Goal: Transaction & Acquisition: Purchase product/service

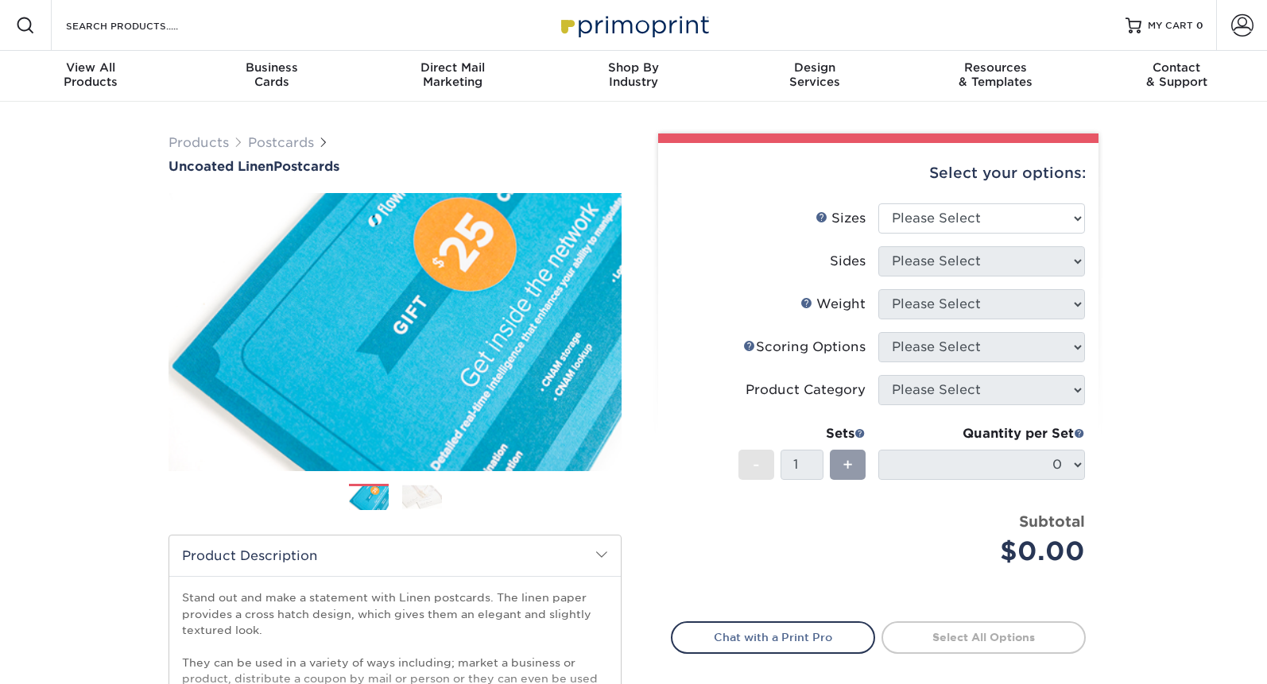
click at [953, 234] on li "Sizes Help Sizes Please Select 1.5" x 7" 2" x 6" 2" x 8" 2.12" x 5.5" 2.75" x 4…" at bounding box center [877, 224] width 413 height 43
click at [952, 214] on select "Please Select 1.5" x 7" 2" x 6" 2" x 8" 2.12" x 5.5" 2.75" x 4.25" 2.75" x 8.5"…" at bounding box center [981, 218] width 207 height 30
select select "4.25x5.50"
click at [878, 203] on select "Please Select 1.5" x 7" 2" x 6" 2" x 8" 2.12" x 5.5" 2.75" x 4.25" 2.75" x 8.5"…" at bounding box center [981, 218] width 207 height 30
click at [927, 257] on select "Please Select Print Both Sides Print Front Only" at bounding box center [981, 261] width 207 height 30
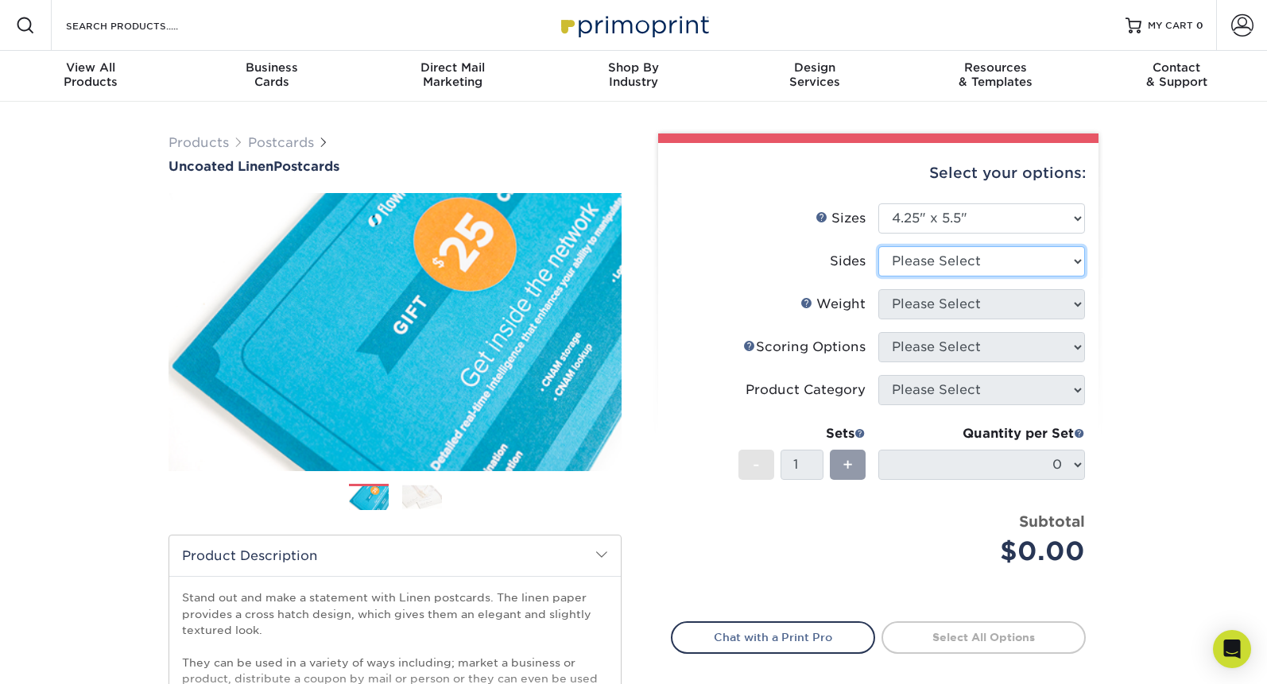
select select "13abbda7-1d64-4f25-8bb2-c179b224825d"
click at [878, 246] on select "Please Select Print Both Sides Print Front Only" at bounding box center [981, 261] width 207 height 30
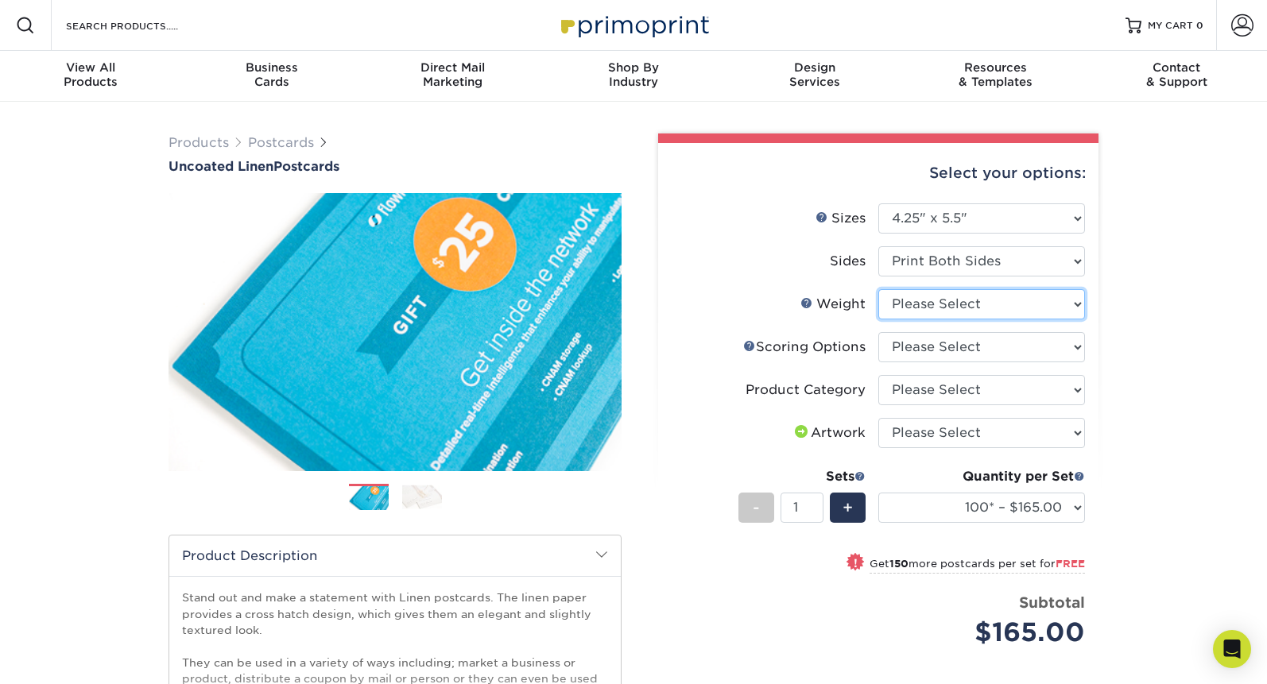
click at [942, 304] on select "Please Select 100LB" at bounding box center [981, 304] width 207 height 30
select select "100LB"
click at [878, 289] on select "Please Select 100LB" at bounding box center [981, 304] width 207 height 30
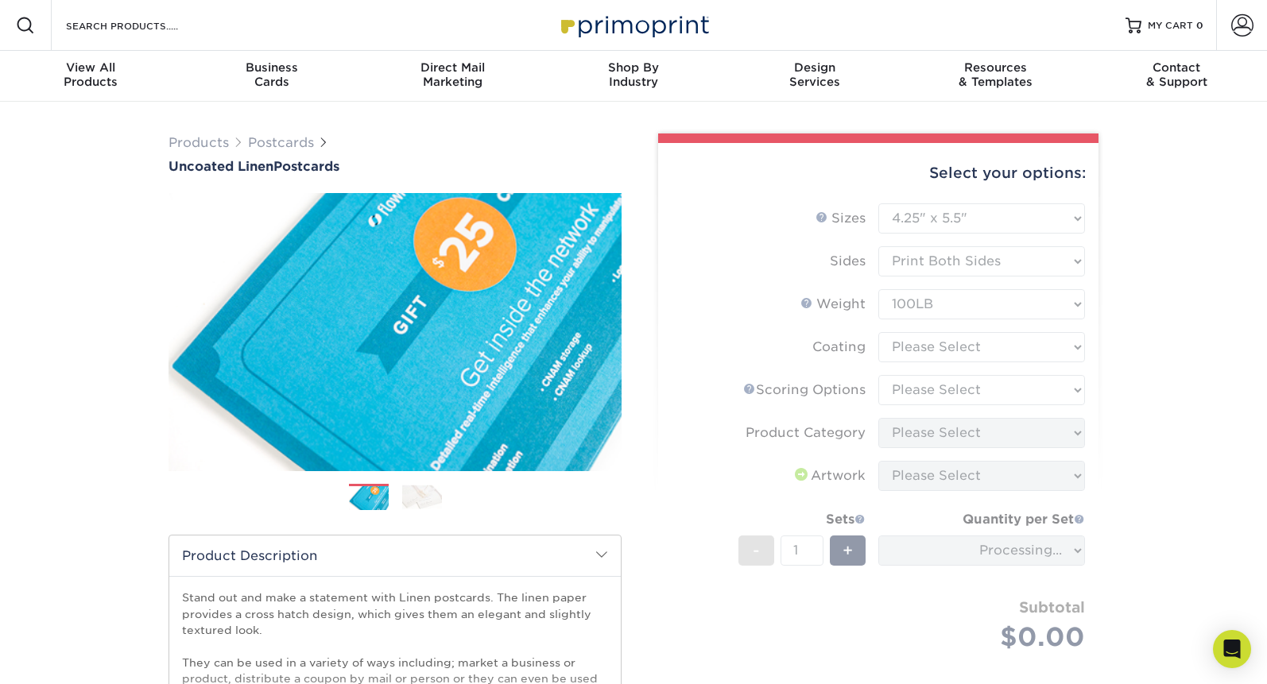
click at [965, 342] on form "Sizes Help Sizes Please Select 1.5" x 7" 2" x 6" 2" x 8" 2.12" x 5.5" 2.75" x 4…" at bounding box center [878, 446] width 415 height 486
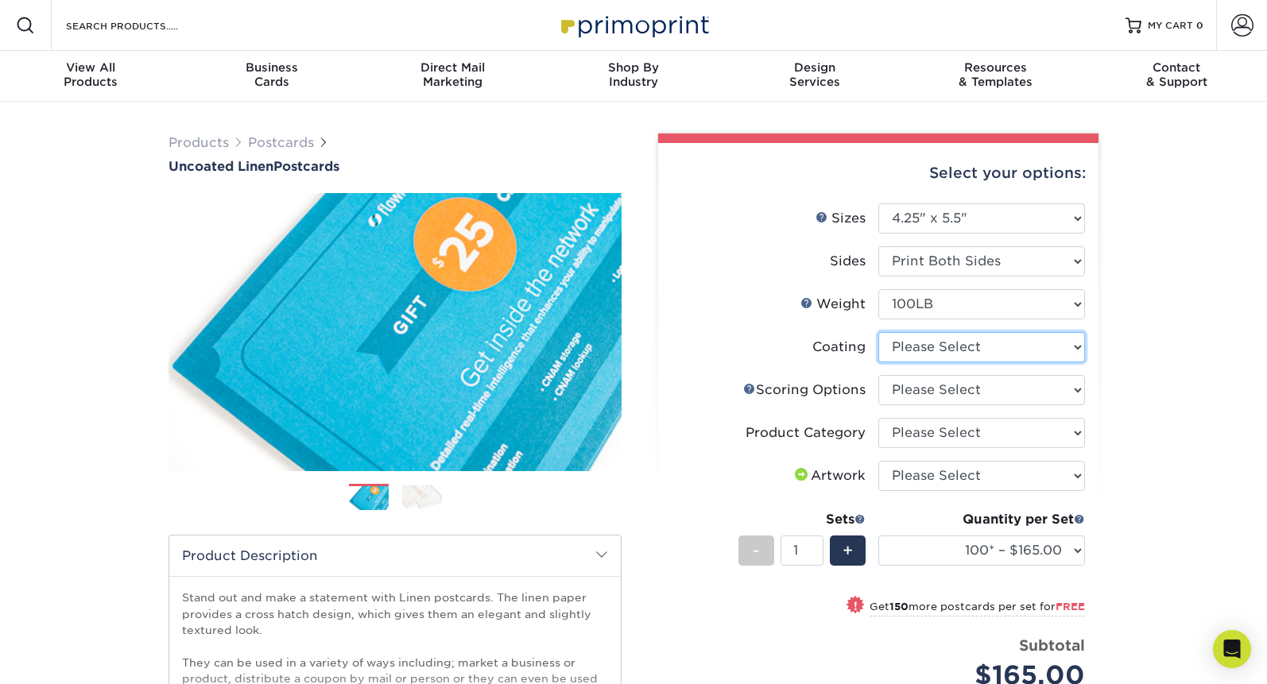
click at [993, 350] on select at bounding box center [981, 347] width 207 height 30
select select "3e7618de-abca-4bda-9f97-8b9129e913d8"
click at [878, 332] on select at bounding box center [981, 347] width 207 height 30
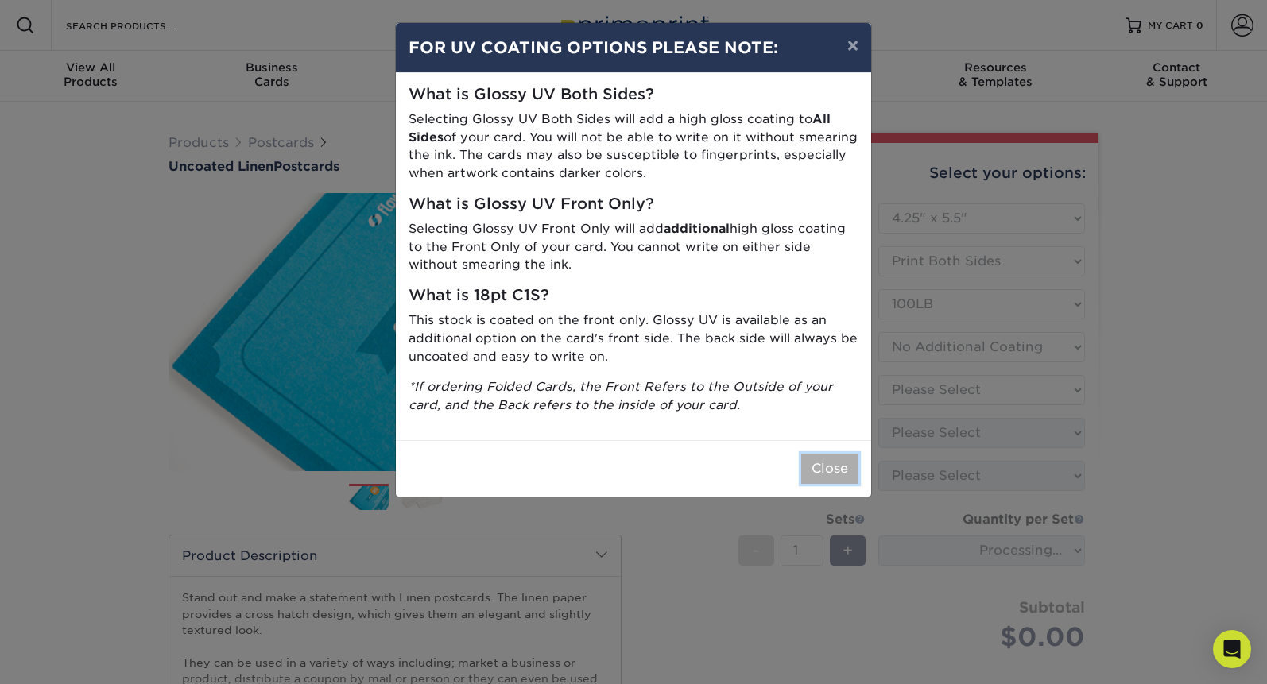
click at [818, 462] on button "Close" at bounding box center [829, 469] width 57 height 30
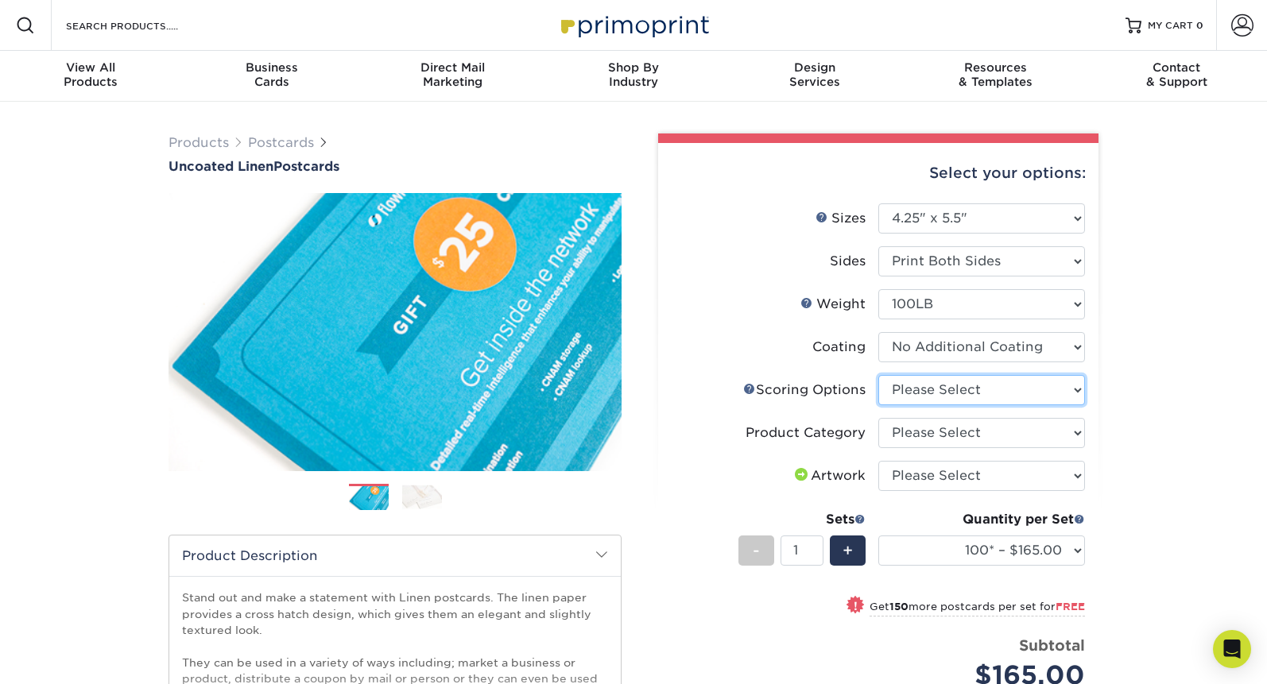
click at [985, 384] on select "Please Select No Scoring One Score Score in Half" at bounding box center [981, 390] width 207 height 30
click at [743, 388] on link "Scoring Help" at bounding box center [749, 388] width 13 height 13
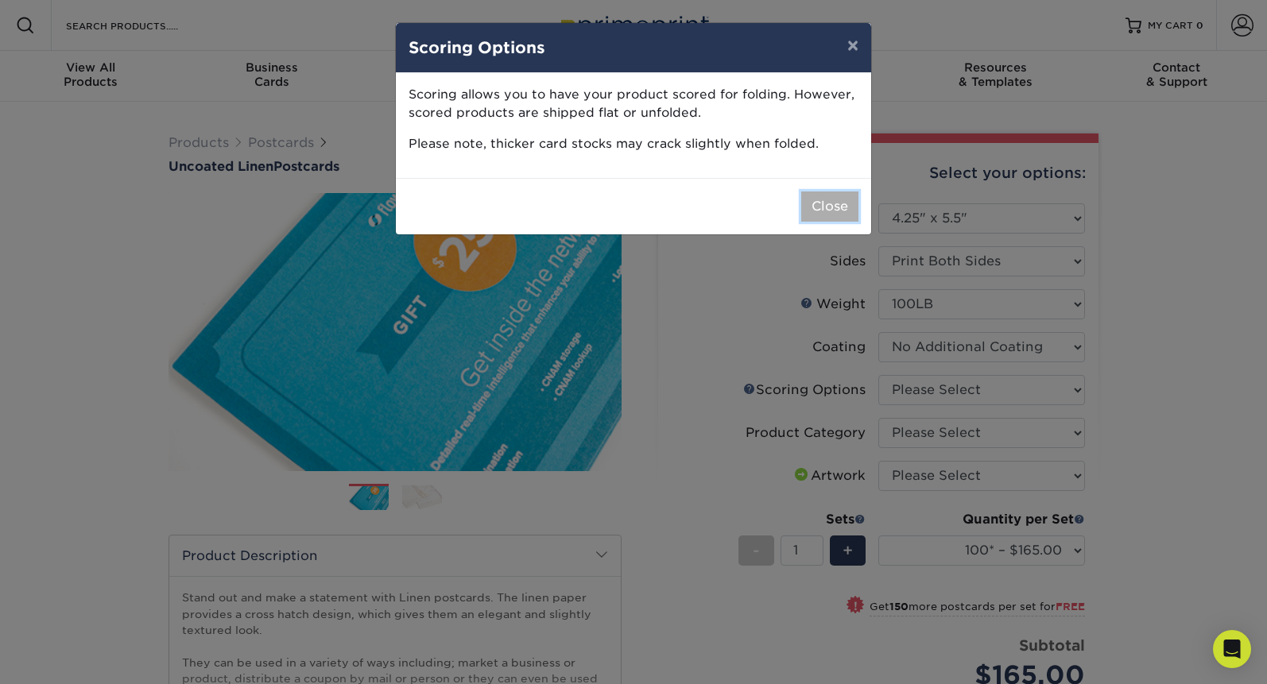
click at [828, 205] on button "Close" at bounding box center [829, 207] width 57 height 30
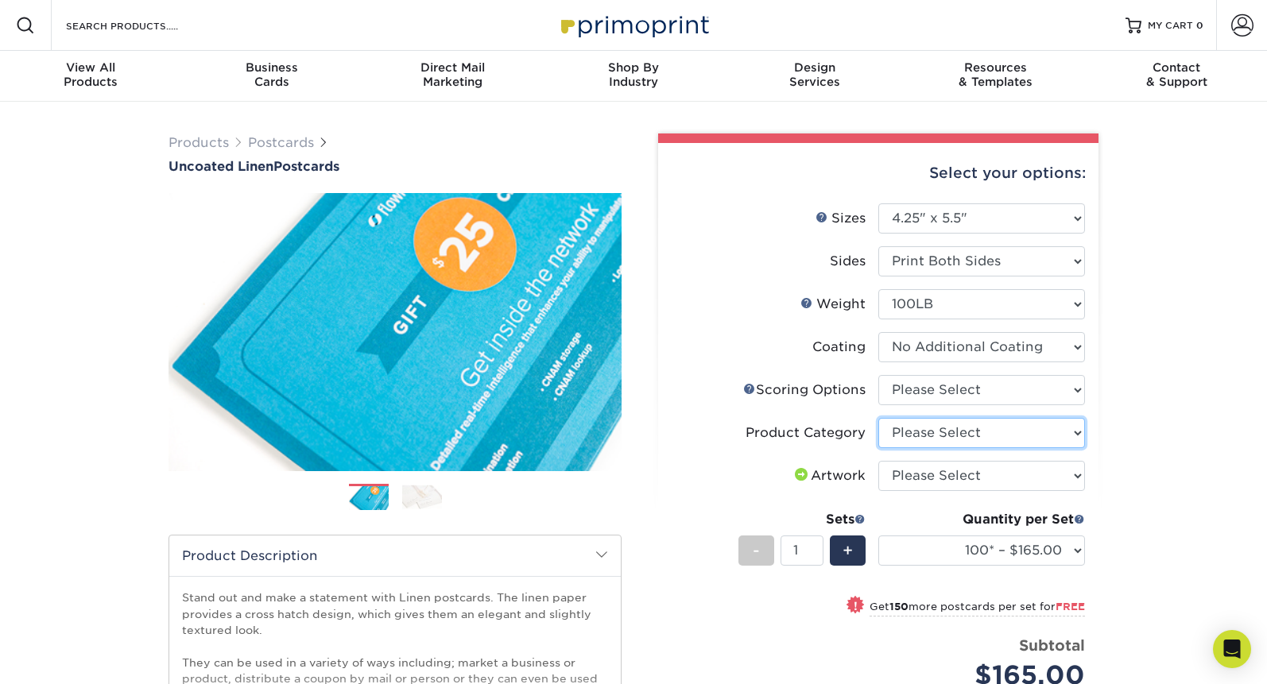
click at [922, 437] on select "Please Select Postcards" at bounding box center [981, 433] width 207 height 30
click at [878, 418] on select "Please Select Postcards" at bounding box center [981, 433] width 207 height 30
click at [942, 383] on select "Please Select No Scoring One Score Score in Half" at bounding box center [981, 390] width 207 height 30
select select "16ebe401-5398-422d-8cb0-f3adbb82deb5"
click at [878, 375] on select "Please Select No Scoring One Score Score in Half" at bounding box center [981, 390] width 207 height 30
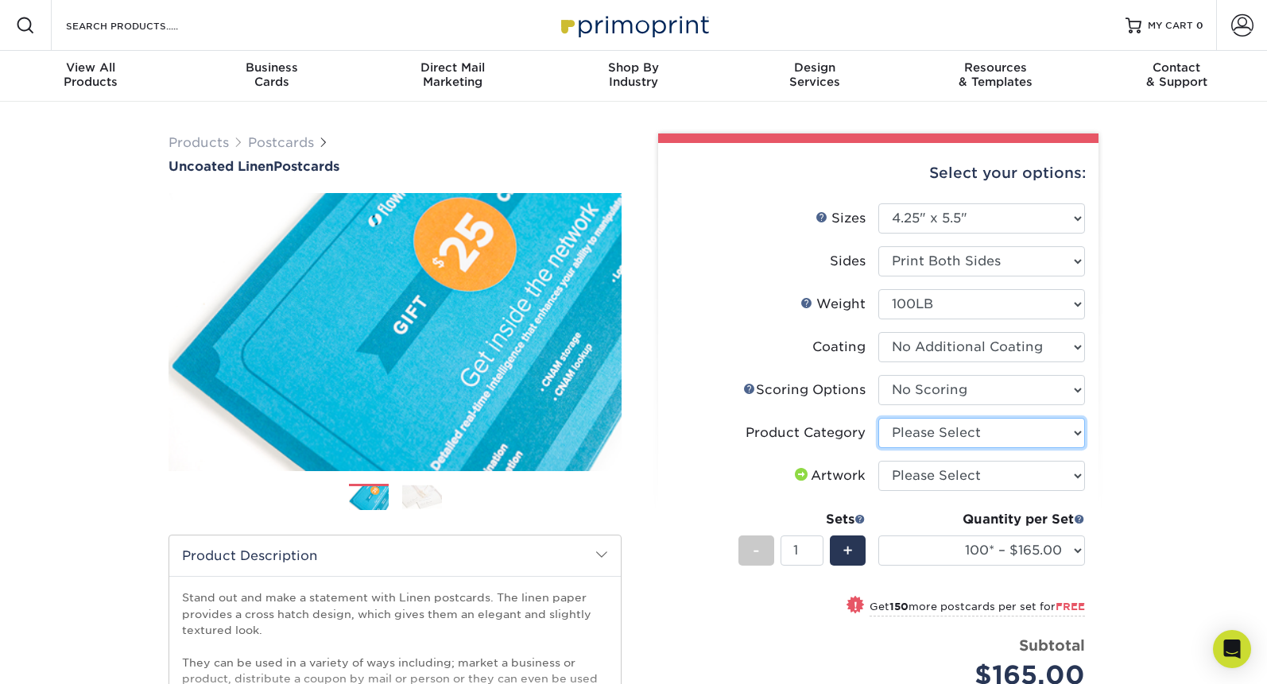
click at [938, 435] on select "Please Select Postcards" at bounding box center [981, 433] width 207 height 30
select select "9b7272e0-d6c8-4c3c-8e97-d3a1bcdab858"
click at [878, 418] on select "Please Select Postcards" at bounding box center [981, 433] width 207 height 30
click at [954, 478] on select "Please Select I will upload files I need a design - $150" at bounding box center [981, 476] width 207 height 30
select select "upload"
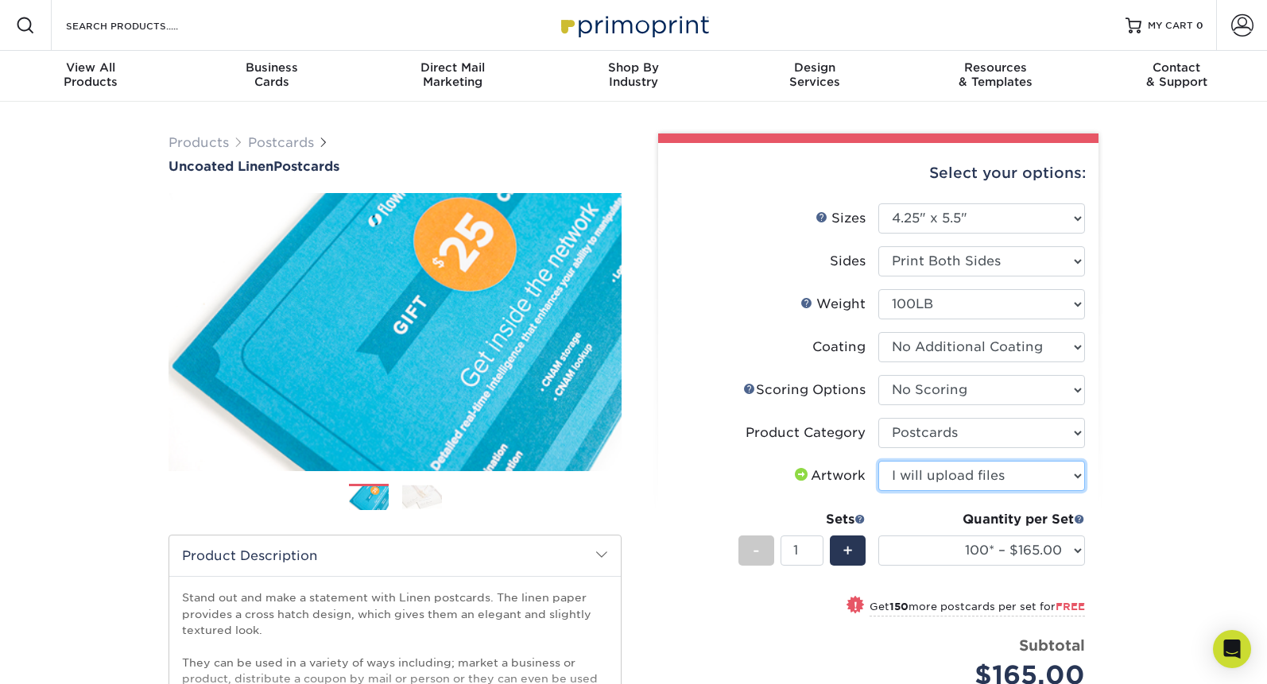
click at [878, 461] on select "Please Select I will upload files I need a design - $150" at bounding box center [981, 476] width 207 height 30
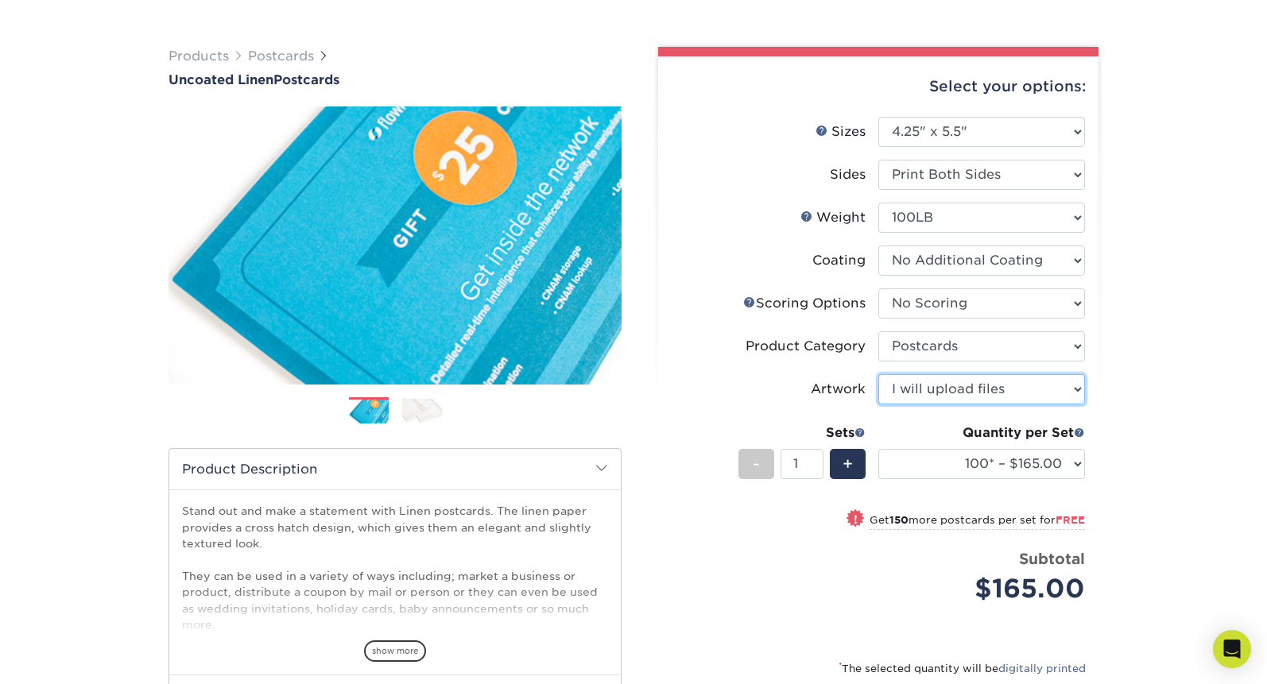
scroll to position [88, 0]
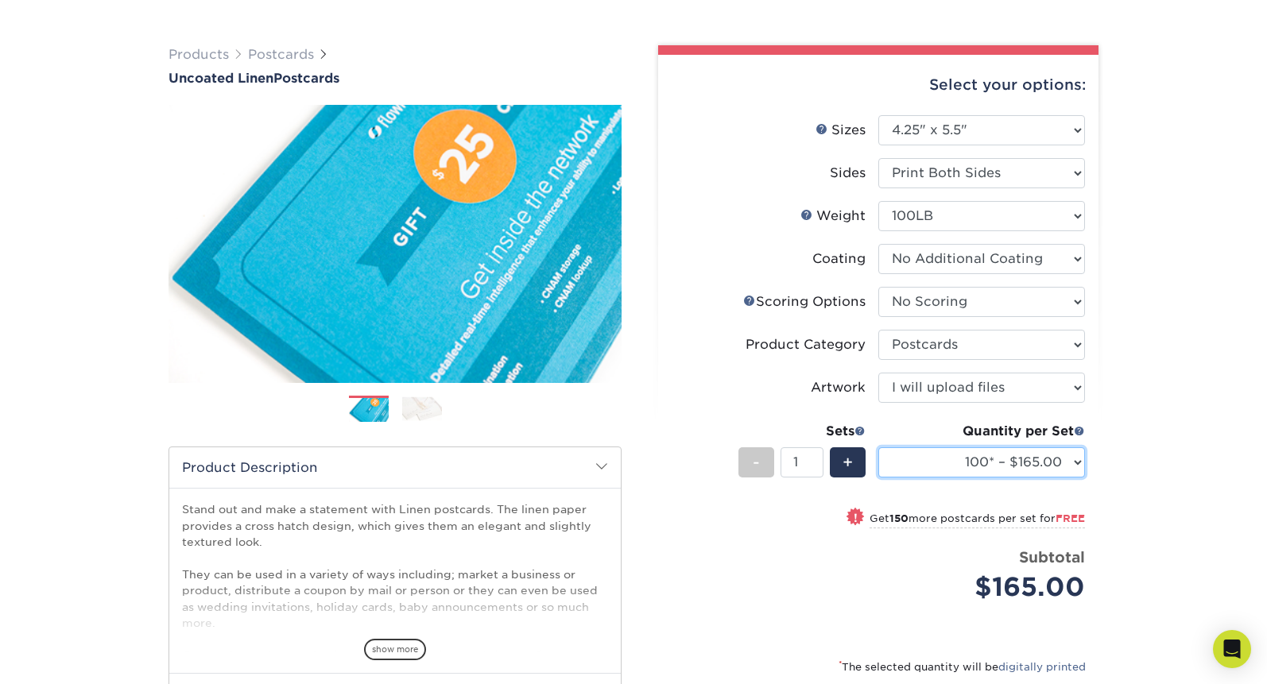
click at [965, 475] on select "100* – $165.00 250* – $165.00 500* – $168.00 1000 – $211.00 2500 – $345.00 5000…" at bounding box center [981, 462] width 207 height 30
select select "500* – $168.00"
click at [878, 447] on select "100* – $165.00 250* – $165.00 500* – $168.00 1000 – $211.00 2500 – $345.00 5000…" at bounding box center [981, 462] width 207 height 30
click at [959, 466] on select "100* – $165.00 250* – $165.00 500* – $168.00 1000 – $211.00 2500 – $345.00 5000…" at bounding box center [981, 462] width 207 height 30
click at [878, 447] on select "100* – $165.00 250* – $165.00 500* – $168.00 1000 – $211.00 2500 – $345.00 5000…" at bounding box center [981, 462] width 207 height 30
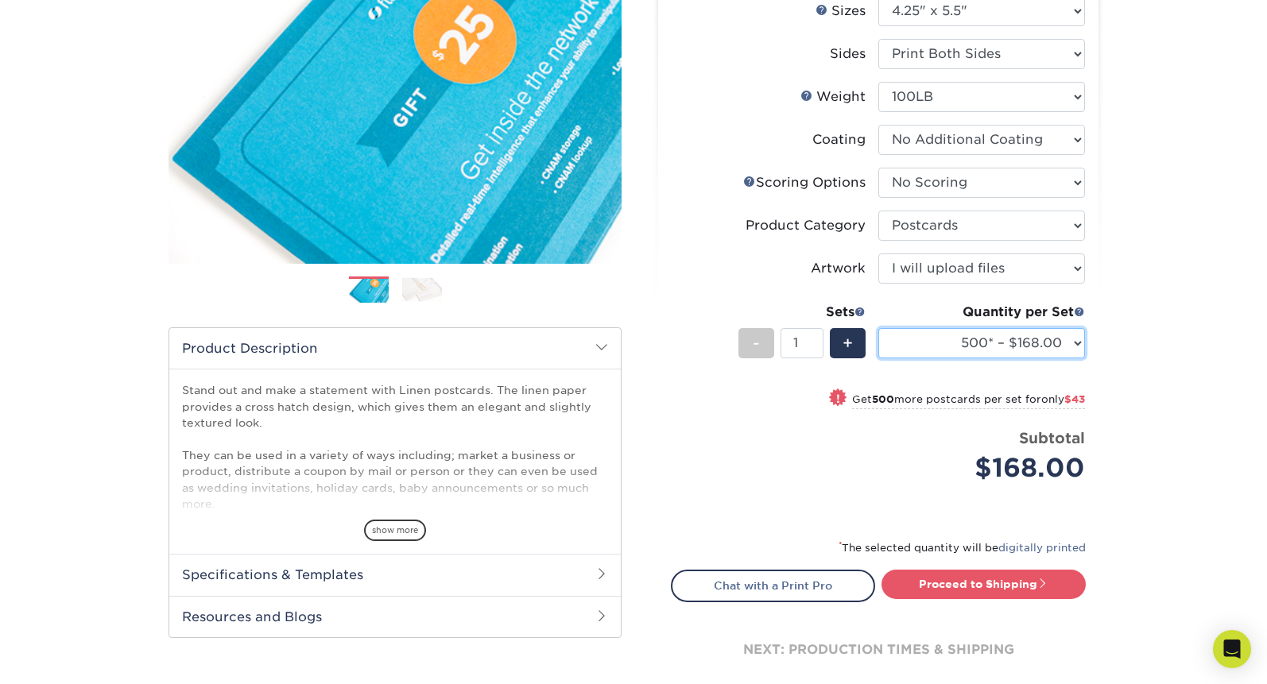
scroll to position [210, 0]
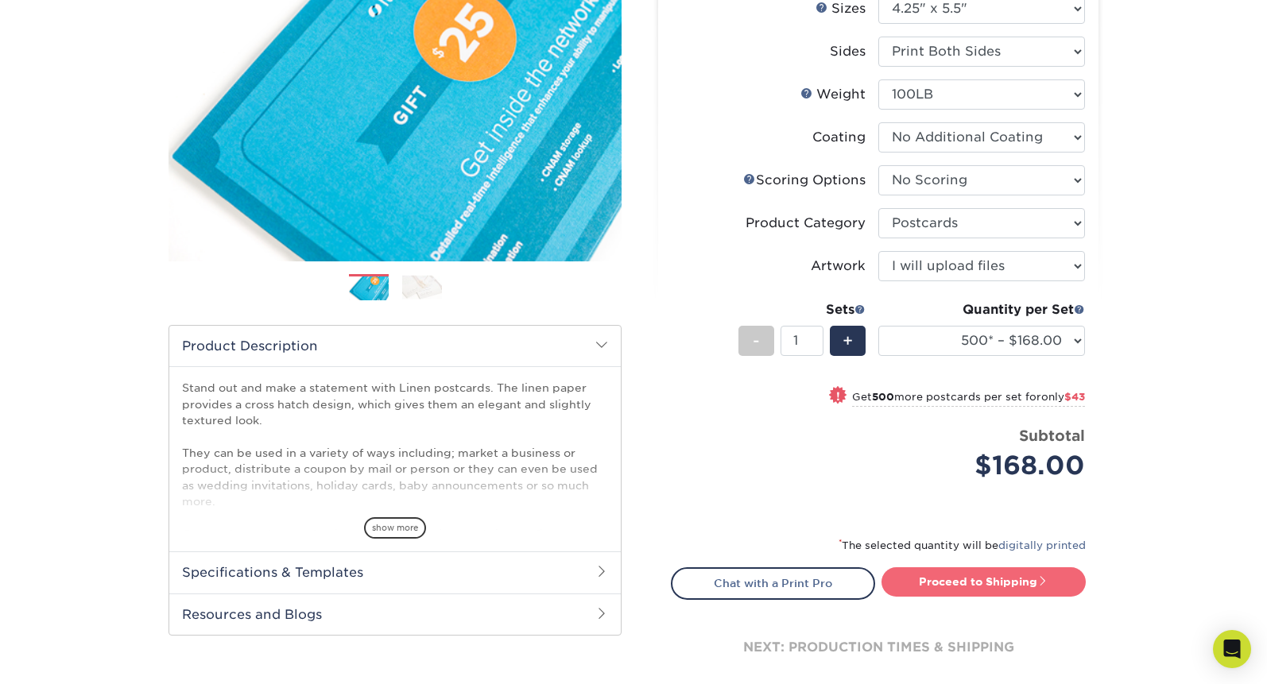
click at [973, 585] on link "Proceed to Shipping" at bounding box center [983, 581] width 204 height 29
type input "Set 1"
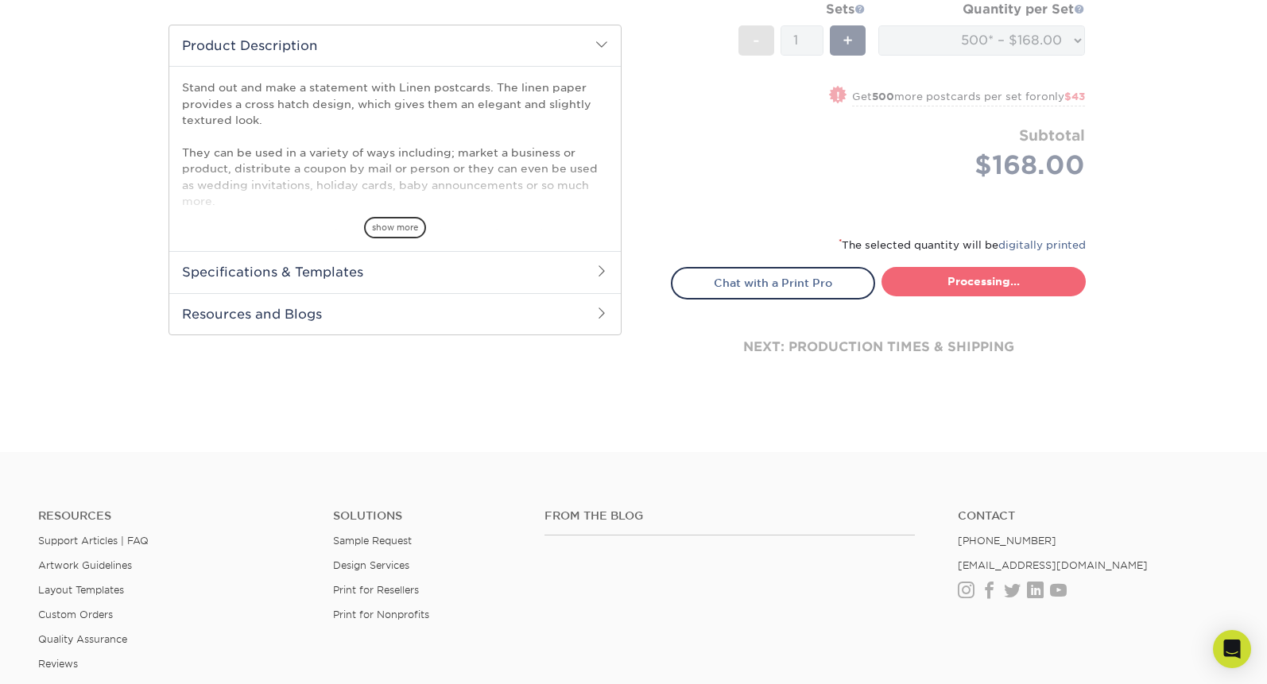
select select "7401f3db-c30b-4e45-b341-26259acbc7ce"
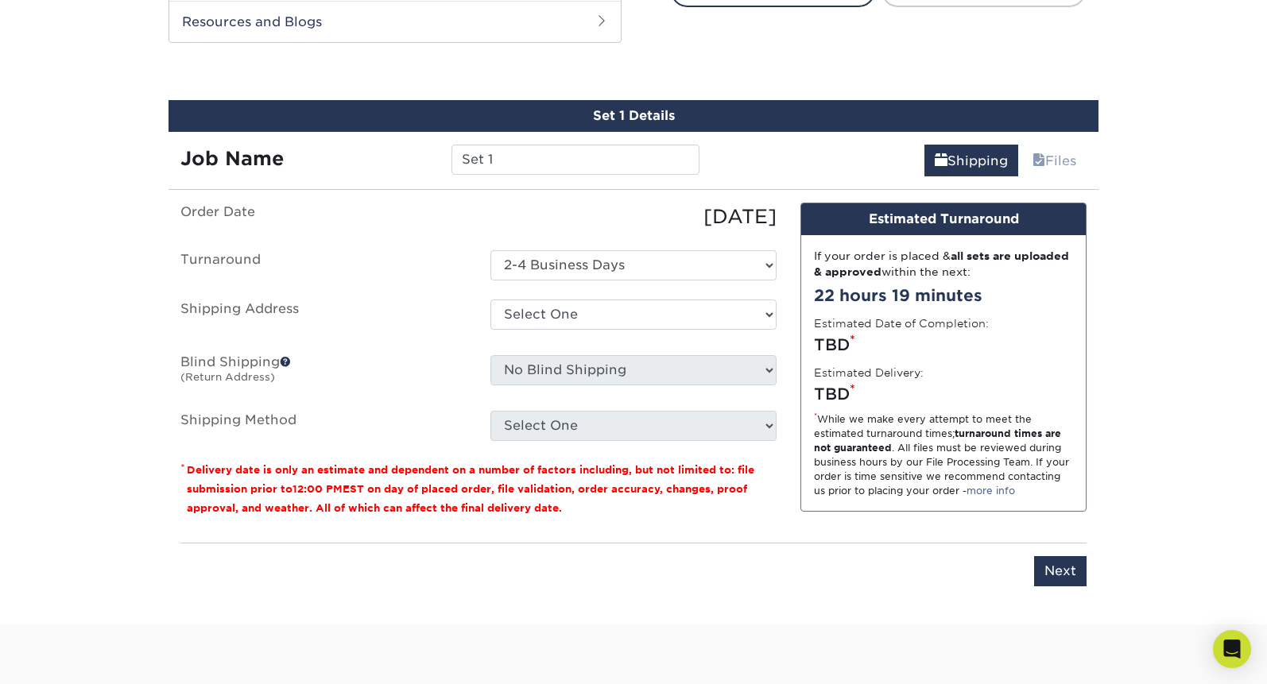
scroll to position [820, 0]
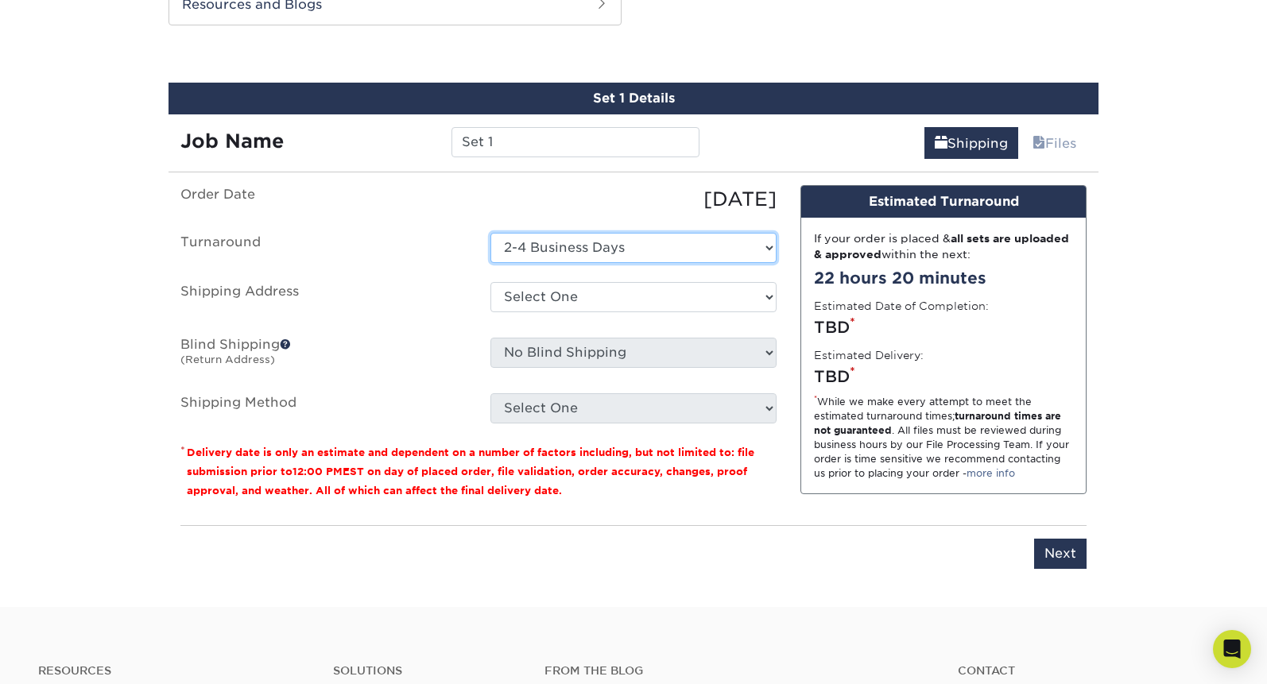
click at [599, 246] on select "Select One 2-4 Business Days" at bounding box center [633, 248] width 286 height 30
click at [490, 233] on select "Select One 2-4 Business Days" at bounding box center [633, 248] width 286 height 30
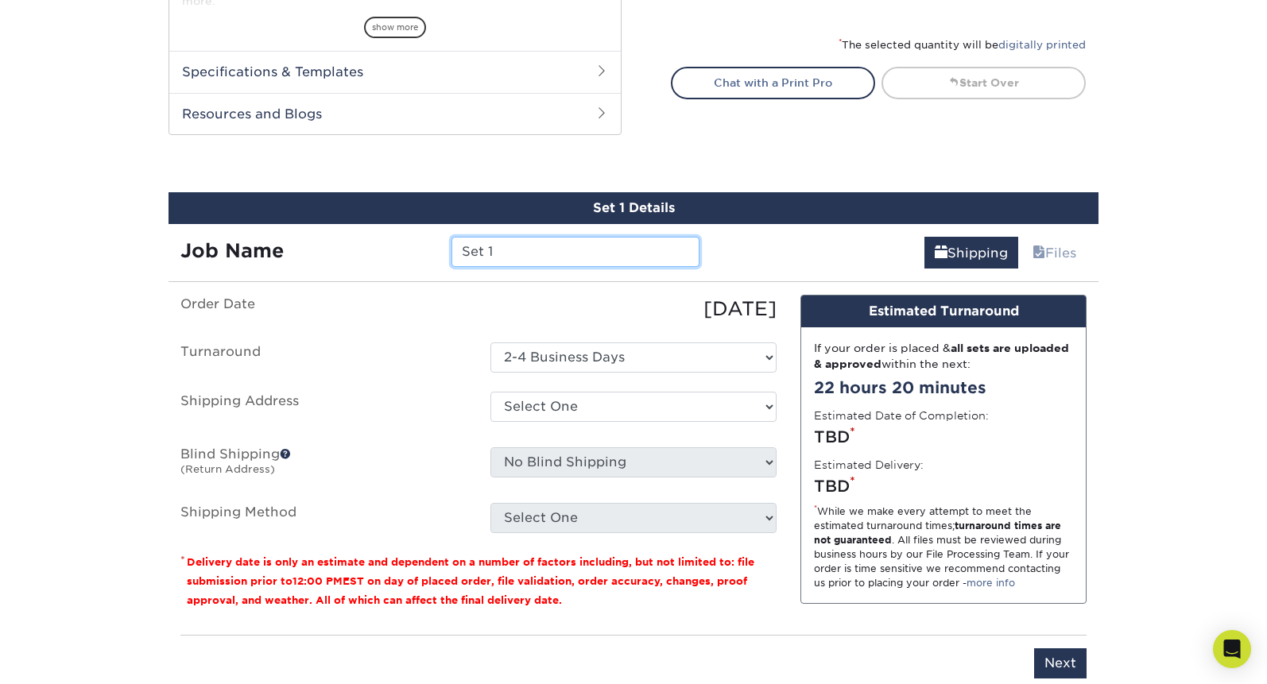
drag, startPoint x: 510, startPoint y: 251, endPoint x: 426, endPoint y: 243, distance: 84.6
click at [426, 243] on div "Job Name Set 1" at bounding box center [439, 252] width 543 height 30
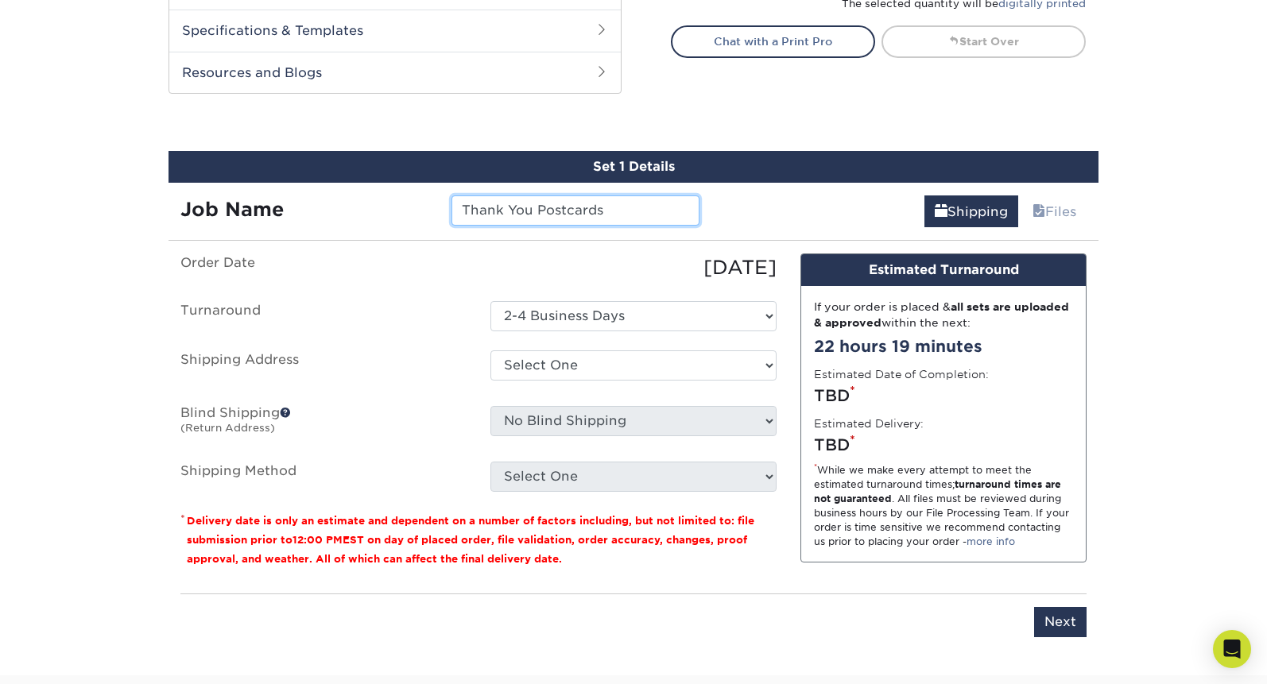
scroll to position [765, 0]
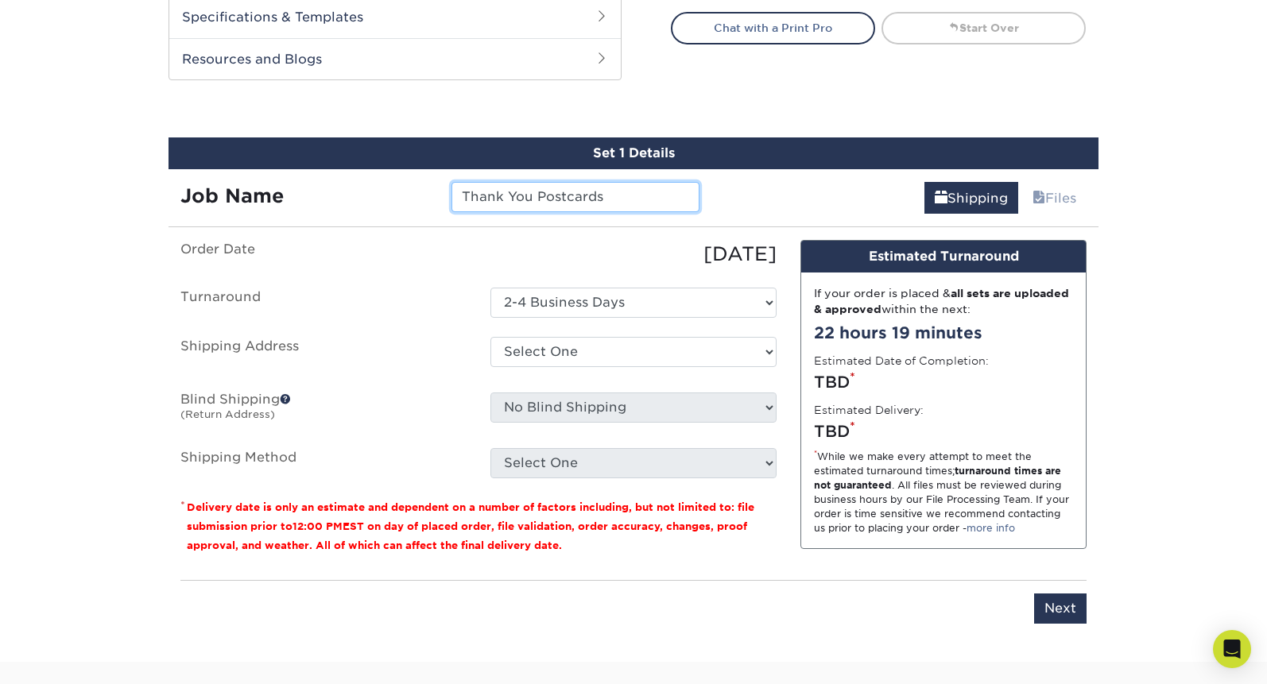
type input "Thank You Postcards"
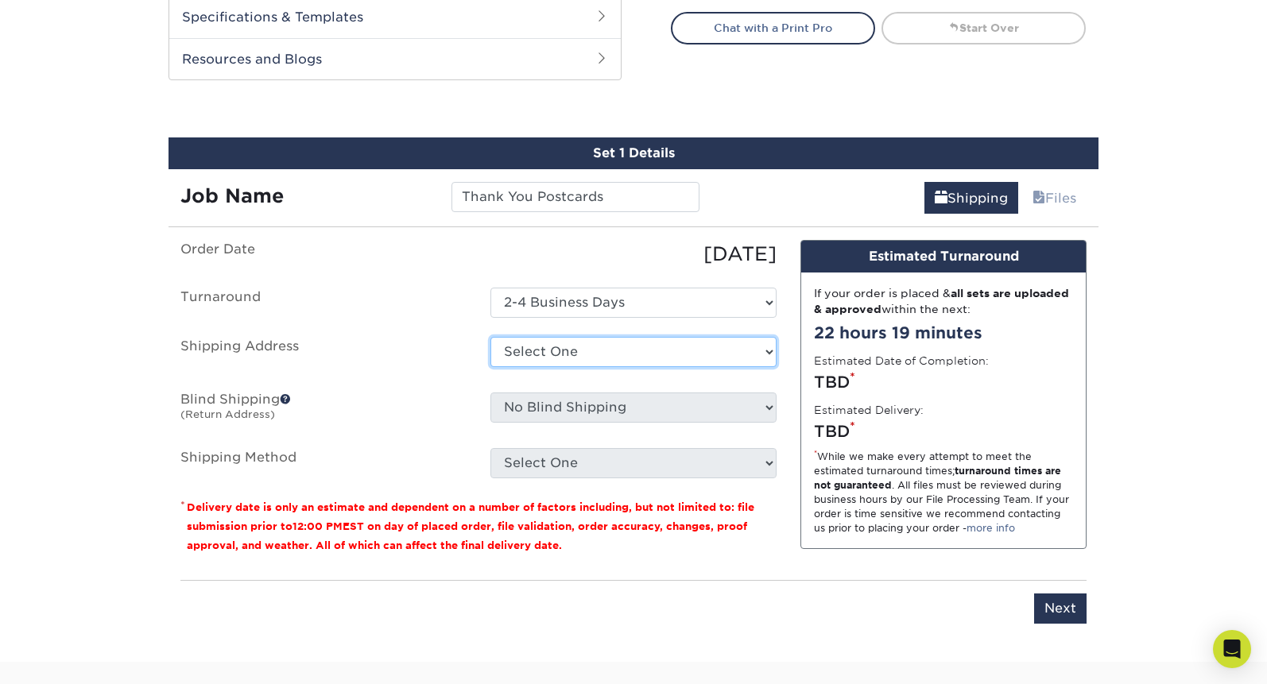
click at [552, 350] on select "Select One + Add New Address - Login" at bounding box center [633, 352] width 286 height 30
select select "newaddress"
click at [490, 337] on select "Select One + Add New Address - Login" at bounding box center [633, 352] width 286 height 30
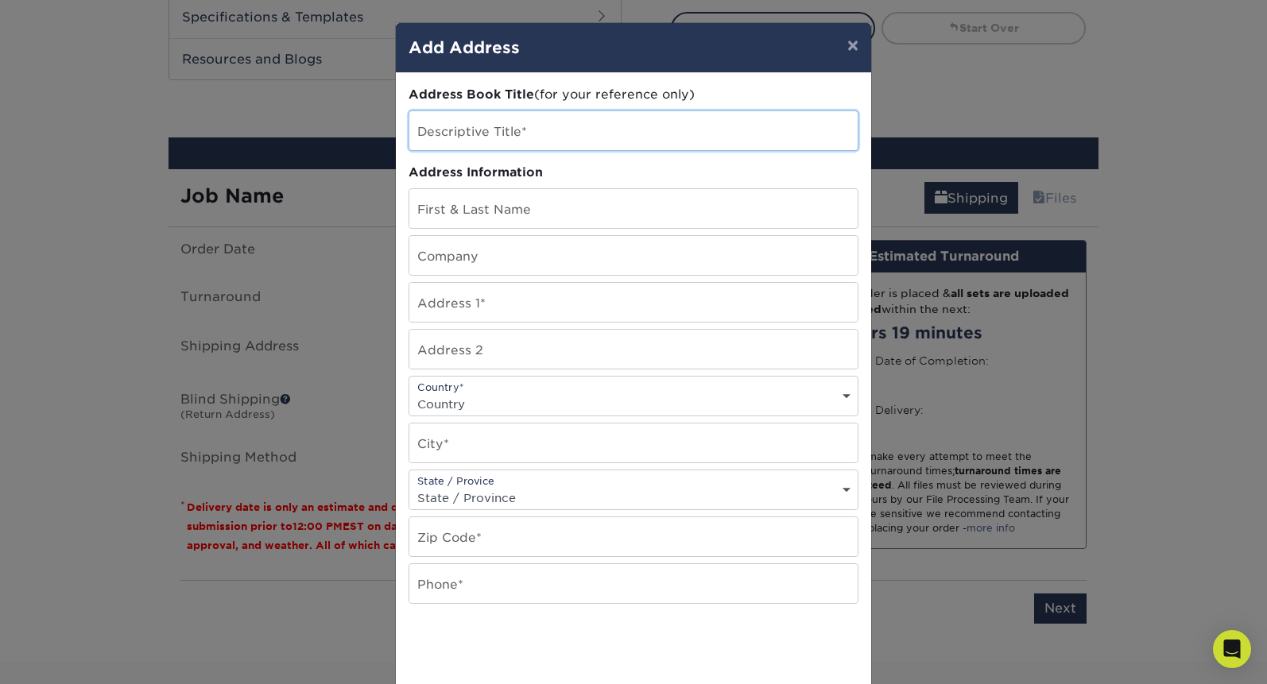
click at [531, 147] on input "text" at bounding box center [633, 130] width 448 height 39
type input "Home"
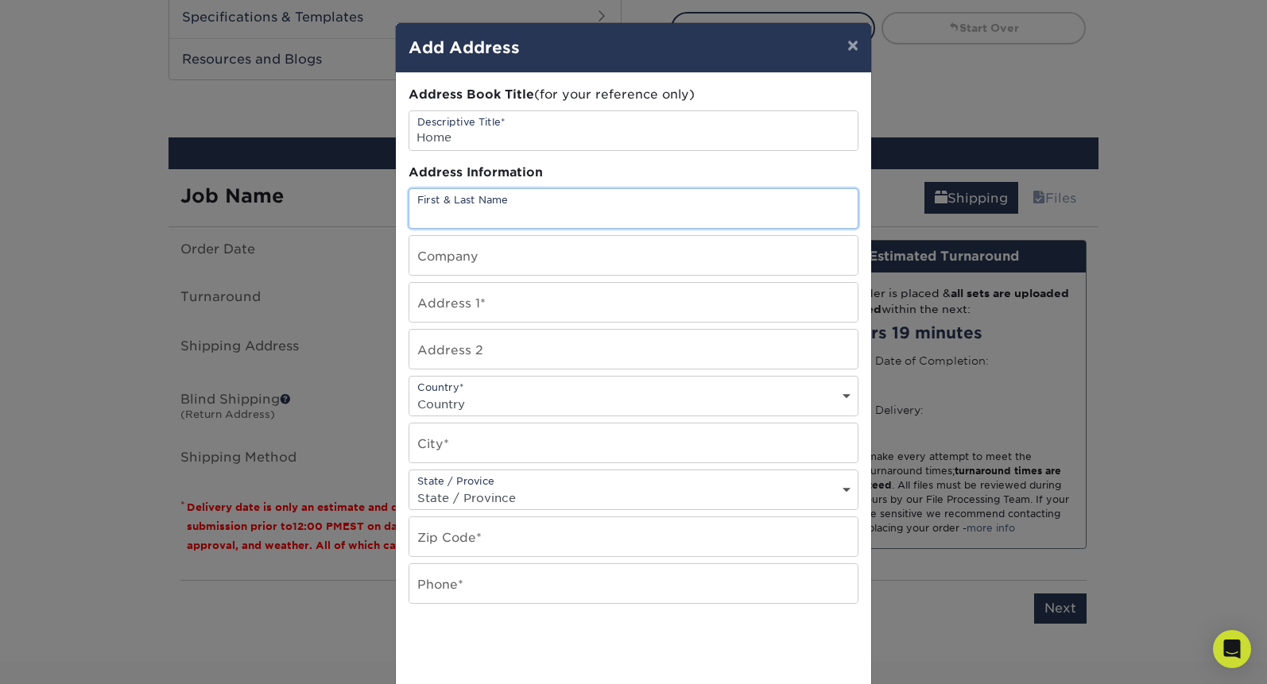
click at [545, 200] on input "text" at bounding box center [633, 208] width 448 height 39
type input "Caroline Nott"
click at [502, 259] on input "text" at bounding box center [633, 255] width 448 height 39
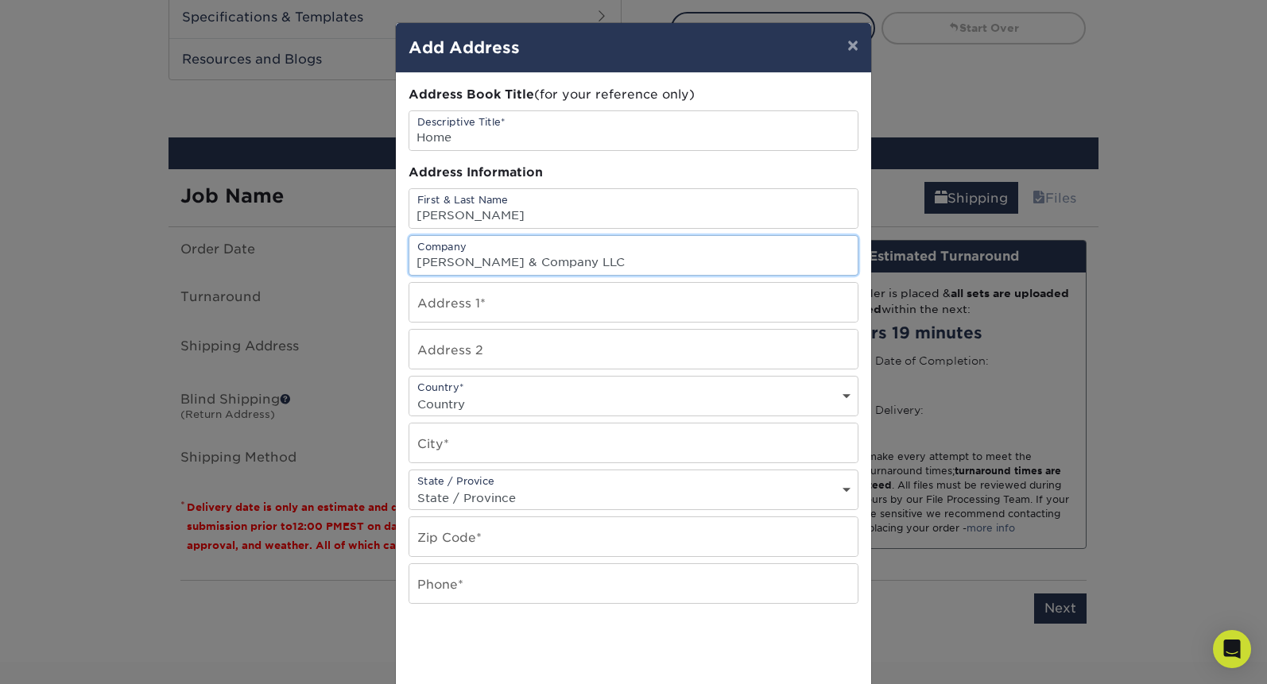
type input "Lina & Company LLC"
click at [476, 312] on input "text" at bounding box center [633, 302] width 448 height 39
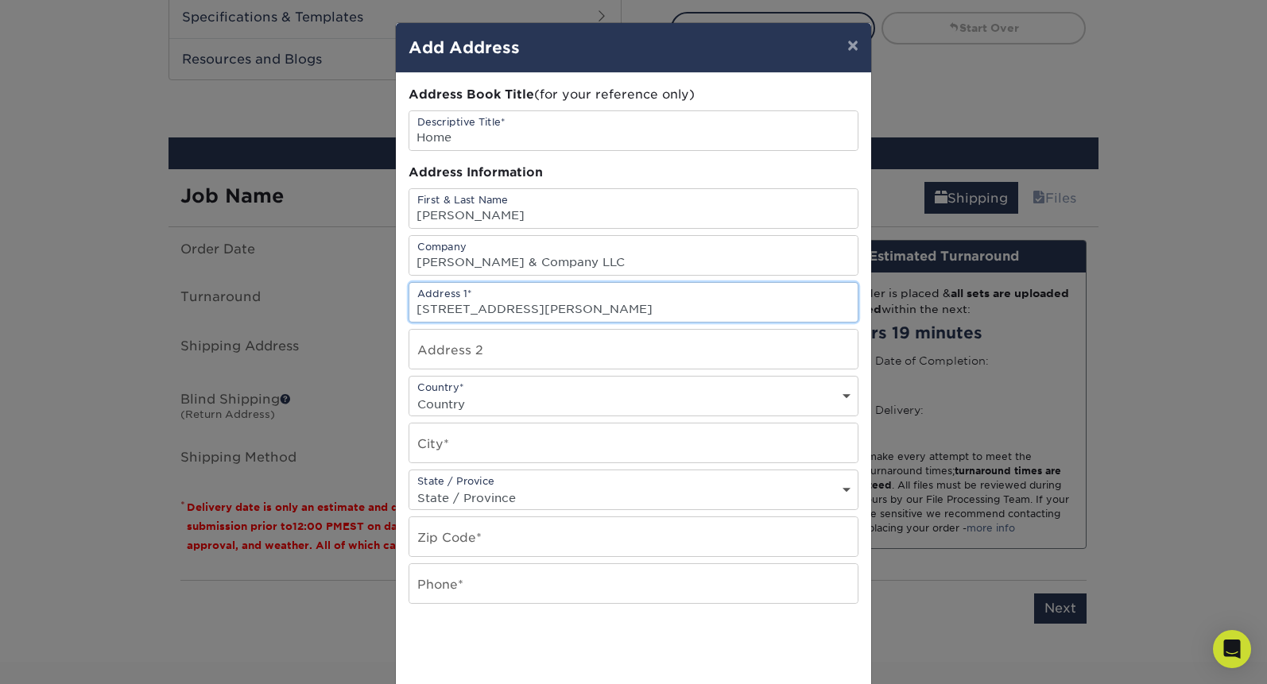
click at [468, 312] on input "740 Carly Ln" at bounding box center [633, 302] width 448 height 39
click at [496, 350] on input "text" at bounding box center [633, 349] width 448 height 39
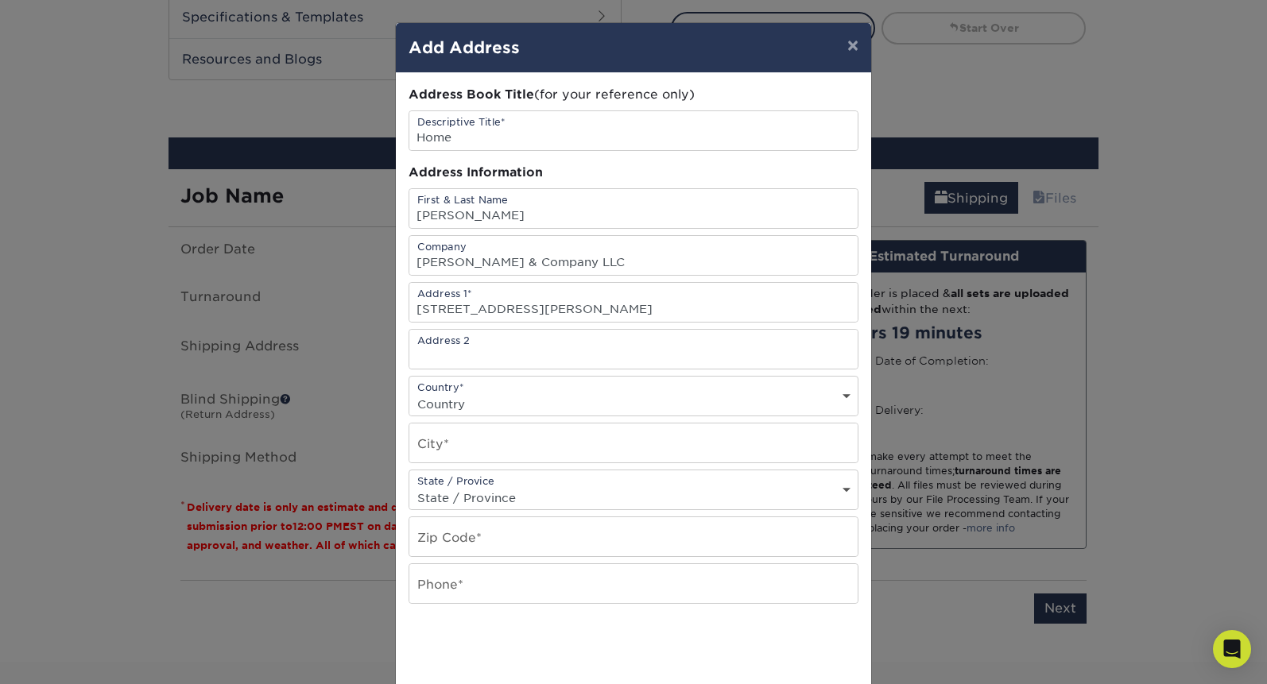
click at [468, 406] on select "Country United States Canada ----------------------------- Afghanistan Albania …" at bounding box center [633, 404] width 448 height 23
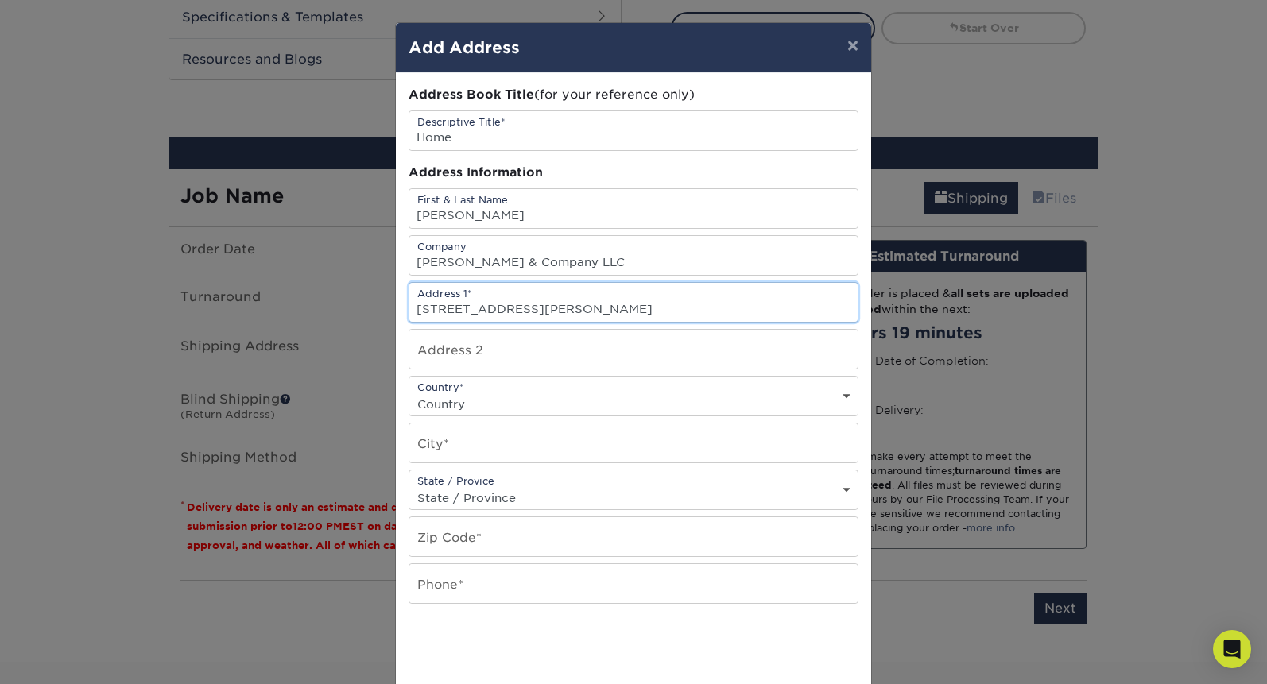
click at [476, 312] on input "740 Carley Ln" at bounding box center [633, 302] width 448 height 39
type input "740 Carly Ln"
click at [448, 393] on select "Country United States Canada ----------------------------- Afghanistan Albania …" at bounding box center [633, 404] width 448 height 23
select select "US"
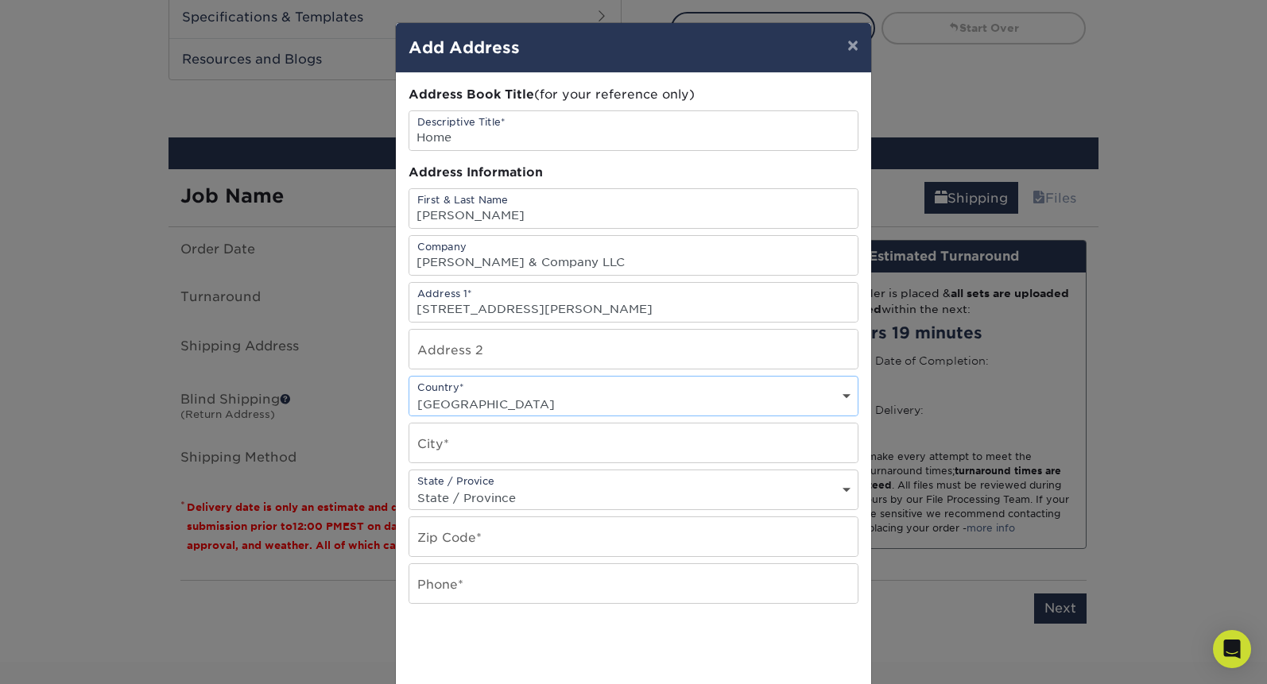
click at [409, 393] on select "Country United States Canada ----------------------------- Afghanistan Albania …" at bounding box center [633, 404] width 448 height 23
click at [455, 443] on input "text" at bounding box center [633, 443] width 448 height 39
type input "Young Harris"
click at [498, 489] on select "State / Province Alabama Alaska Arizona Arkansas California Colorado Connecticu…" at bounding box center [633, 497] width 448 height 23
select select "GA"
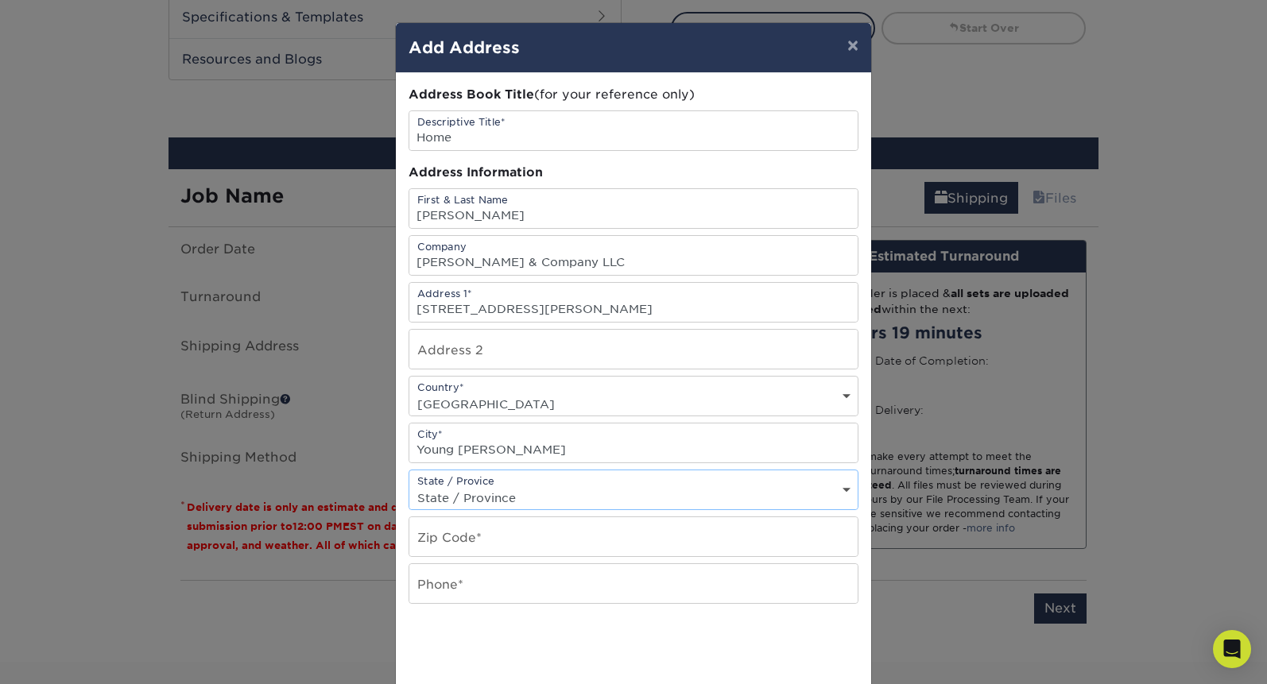
click at [409, 486] on select "State / Province Alabama Alaska Arizona Arkansas California Colorado Connecticu…" at bounding box center [633, 497] width 448 height 23
click at [469, 529] on input "text" at bounding box center [633, 536] width 448 height 39
type input "30582"
click at [481, 585] on input "text" at bounding box center [633, 583] width 448 height 39
type input "6154957623"
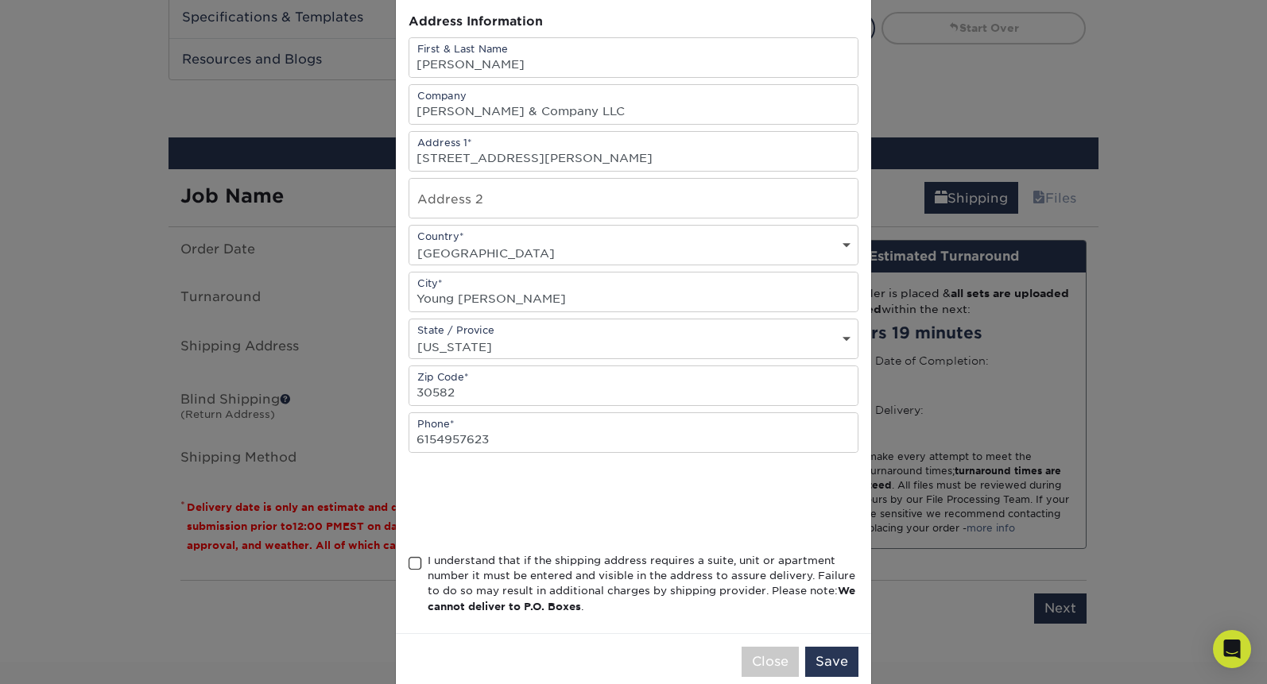
scroll to position [180, 0]
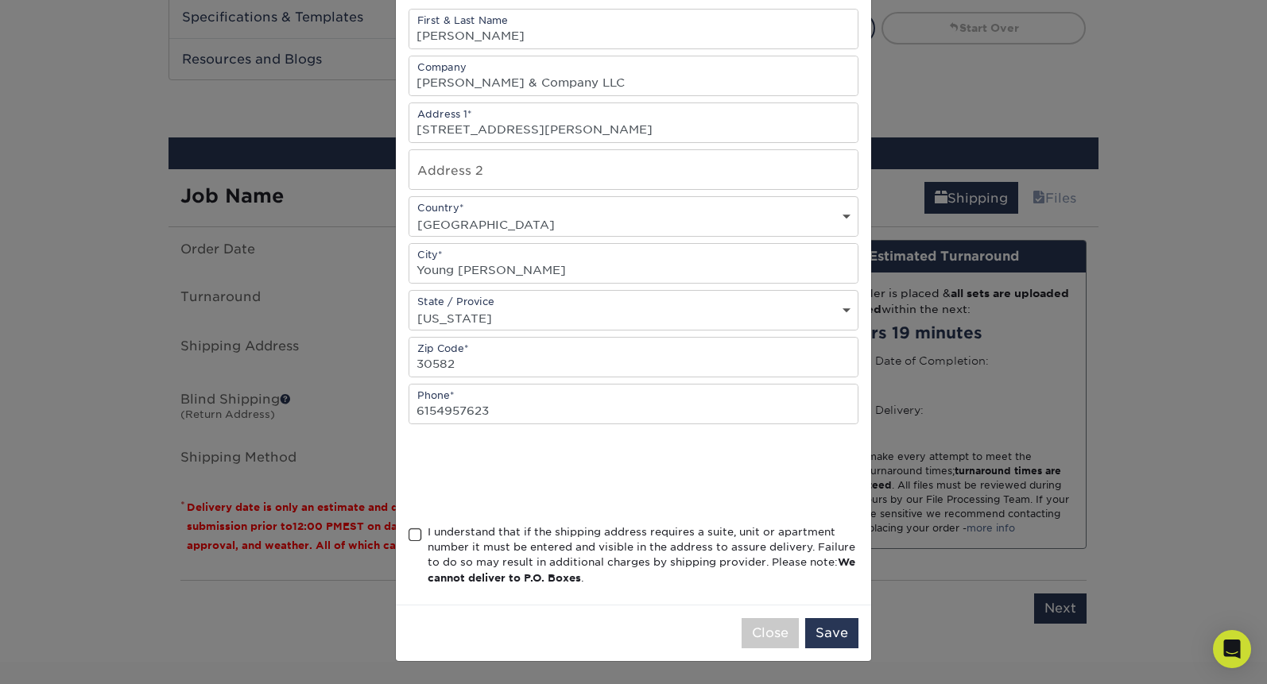
click at [433, 536] on div "I understand that if the shipping address requires a suite, unit or apartment n…" at bounding box center [643, 555] width 431 height 62
click at [0, 0] on input "I understand that if the shipping address requires a suite, unit or apartment n…" at bounding box center [0, 0] width 0 height 0
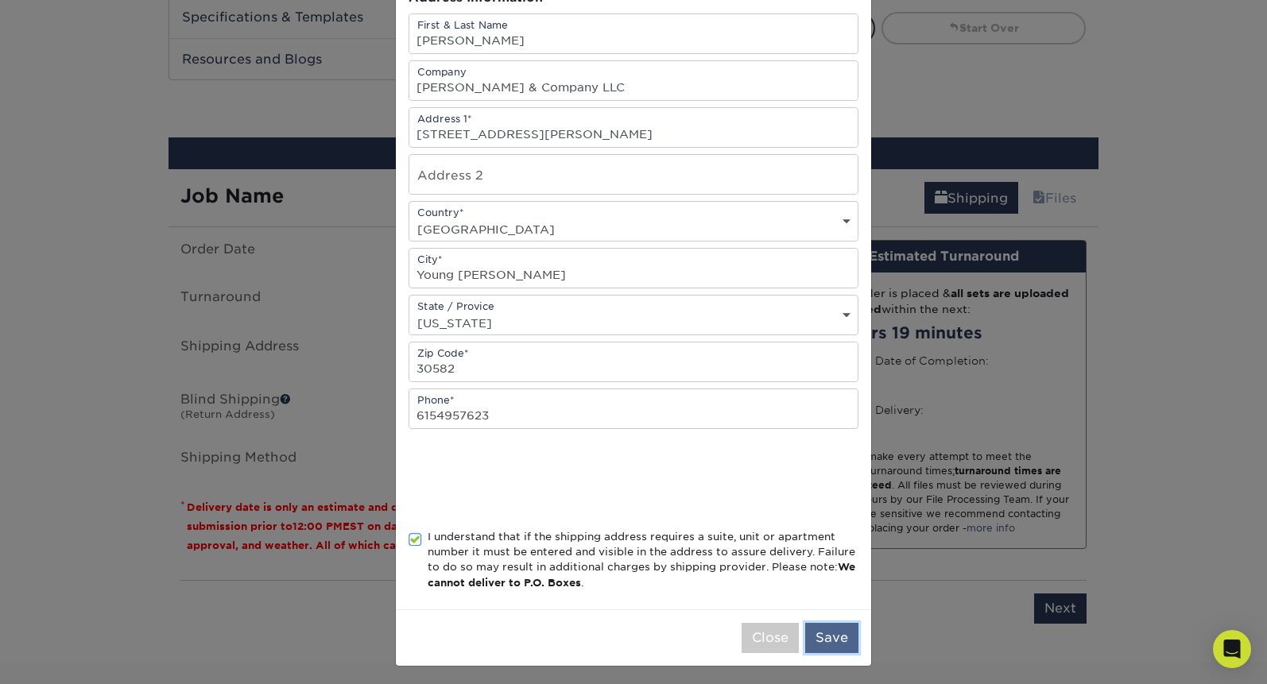
click at [827, 633] on button "Save" at bounding box center [831, 638] width 53 height 30
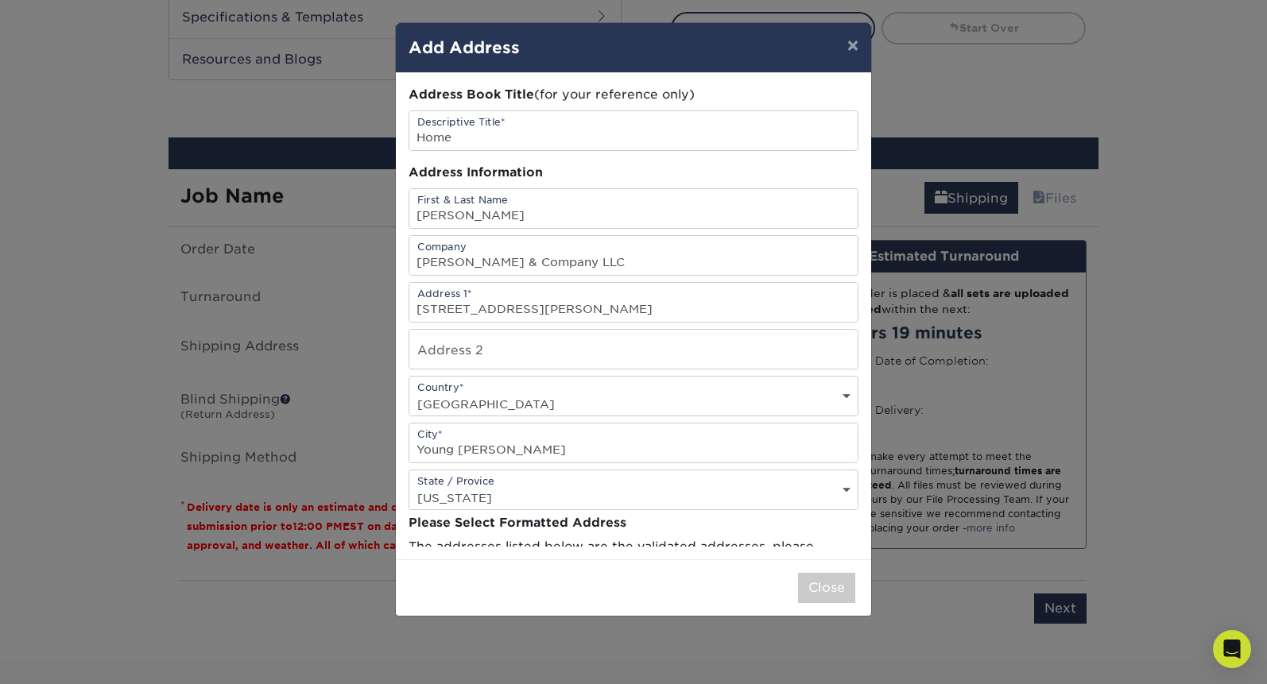
scroll to position [0, 0]
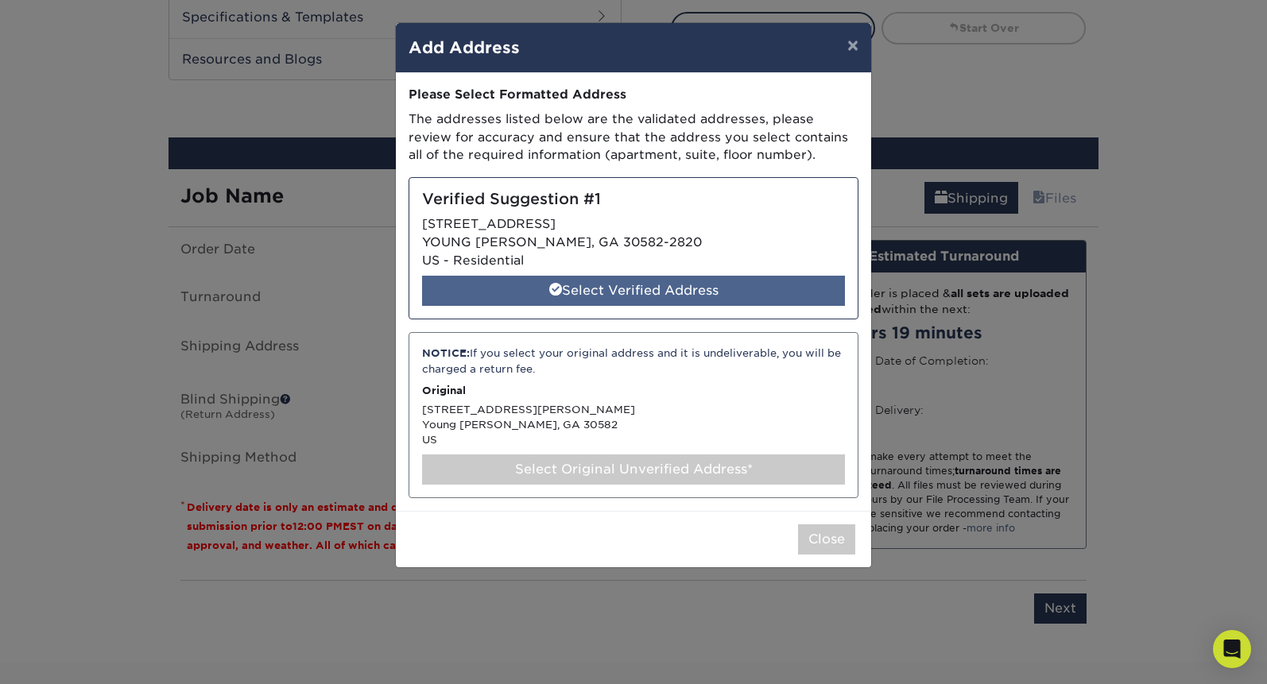
click at [616, 298] on div "Select Verified Address" at bounding box center [633, 291] width 423 height 30
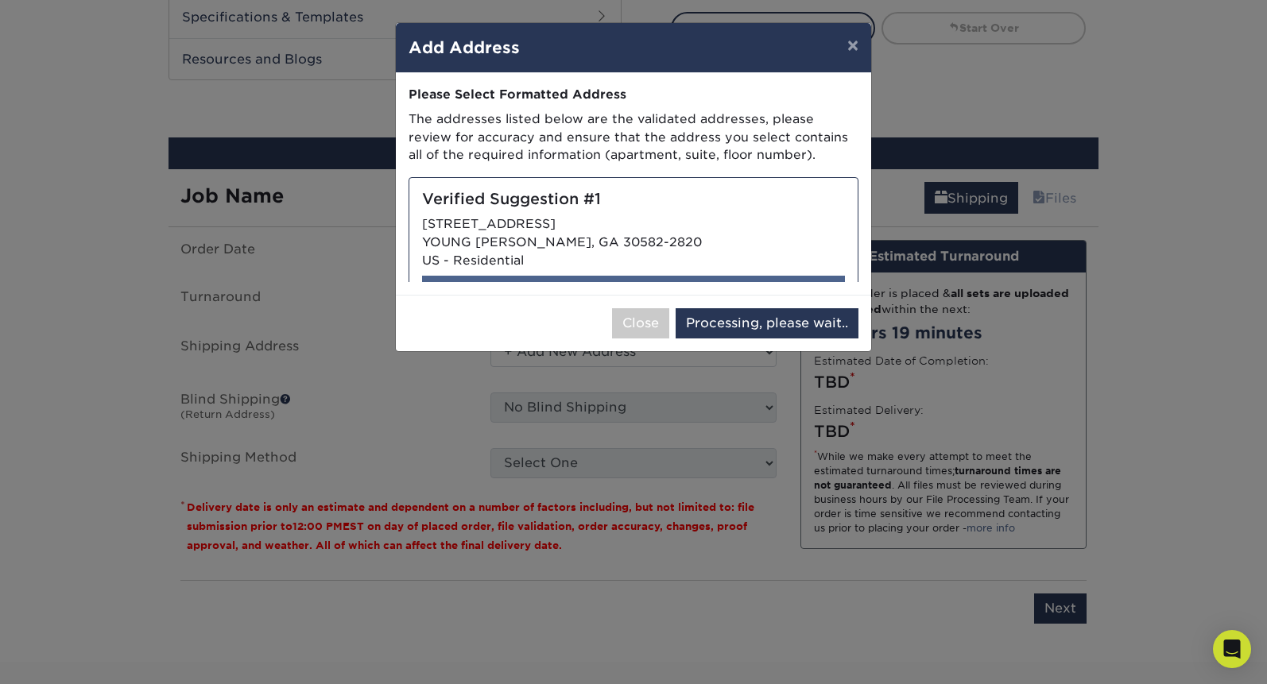
select select "286540"
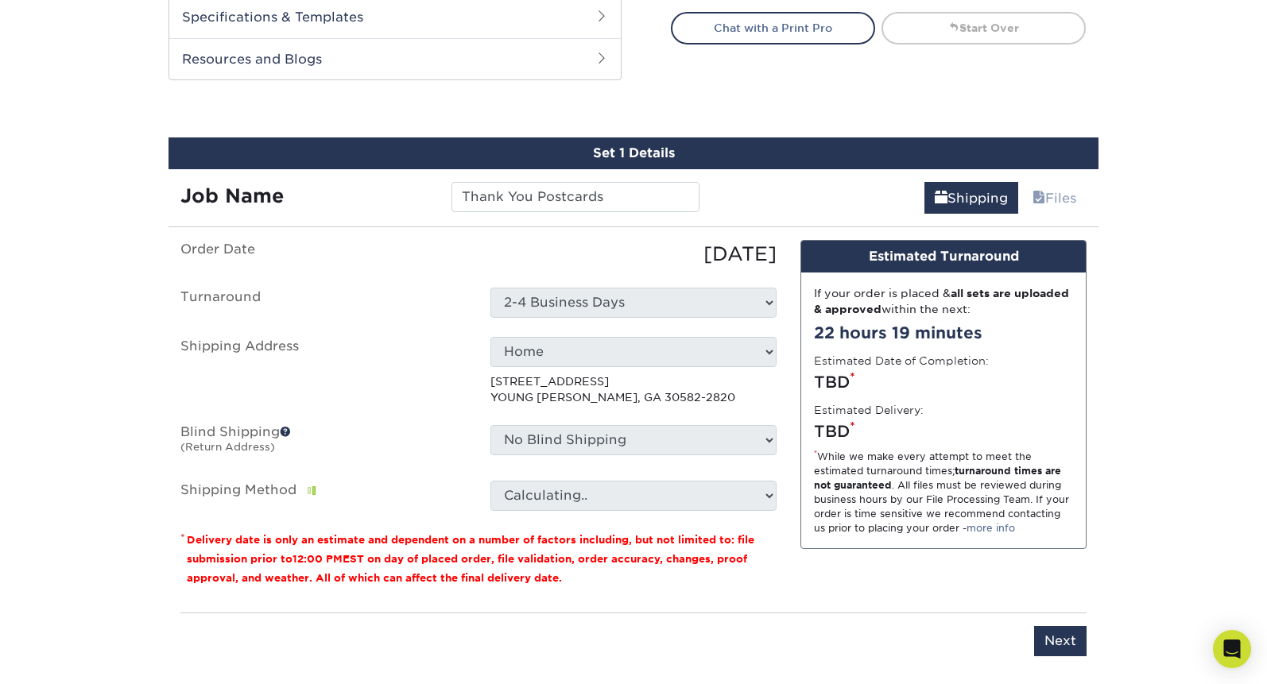
scroll to position [858, 0]
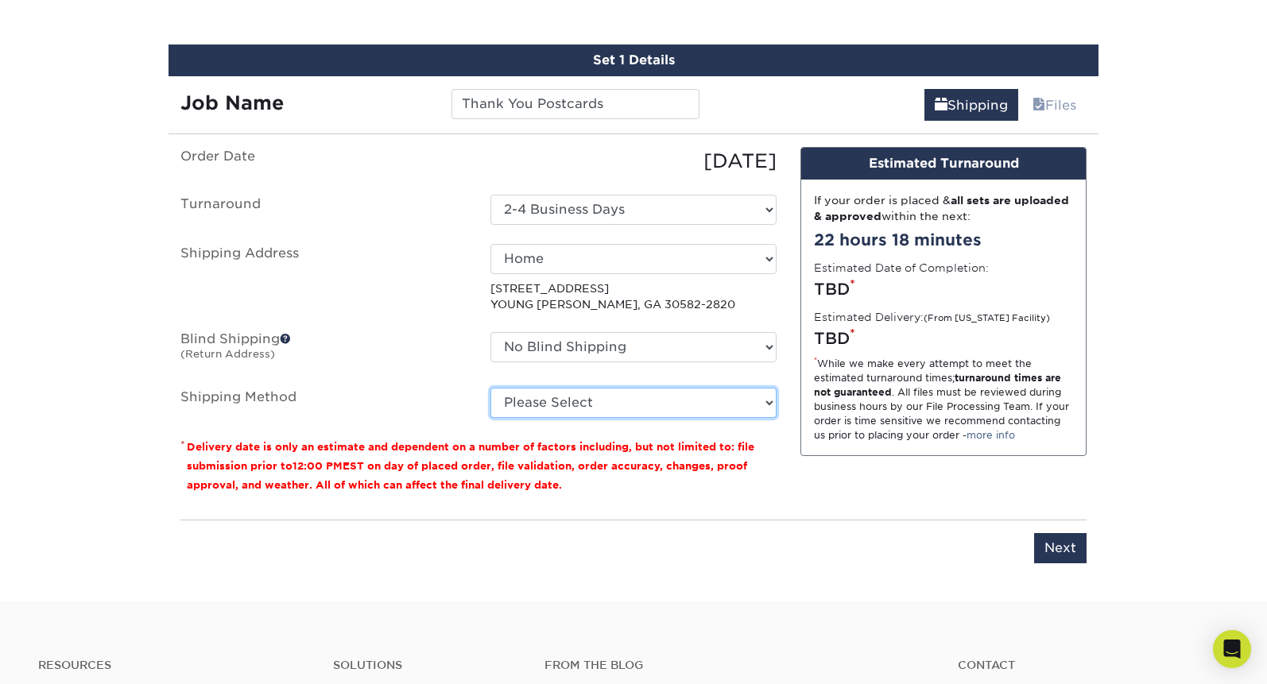
click at [680, 388] on select "Please Select Ground Shipping (+$41.55) 3 Day Shipping Service (+$46.51) 2 Day …" at bounding box center [633, 403] width 286 height 30
click at [490, 388] on select "Please Select Ground Shipping (+$41.55) 3 Day Shipping Service (+$46.51) 2 Day …" at bounding box center [633, 403] width 286 height 30
click at [575, 397] on select "Please Select Ground Shipping (+$41.55) 3 Day Shipping Service (+$46.51) 2 Day …" at bounding box center [633, 403] width 286 height 30
click at [490, 388] on select "Please Select Ground Shipping (+$41.55) 3 Day Shipping Service (+$46.51) 2 Day …" at bounding box center [633, 403] width 286 height 30
click at [571, 398] on select "Please Select Ground Shipping (+$41.55) 3 Day Shipping Service (+$46.51) 2 Day …" at bounding box center [633, 403] width 286 height 30
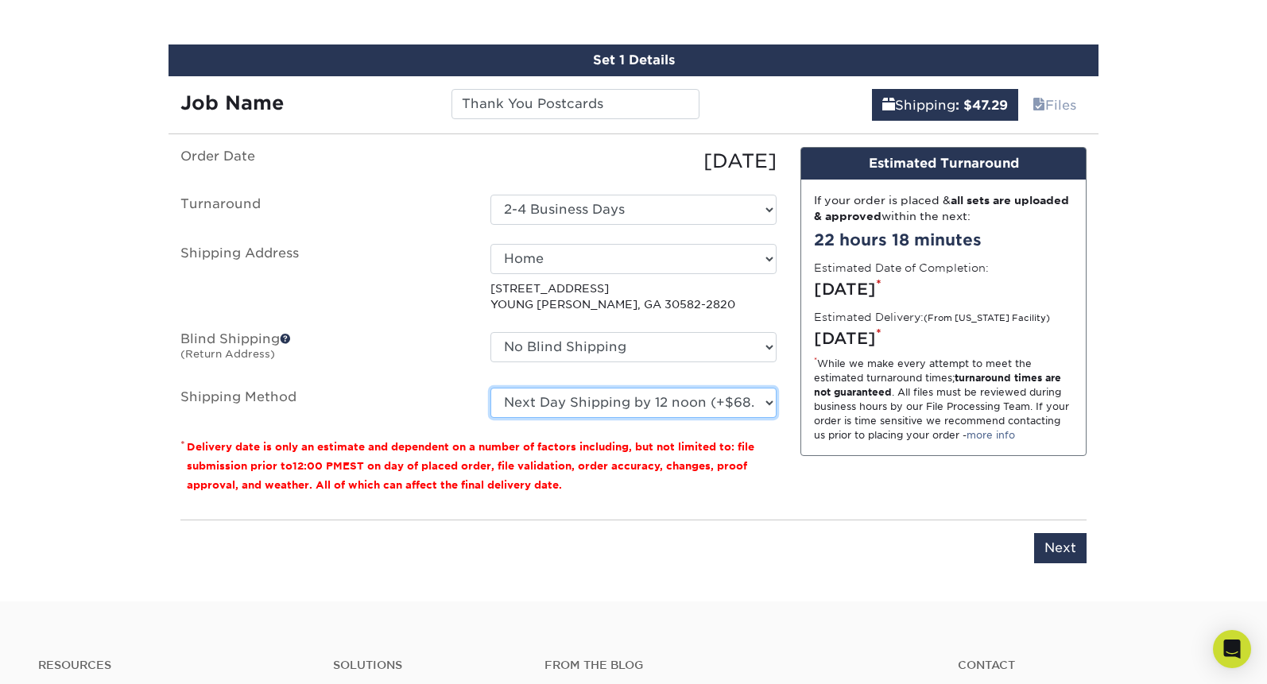
click at [490, 388] on select "Please Select Ground Shipping (+$41.55) 3 Day Shipping Service (+$46.51) 2 Day …" at bounding box center [633, 403] width 286 height 30
click at [621, 406] on select "Please Select Ground Shipping (+$41.55) 3 Day Shipping Service (+$46.51) 2 Day …" at bounding box center [633, 403] width 286 height 30
select select "03"
click at [490, 388] on select "Please Select Ground Shipping (+$41.55) 3 Day Shipping Service (+$46.51) 2 Day …" at bounding box center [633, 403] width 286 height 30
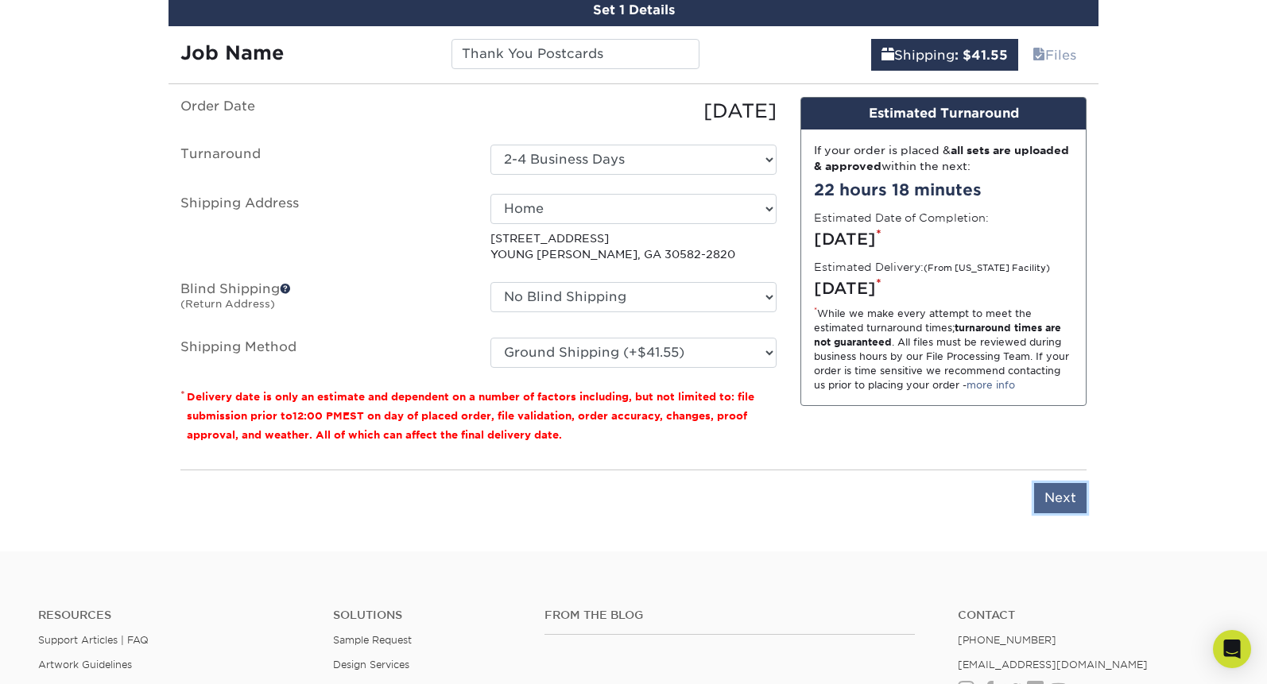
click at [1059, 493] on input "Next" at bounding box center [1060, 498] width 52 height 30
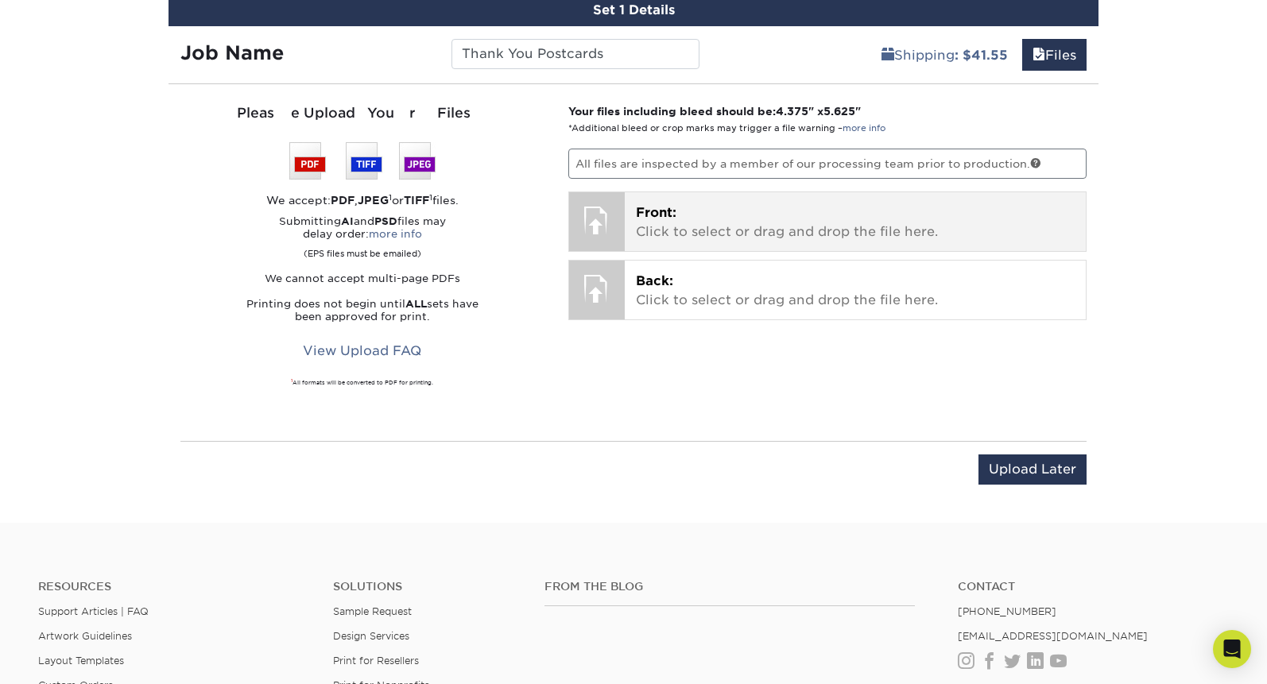
click at [680, 208] on p "Front: Click to select or drag and drop the file here." at bounding box center [855, 222] width 439 height 38
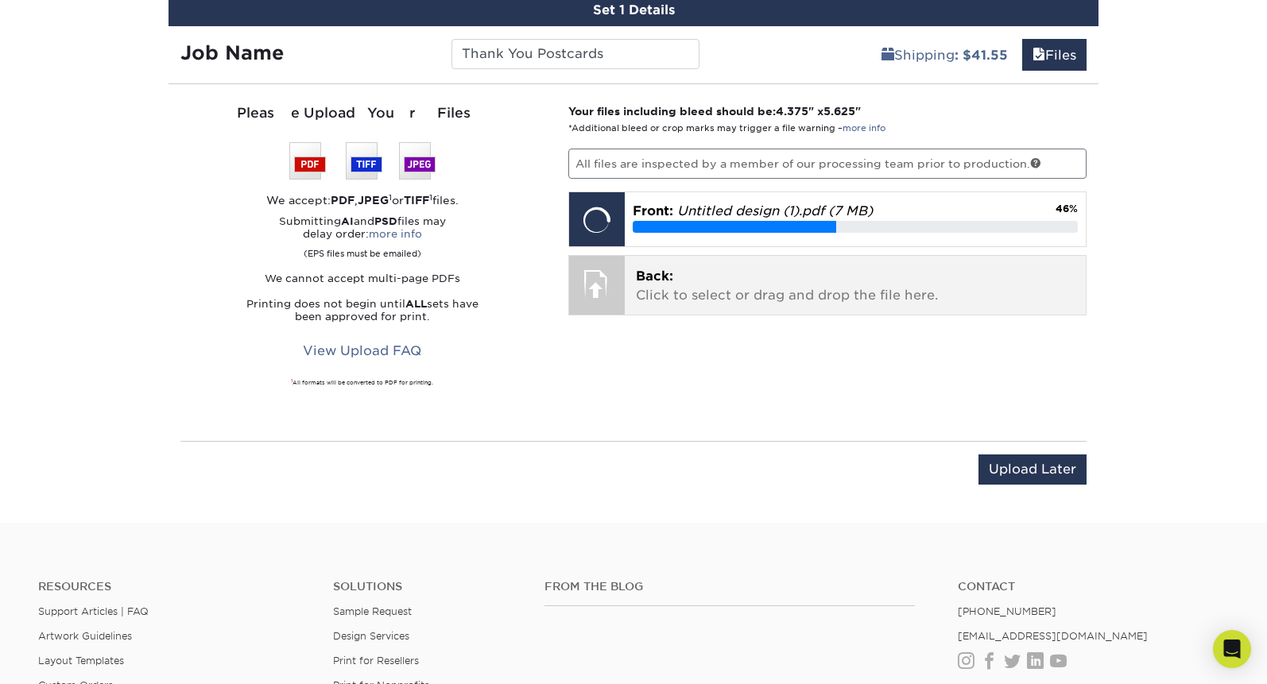
click at [765, 296] on p "Back: Click to select or drag and drop the file here." at bounding box center [855, 286] width 439 height 38
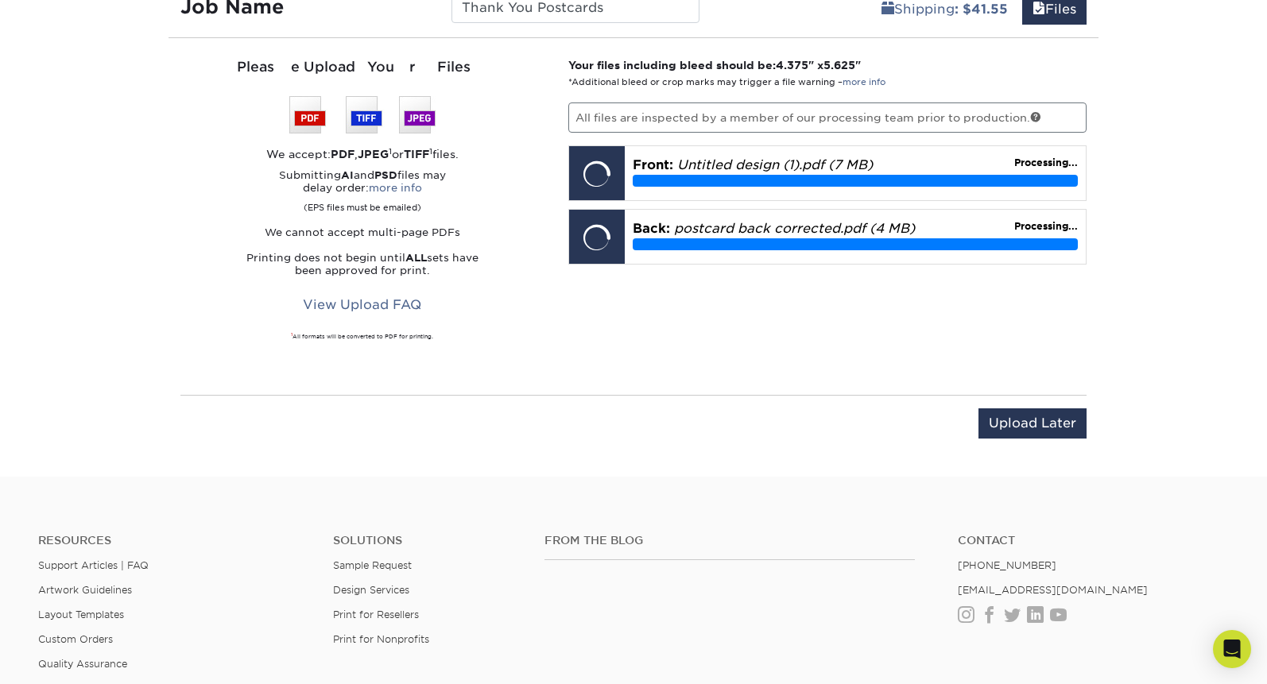
scroll to position [951, 0]
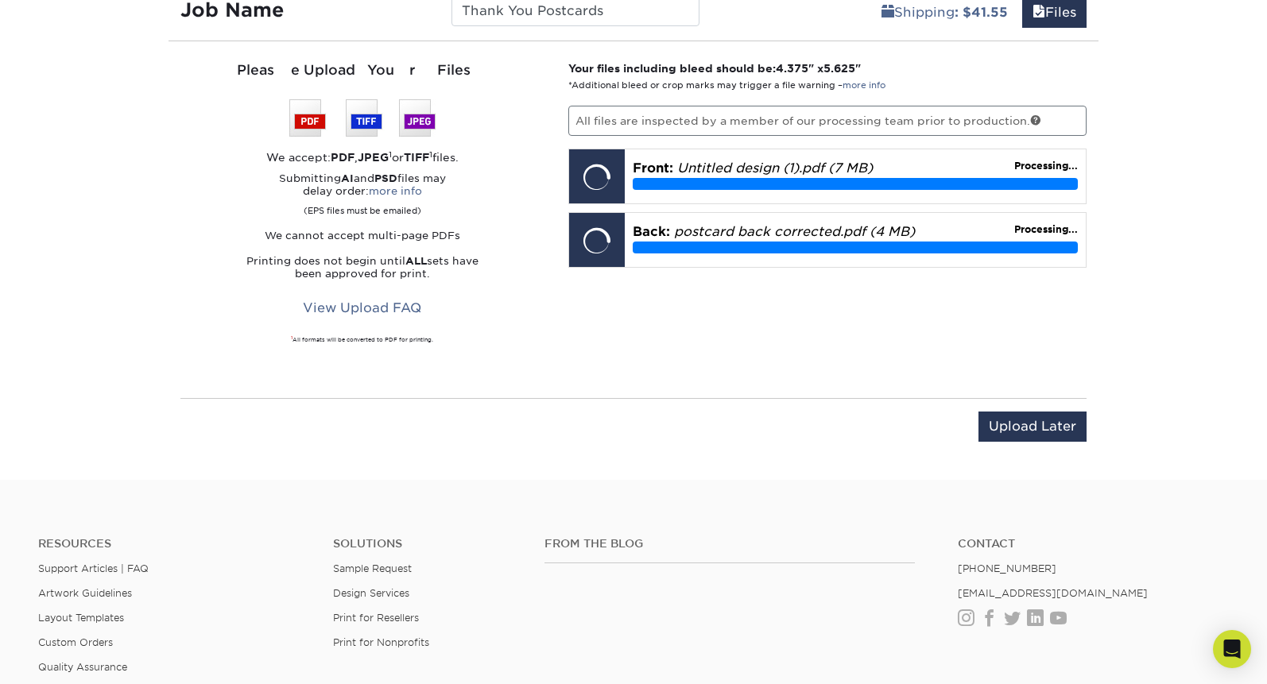
click at [949, 343] on div "Your files including bleed should be: 4.375 " x 5.625 " *Additional bleed or cr…" at bounding box center [827, 219] width 543 height 319
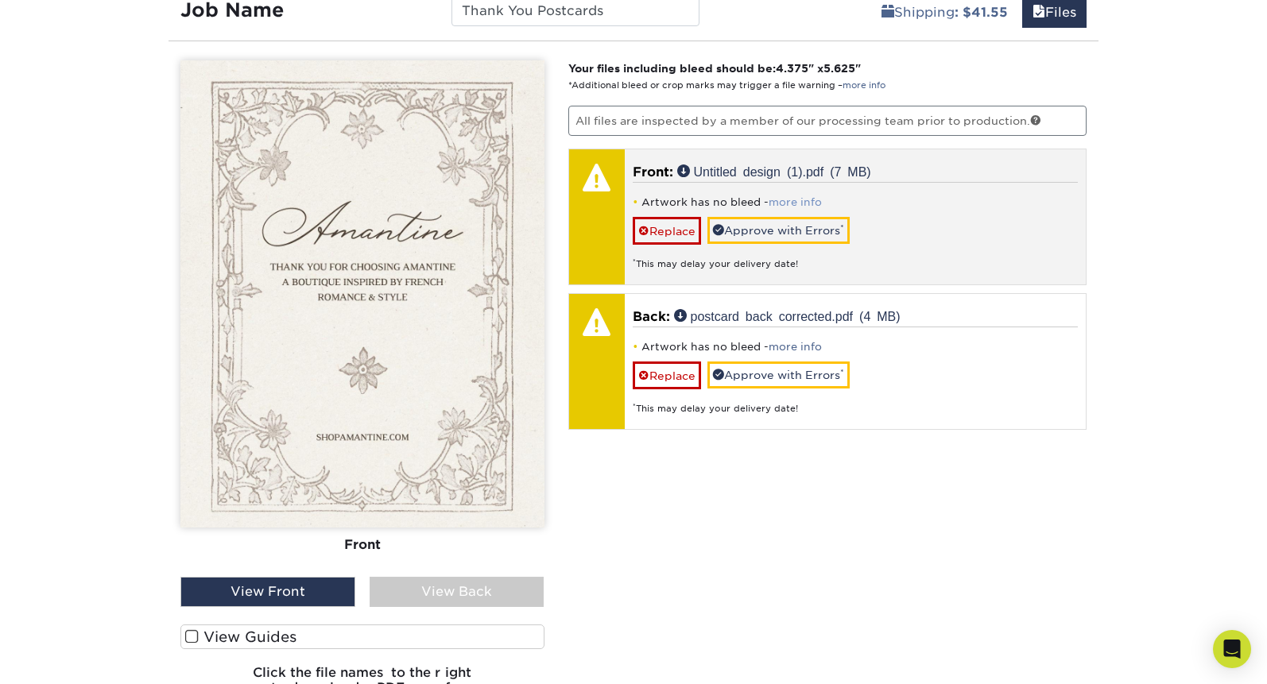
click at [795, 201] on link "more info" at bounding box center [794, 202] width 53 height 12
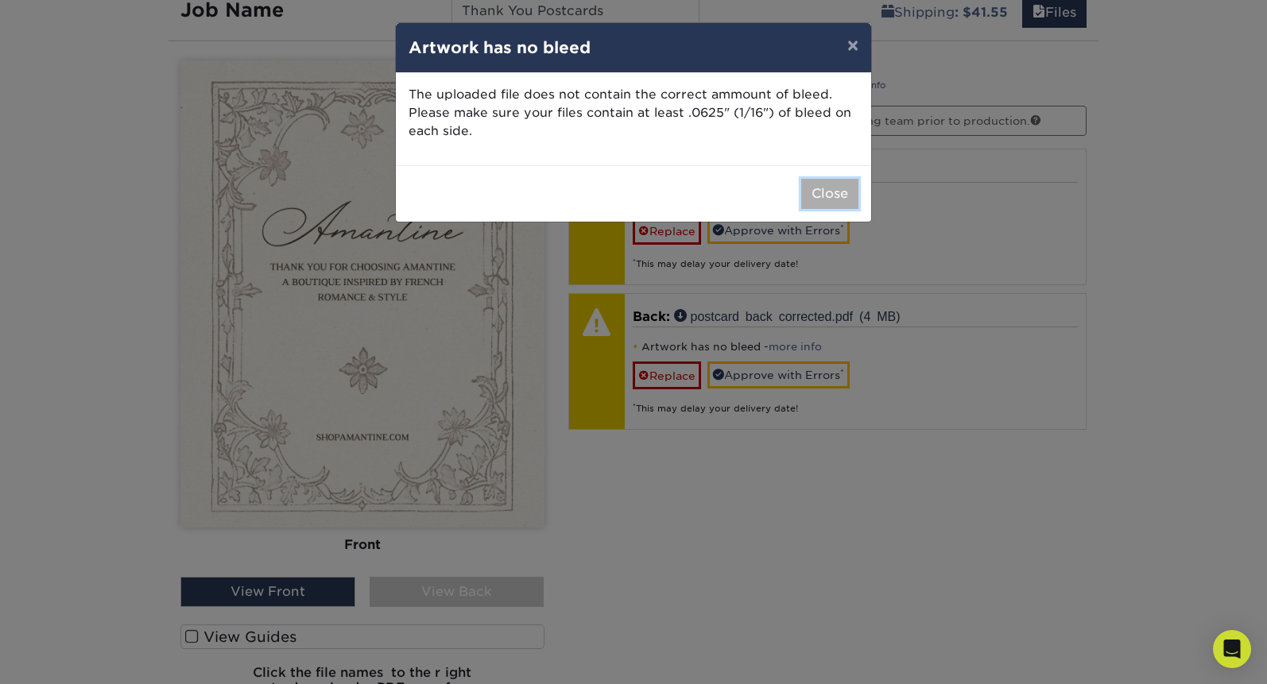
click at [839, 194] on button "Close" at bounding box center [829, 194] width 57 height 30
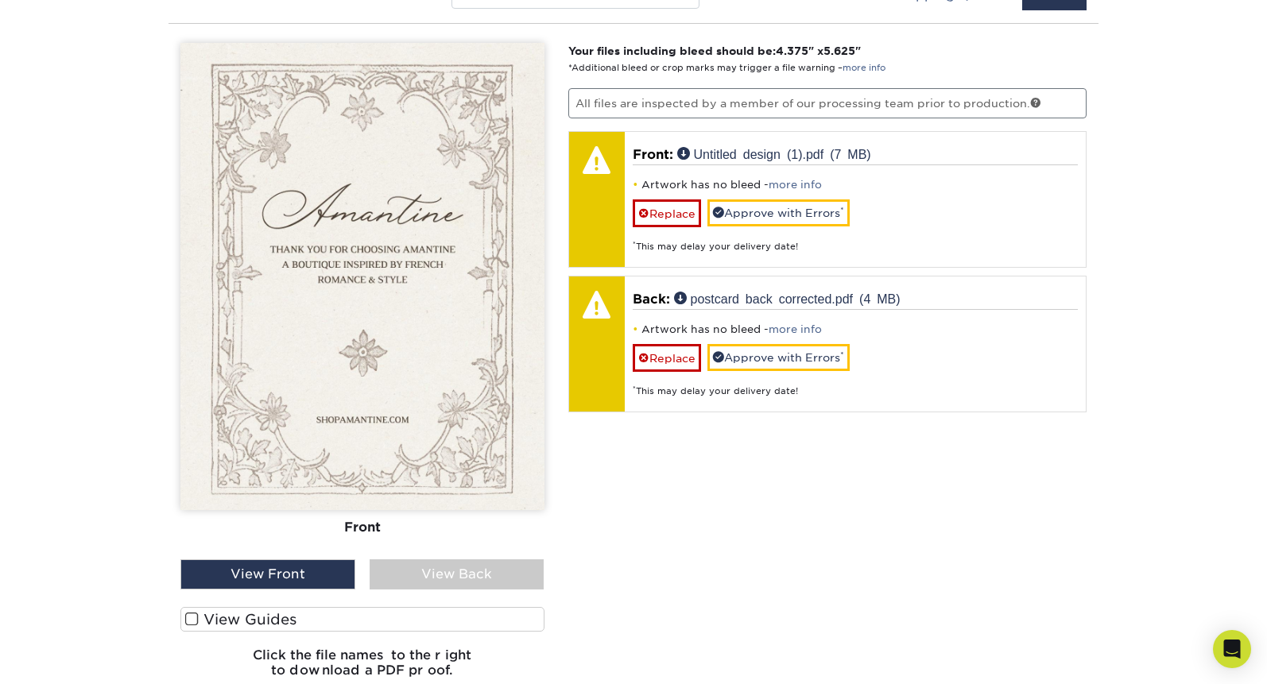
scroll to position [881, 0]
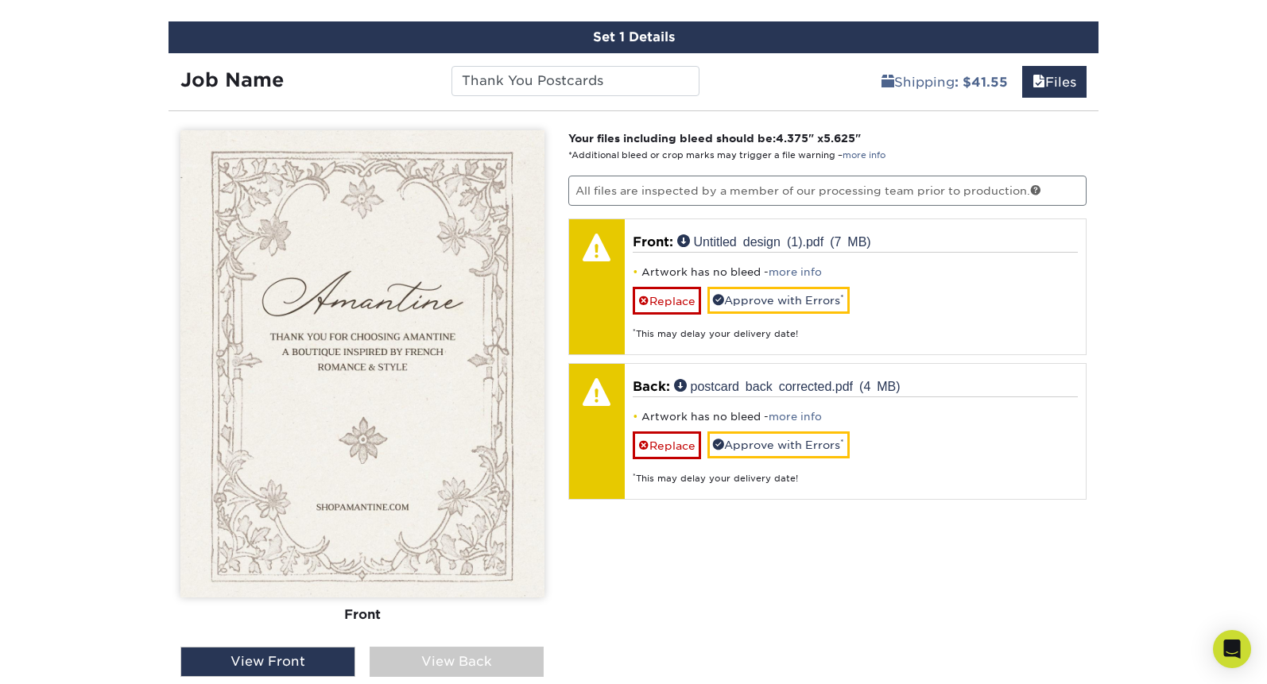
click at [433, 667] on div "View Back" at bounding box center [457, 662] width 175 height 30
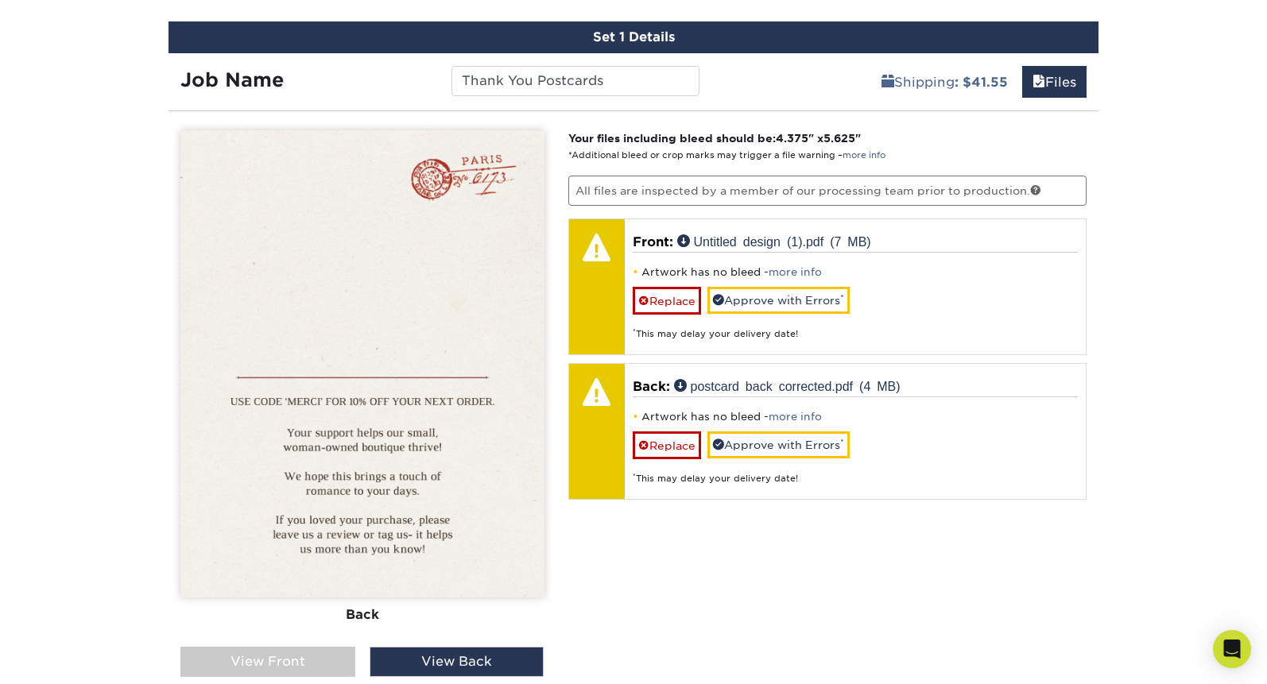
click at [269, 673] on div "View Front" at bounding box center [267, 662] width 175 height 30
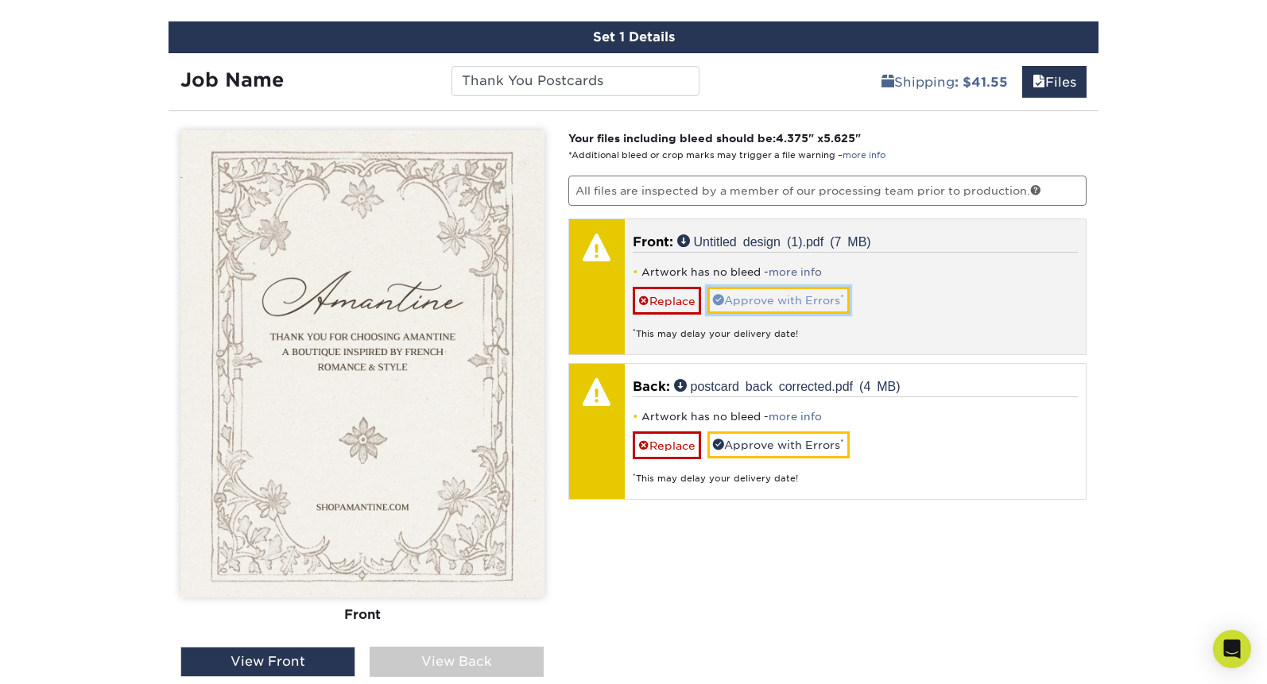
click at [780, 304] on link "Approve with Errors *" at bounding box center [778, 300] width 142 height 27
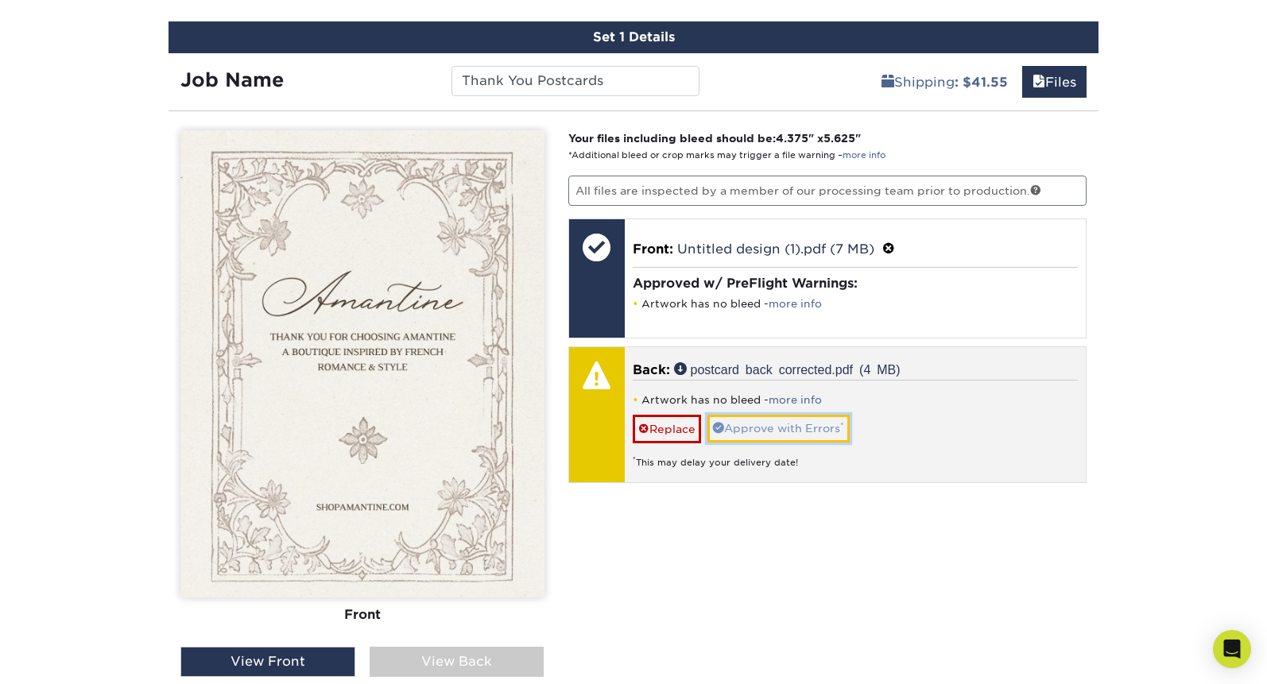
click at [793, 426] on link "Approve with Errors *" at bounding box center [778, 428] width 142 height 27
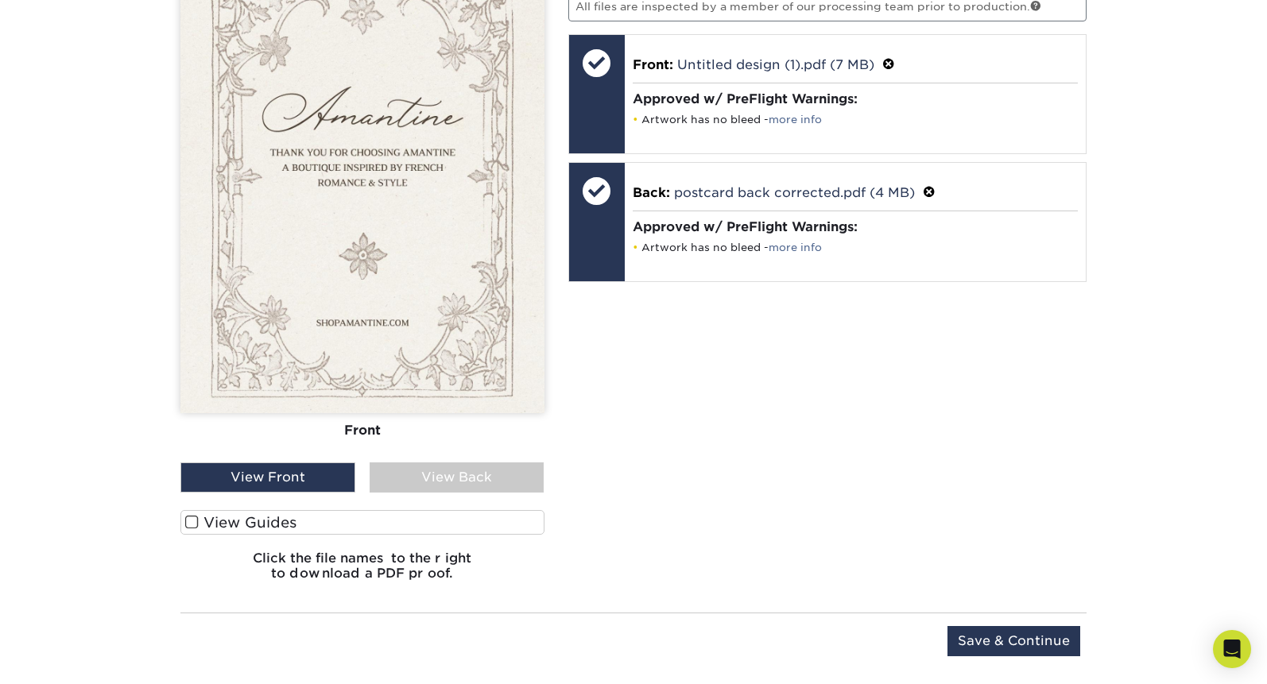
scroll to position [1082, 0]
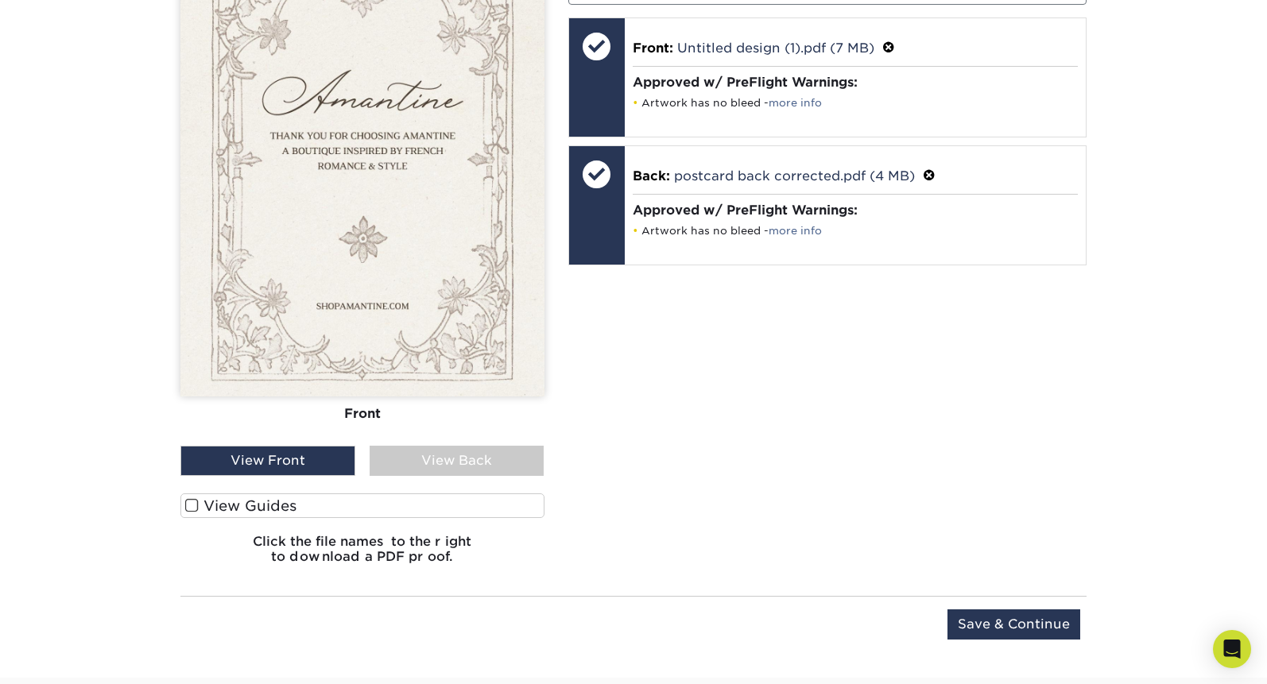
click at [371, 544] on h6 "Click the file names to the right to download a PDF proof." at bounding box center [362, 555] width 364 height 43
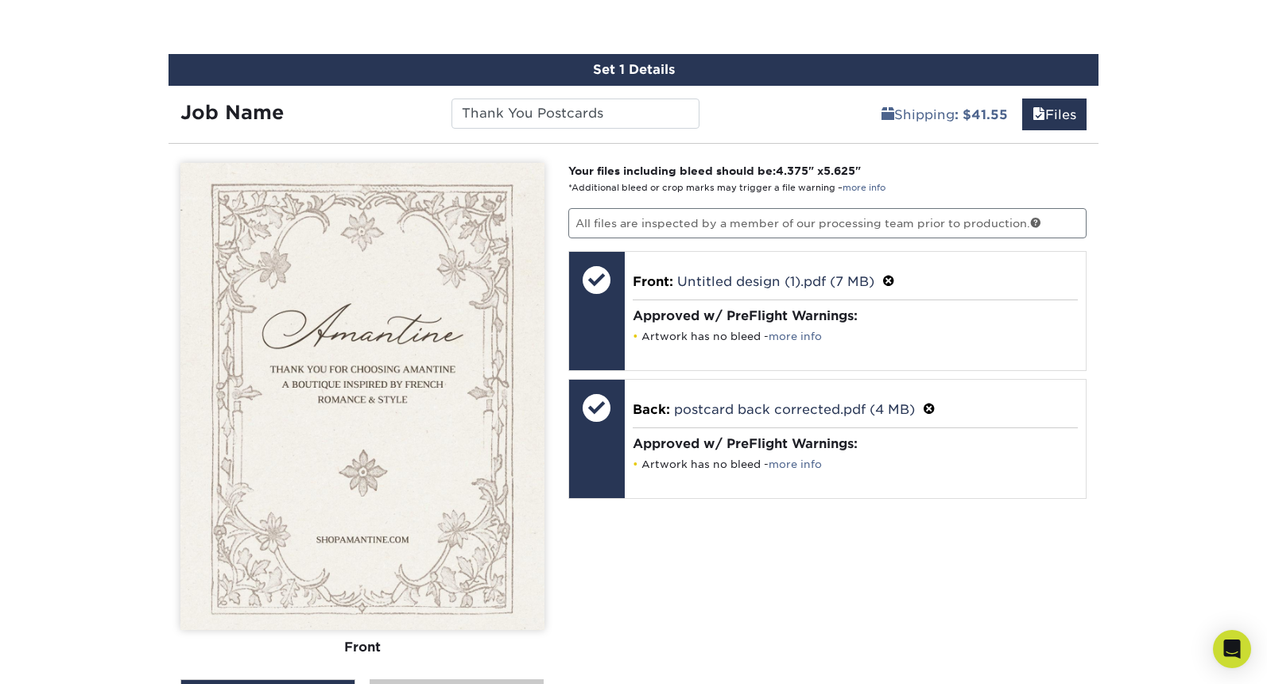
scroll to position [848, 0]
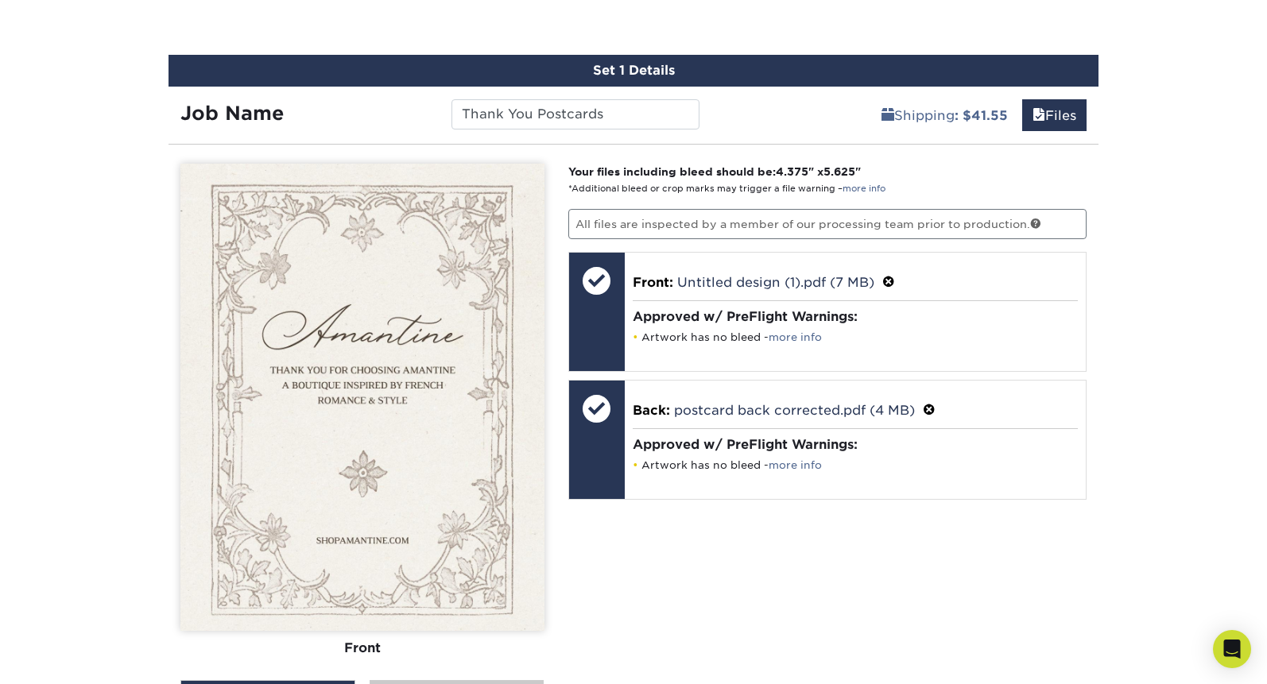
click at [239, 112] on strong "Job Name" at bounding box center [231, 113] width 103 height 23
click at [1052, 115] on link "Files" at bounding box center [1054, 115] width 64 height 32
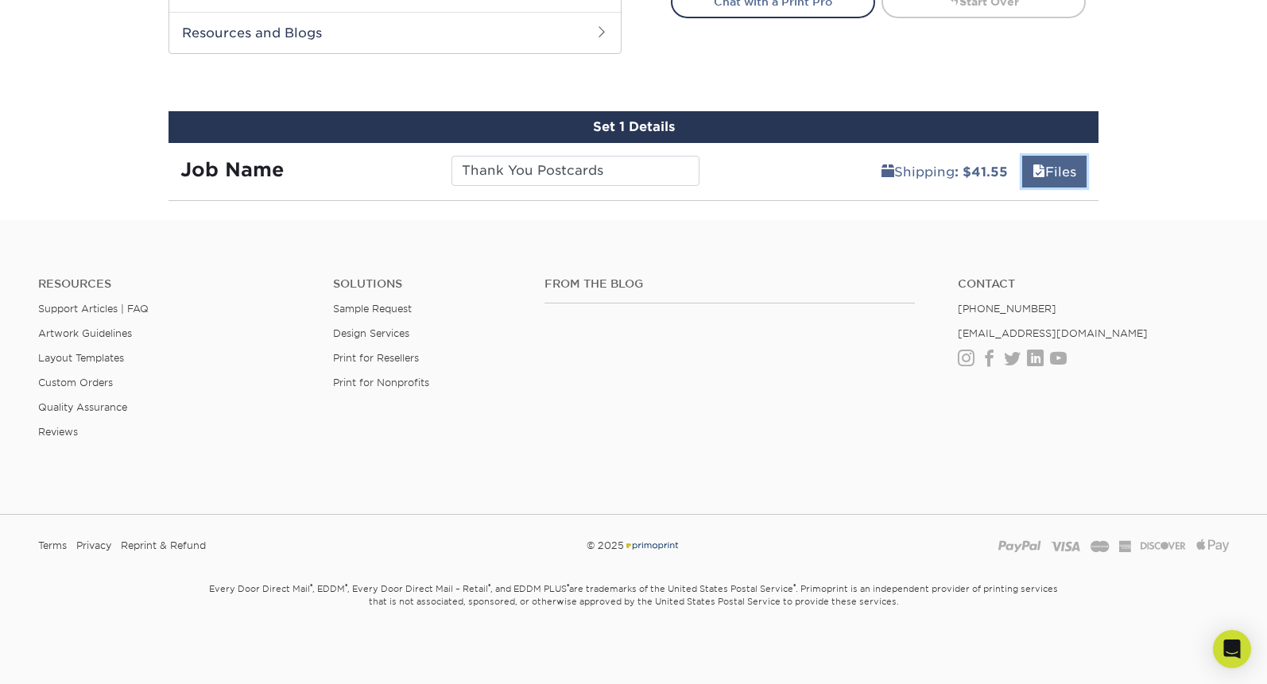
click at [1041, 169] on link "Files" at bounding box center [1054, 172] width 64 height 32
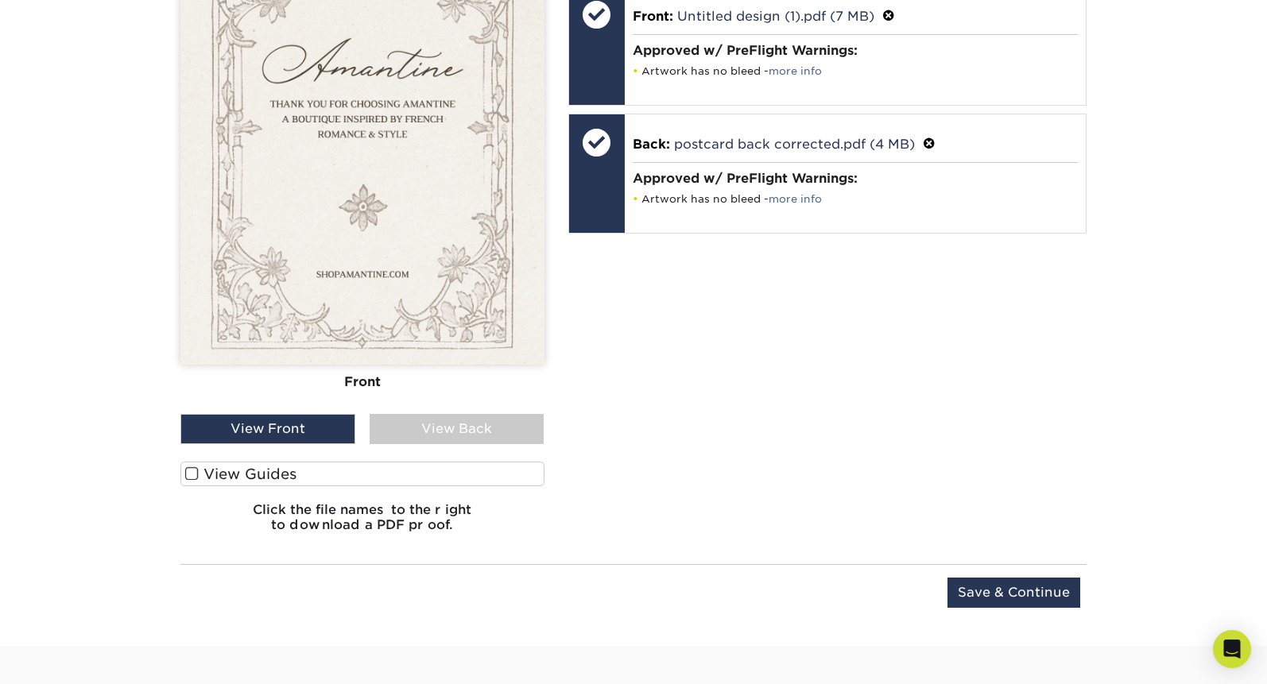
scroll to position [1113, 0]
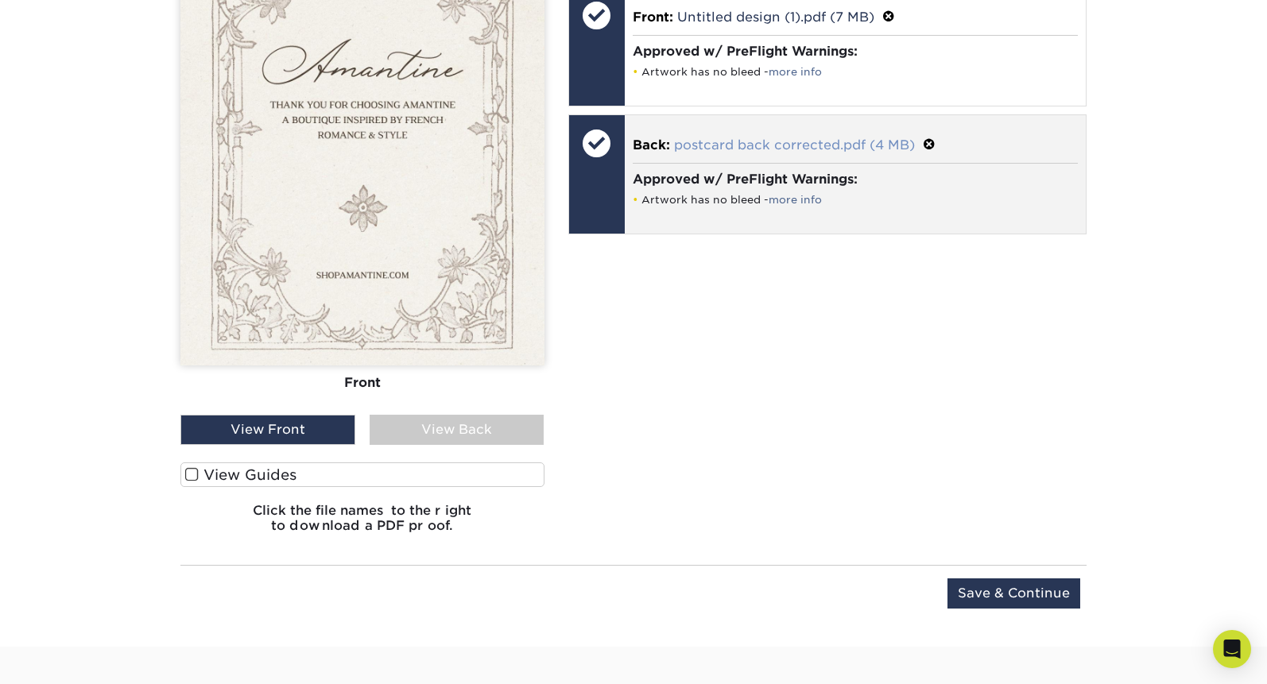
click at [763, 142] on link "postcard back corrected.pdf (4 MB)" at bounding box center [794, 144] width 241 height 15
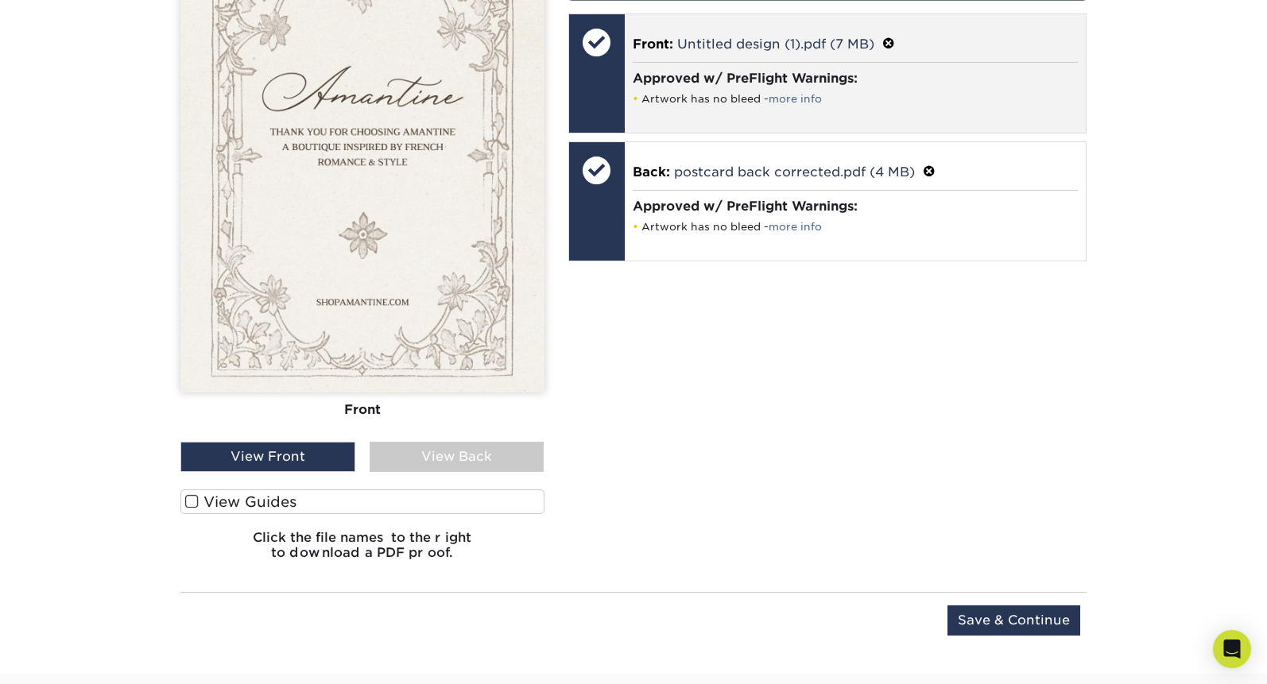
scroll to position [1075, 0]
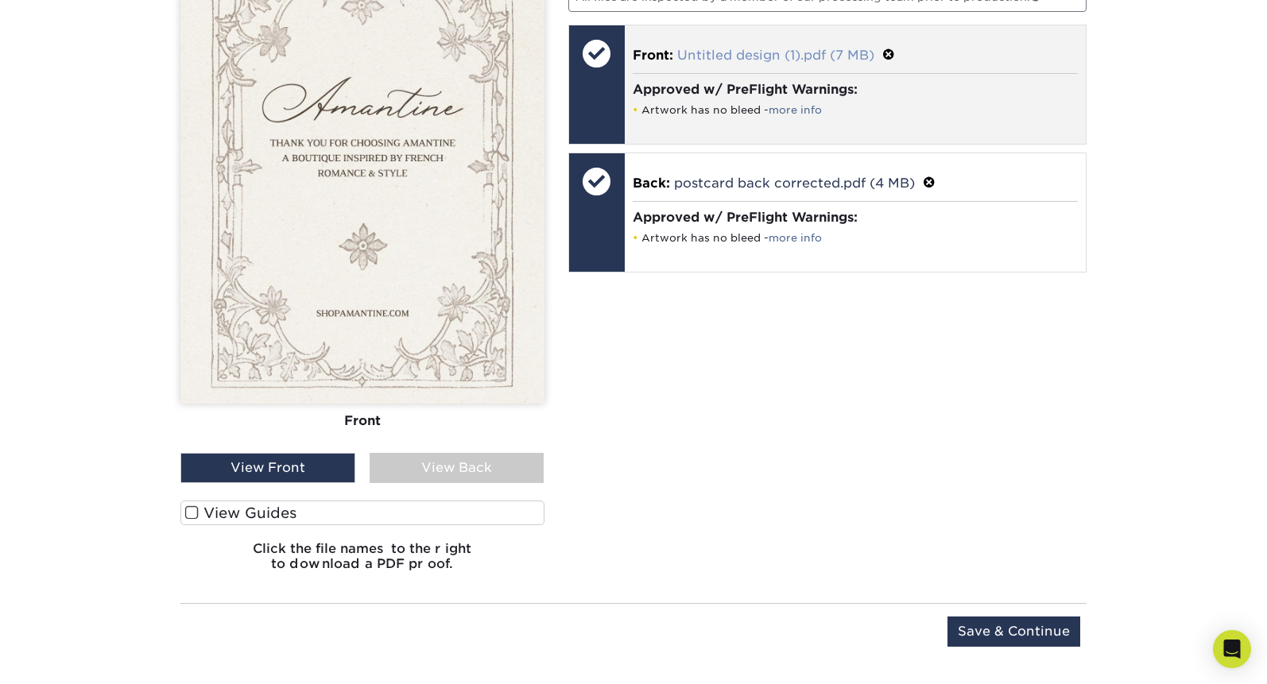
click at [831, 56] on link "Untitled design (1).pdf (7 MB)" at bounding box center [775, 55] width 197 height 15
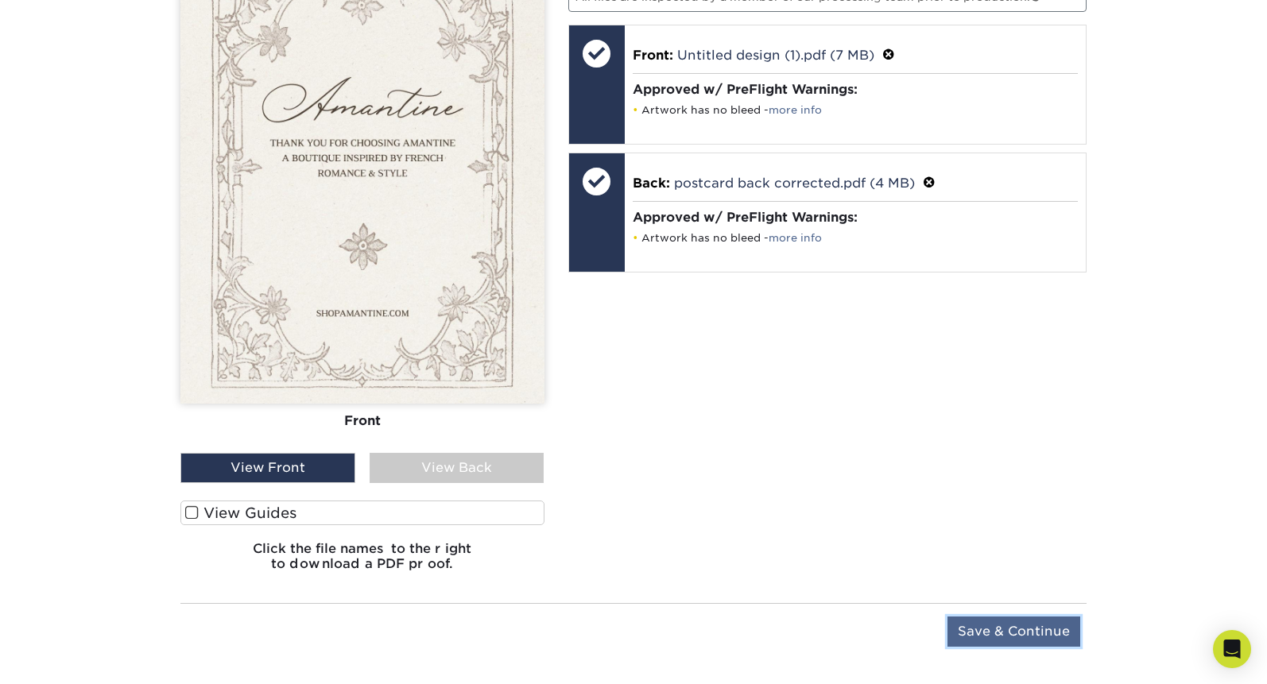
click at [1008, 640] on input "Save & Continue" at bounding box center [1013, 632] width 133 height 30
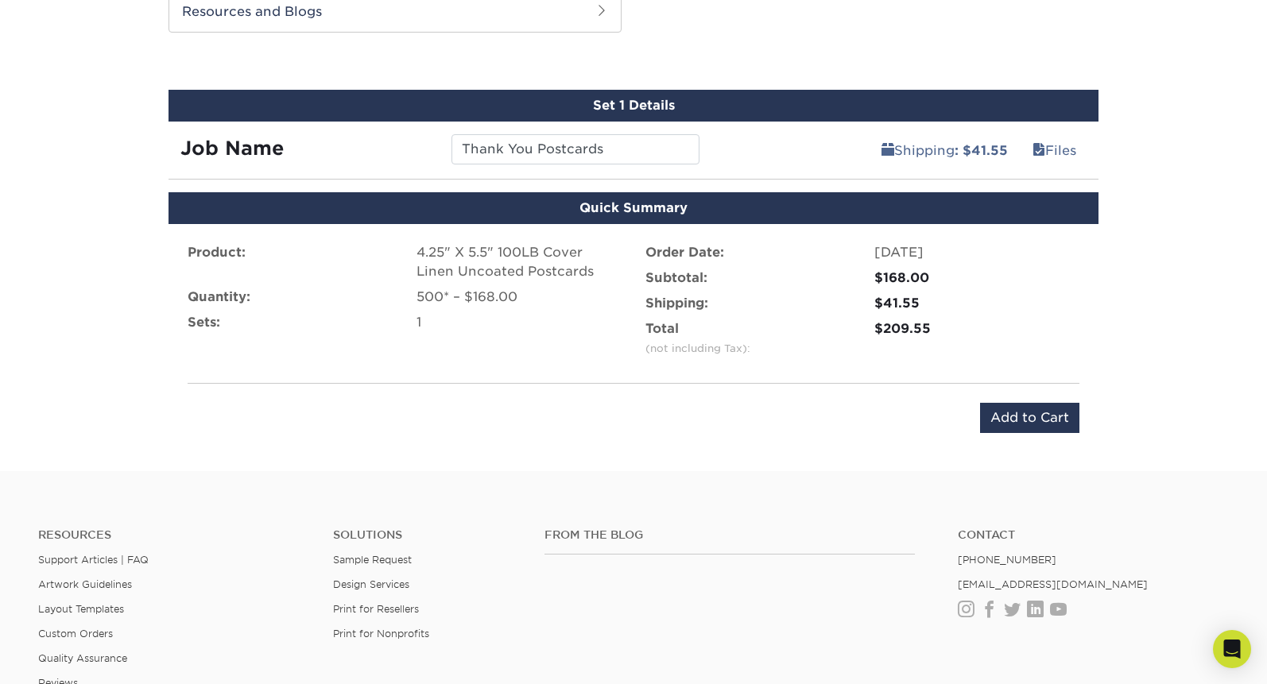
scroll to position [797, 0]
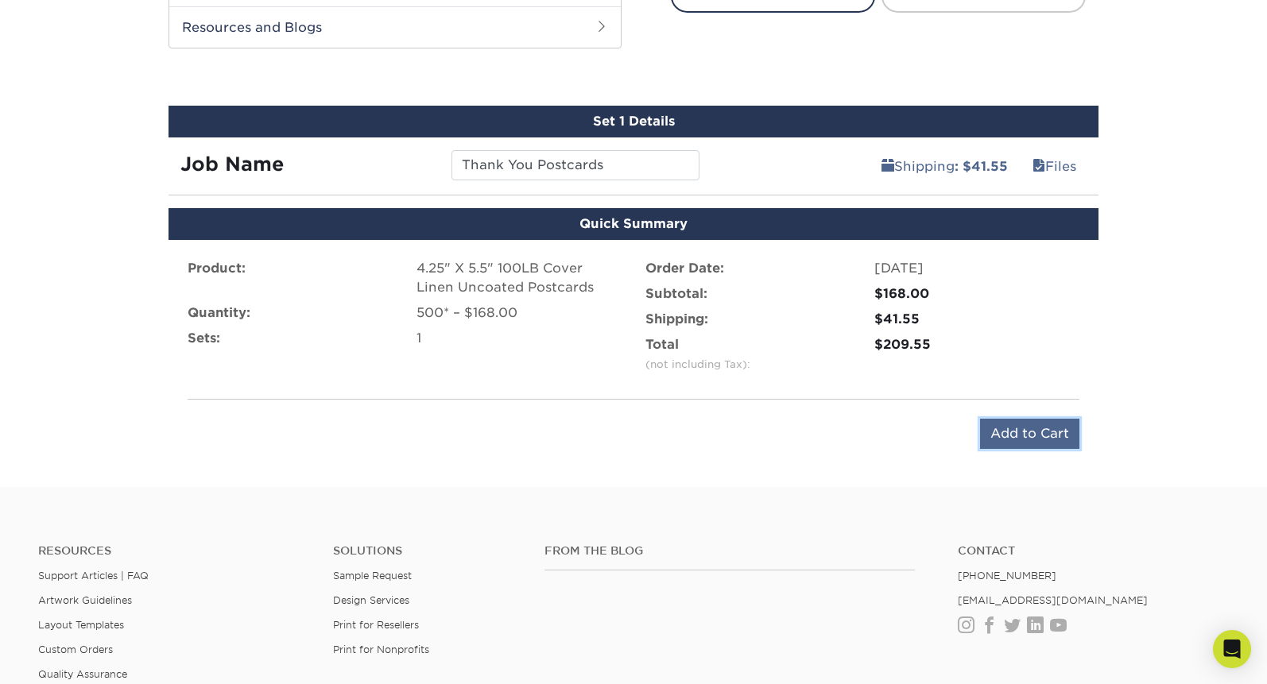
click at [1024, 430] on input "Add to Cart" at bounding box center [1029, 434] width 99 height 30
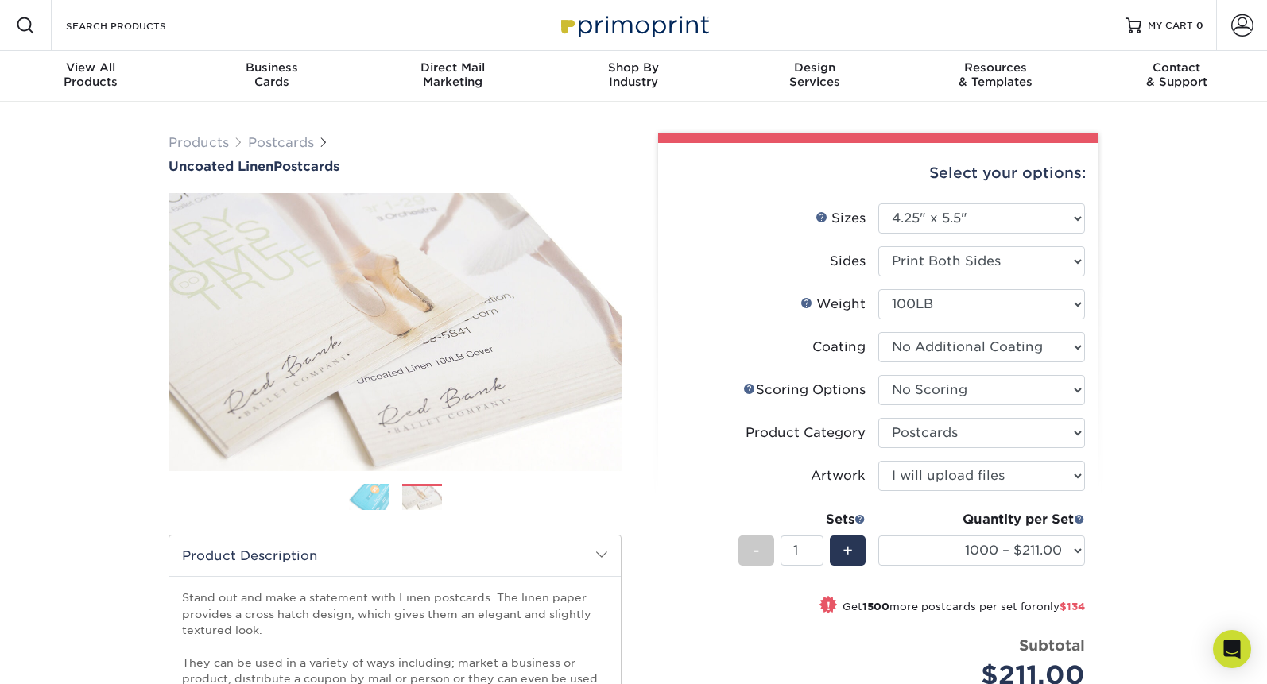
select select "4.25x5.50"
select select "16ebe401-5398-422d-8cb0-f3adbb82deb5"
select select "9b7272e0-d6c8-4c3c-8e97-d3a1bcdab858"
select select "upload"
select select "1000 – $211.00"
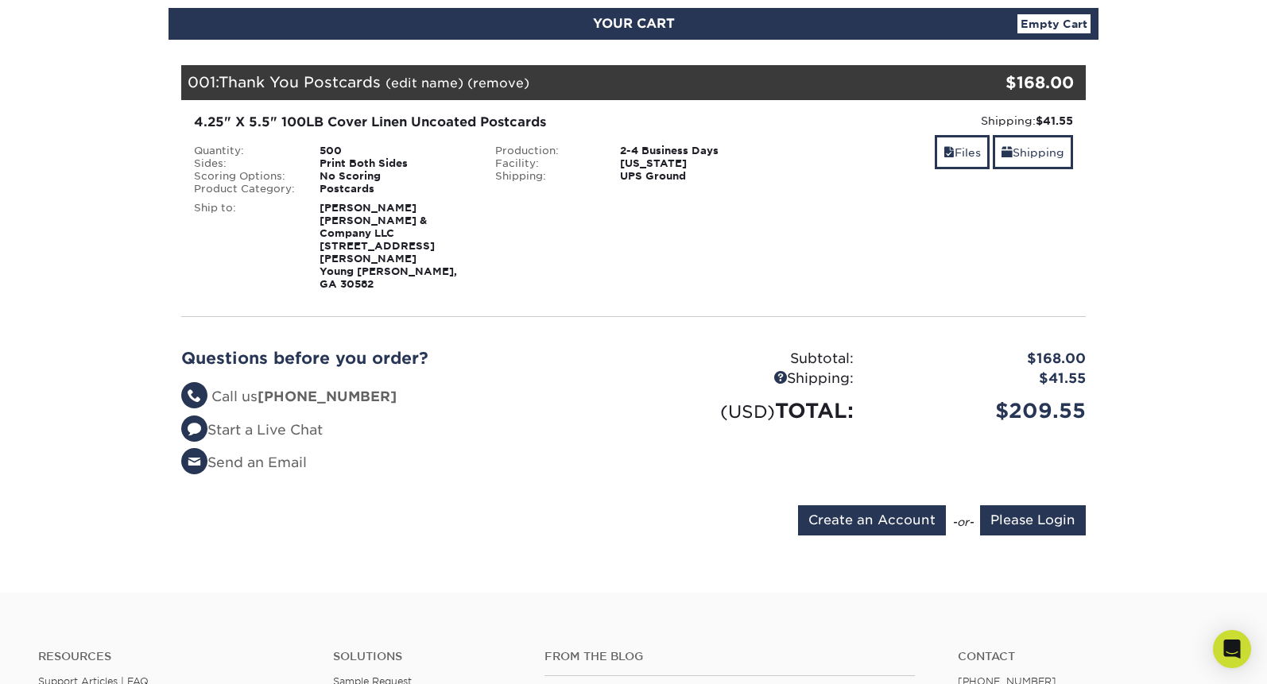
scroll to position [177, 0]
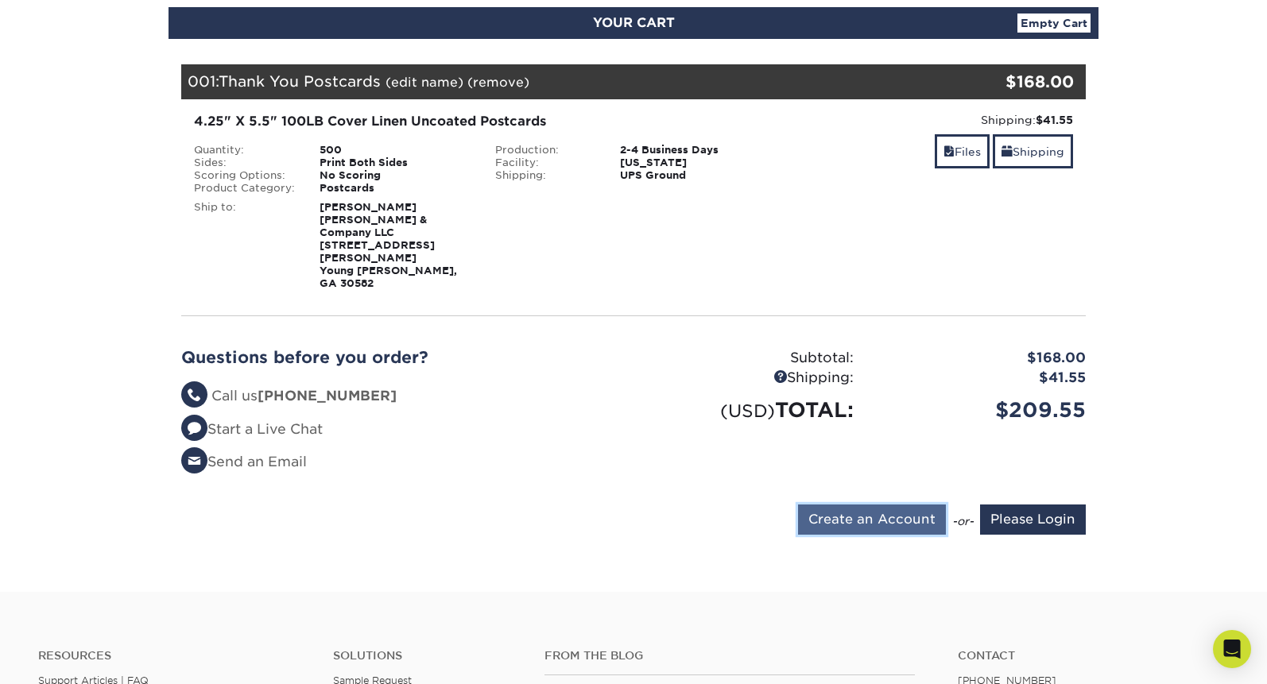
click at [892, 505] on input "Create an Account" at bounding box center [872, 520] width 148 height 30
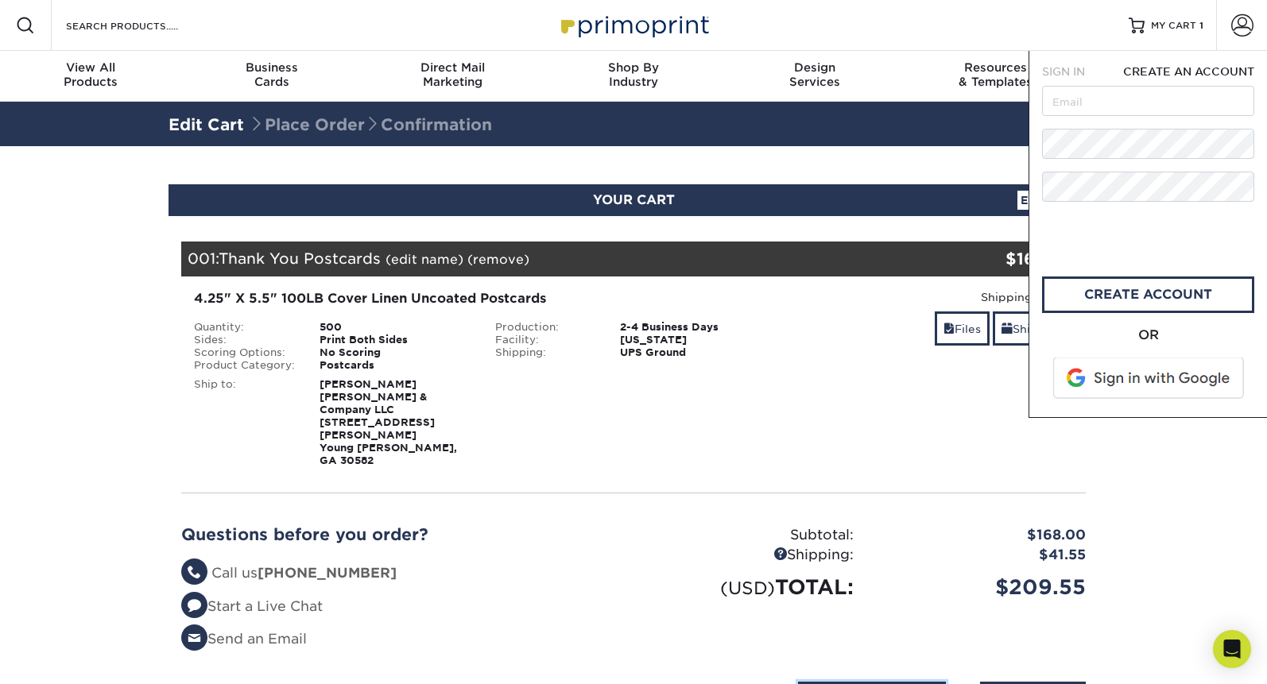
scroll to position [0, 0]
click at [1106, 100] on input "text" at bounding box center [1148, 101] width 212 height 30
type input "info@shopamantine.com"
click at [1038, 135] on div "SIGN IN CREATE AN ACCOUNT forgot password? All fields are required. Login OR SI…" at bounding box center [1147, 234] width 238 height 367
click at [1186, 165] on form "SIGN IN CREATE AN ACCOUNT info@shopamantine.com All fields are required. All fi…" at bounding box center [1148, 234] width 212 height 341
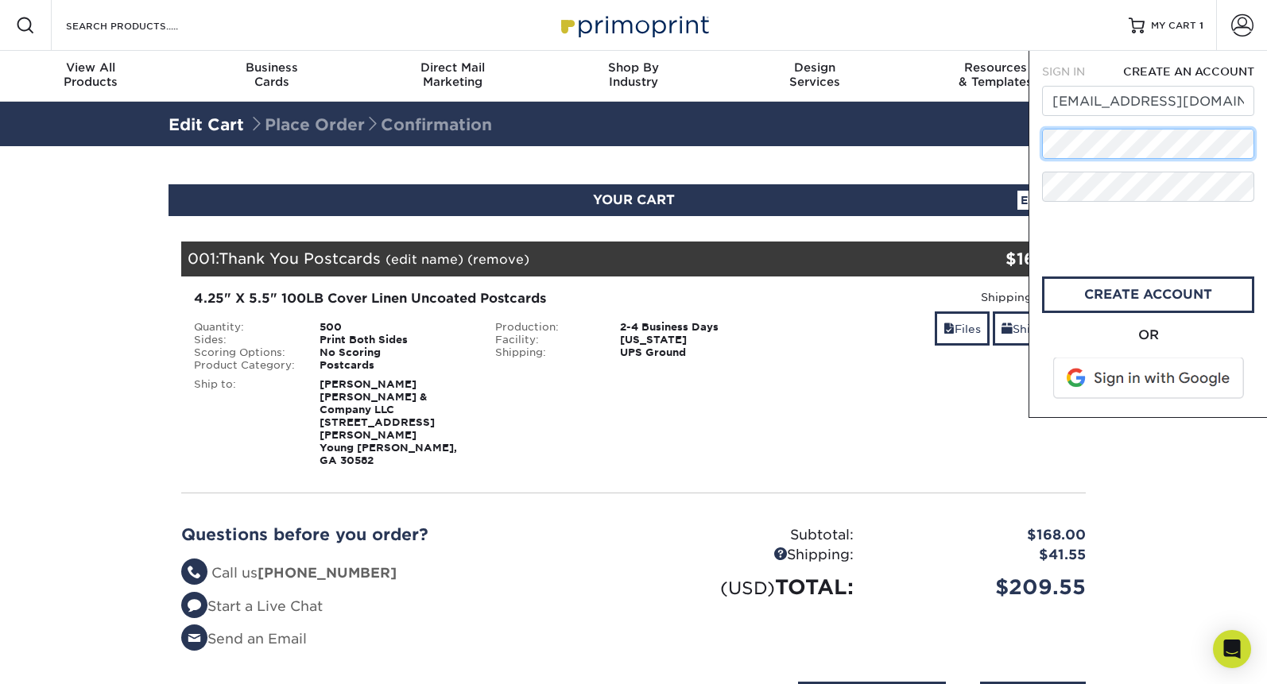
click at [1022, 135] on div "Resources Menu Search Products Account SIGN IN CREATE AN ACCOUNT forgot passwor…" at bounding box center [633, 617] width 1267 height 1234
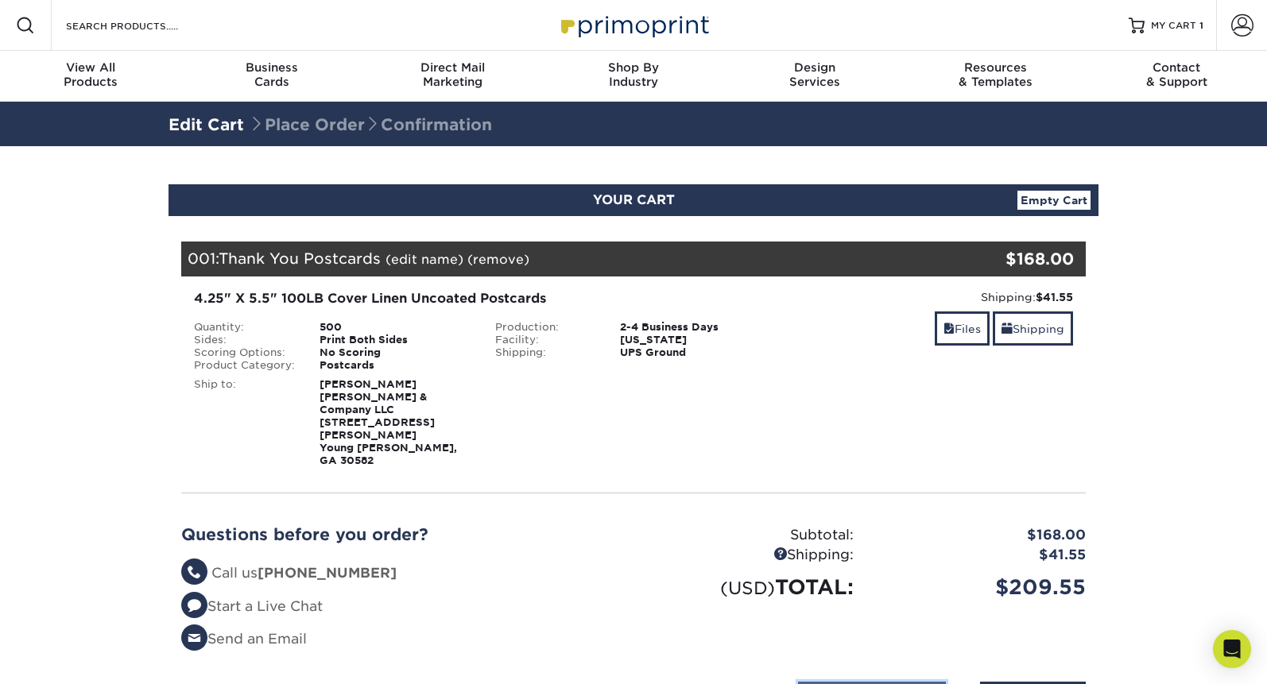
click at [865, 682] on input "Create an Account" at bounding box center [872, 697] width 148 height 30
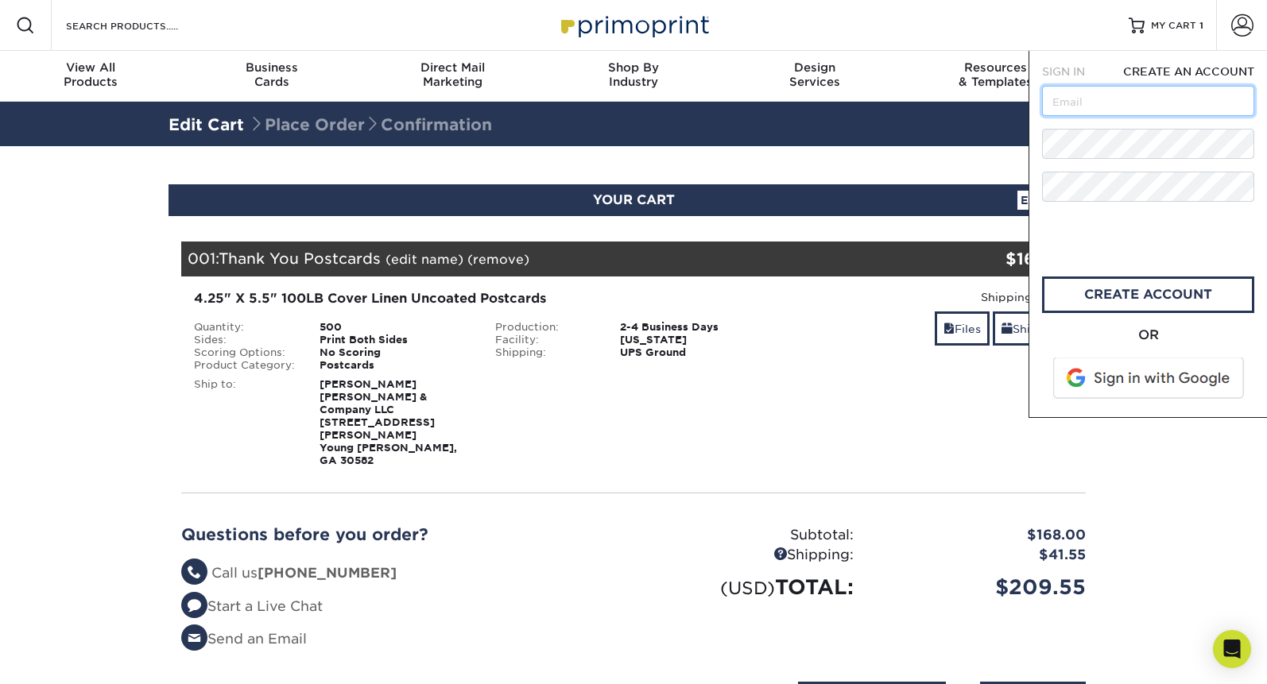
click at [1163, 98] on input "text" at bounding box center [1148, 101] width 212 height 30
type input "[EMAIL_ADDRESS][DOMAIN_NAME]"
click at [1041, 140] on div "SIGN IN CREATE AN ACCOUNT forgot password? All fields are required. Login OR SI…" at bounding box center [1147, 234] width 238 height 367
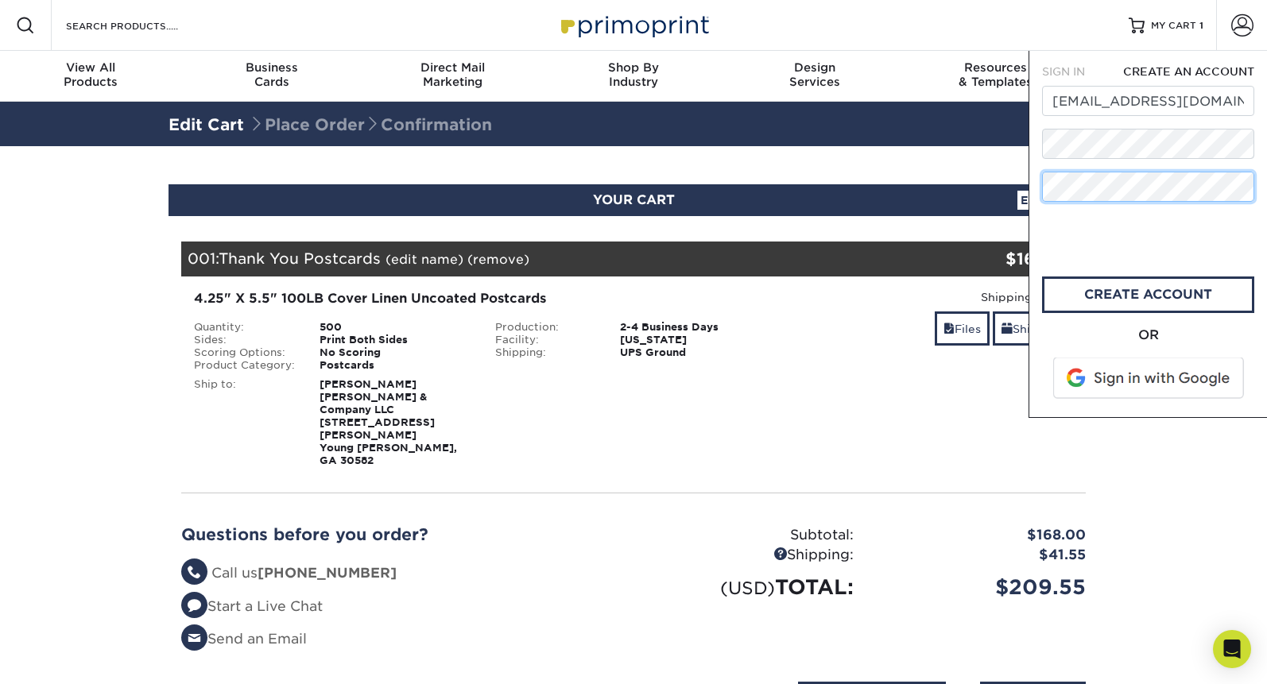
click at [1012, 174] on div "Resources Menu Search Products Account SIGN IN CREATE AN ACCOUNT forgot passwor…" at bounding box center [633, 617] width 1267 height 1234
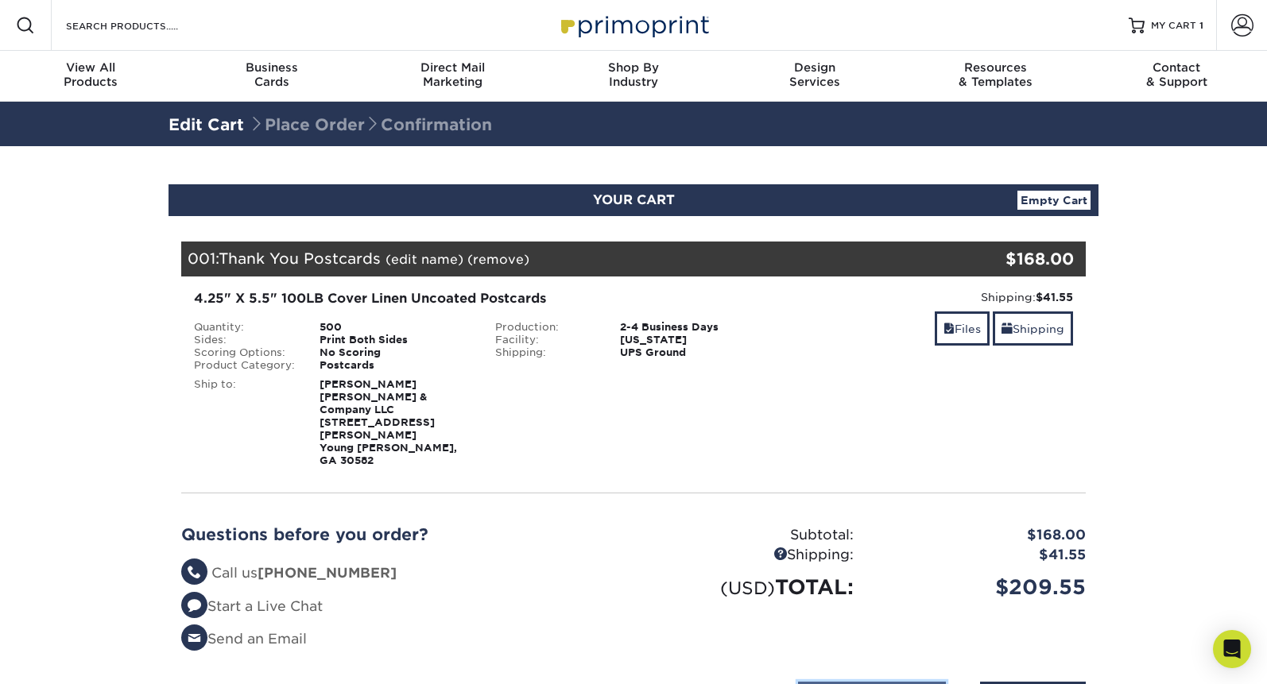
click at [896, 682] on input "Create an Account" at bounding box center [872, 697] width 148 height 30
click at [895, 682] on input "Create an Account" at bounding box center [872, 697] width 148 height 30
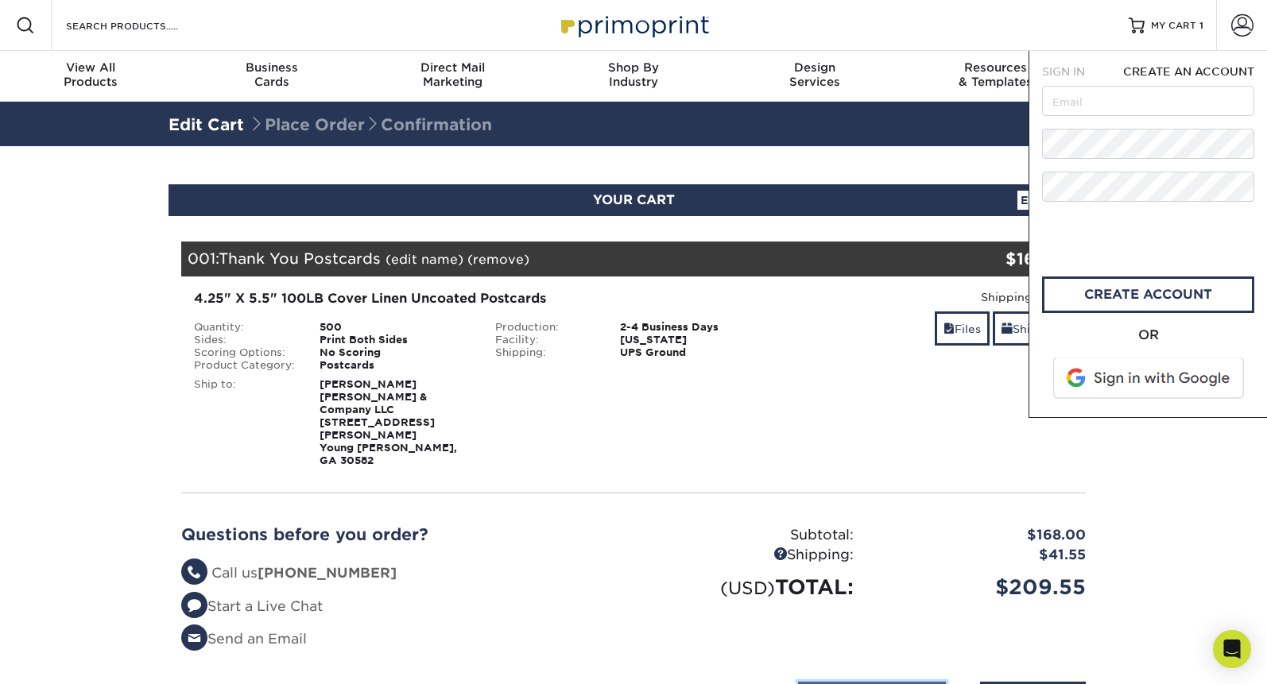
click at [860, 682] on input "Create an Account" at bounding box center [872, 697] width 148 height 30
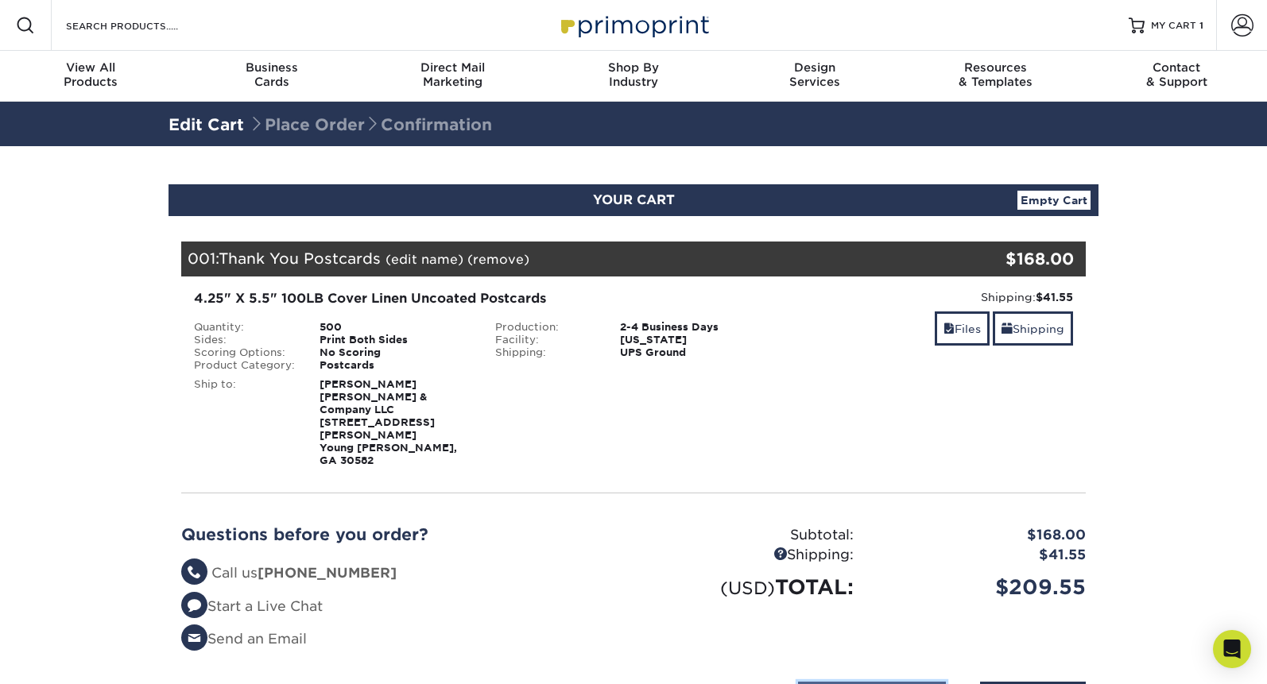
click at [860, 682] on input "Create an Account" at bounding box center [872, 697] width 148 height 30
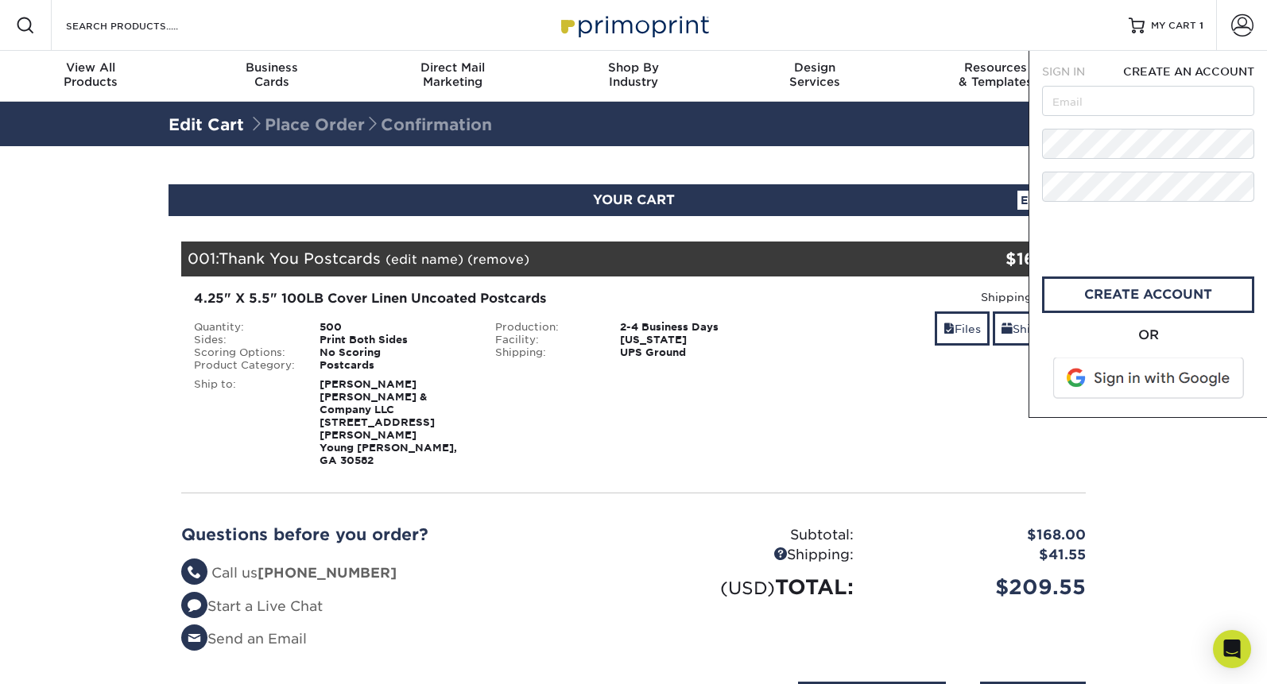
click at [1076, 117] on form "SIGN IN CREATE AN ACCOUNT All fields are required. All fields are required. cre…" at bounding box center [1148, 234] width 212 height 341
click at [1076, 102] on input "text" at bounding box center [1148, 101] width 212 height 30
type input "[EMAIL_ADDRESS][DOMAIN_NAME]"
click at [1143, 294] on link "create account" at bounding box center [1148, 295] width 212 height 37
click at [903, 395] on div "Shipping: $41.55 Discount: - $0.00 Files Shipping" at bounding box center [934, 378] width 301 height 178
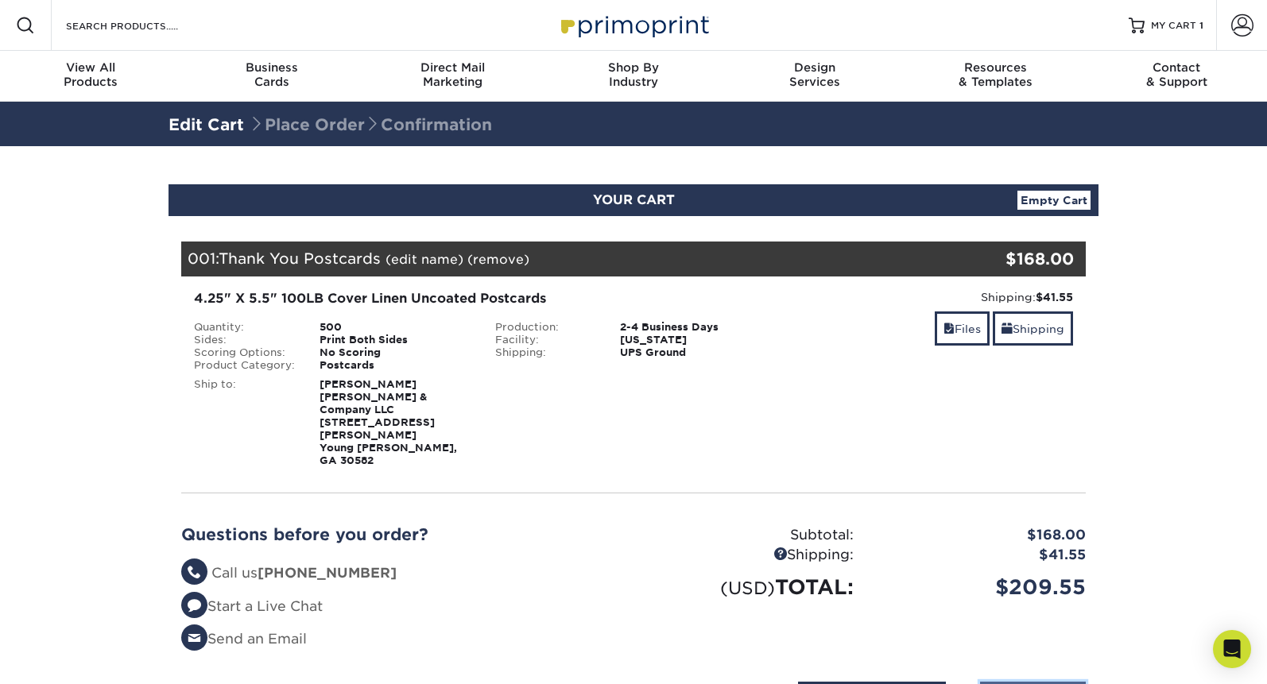
click at [1016, 682] on input "Please Login" at bounding box center [1033, 697] width 106 height 30
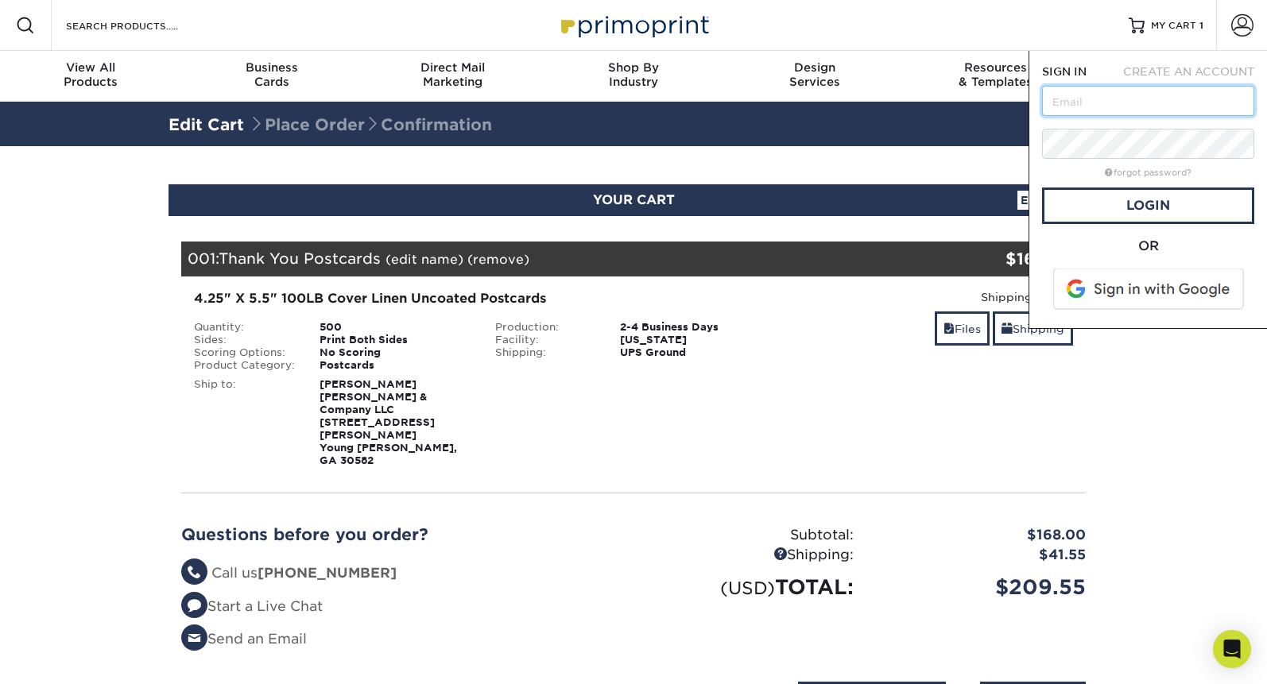
click at [1115, 87] on input "text" at bounding box center [1148, 101] width 212 height 30
type input "[EMAIL_ADDRESS][DOMAIN_NAME]"
click at [1103, 219] on link "Login" at bounding box center [1148, 206] width 212 height 37
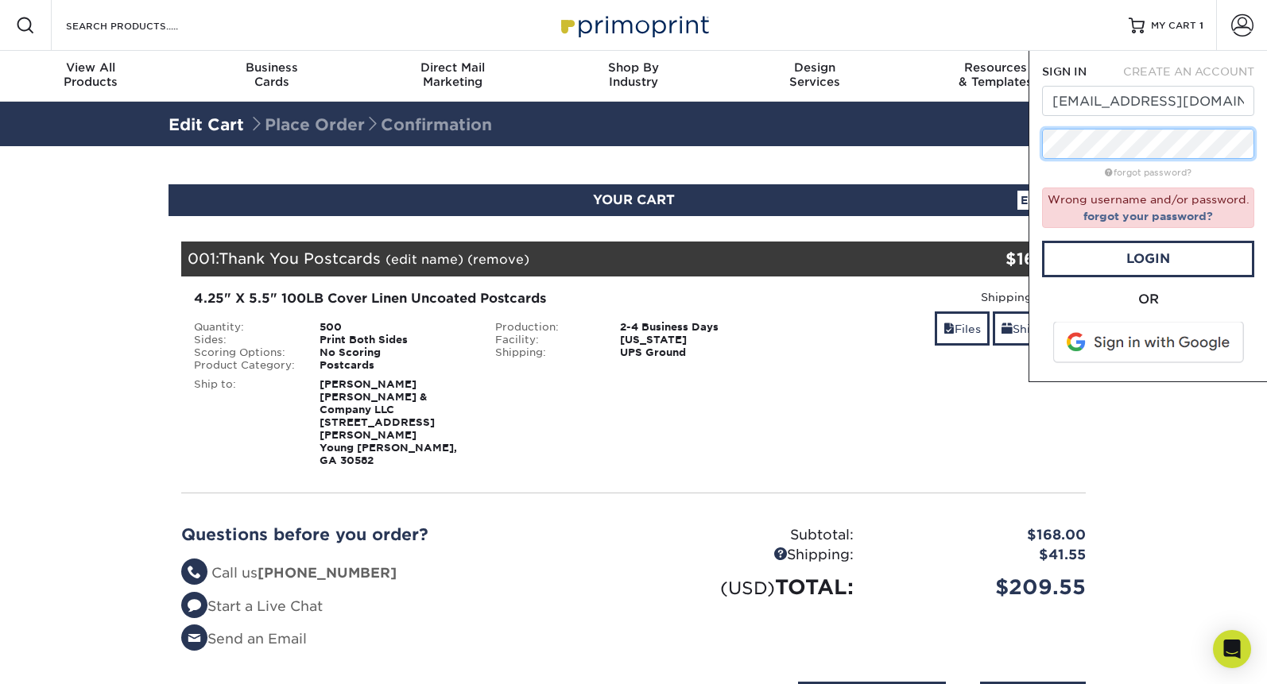
click at [1008, 118] on div "Resources Menu Search Products Account SIGN IN CREATE AN ACCOUNT info@shopamant…" at bounding box center [633, 617] width 1267 height 1234
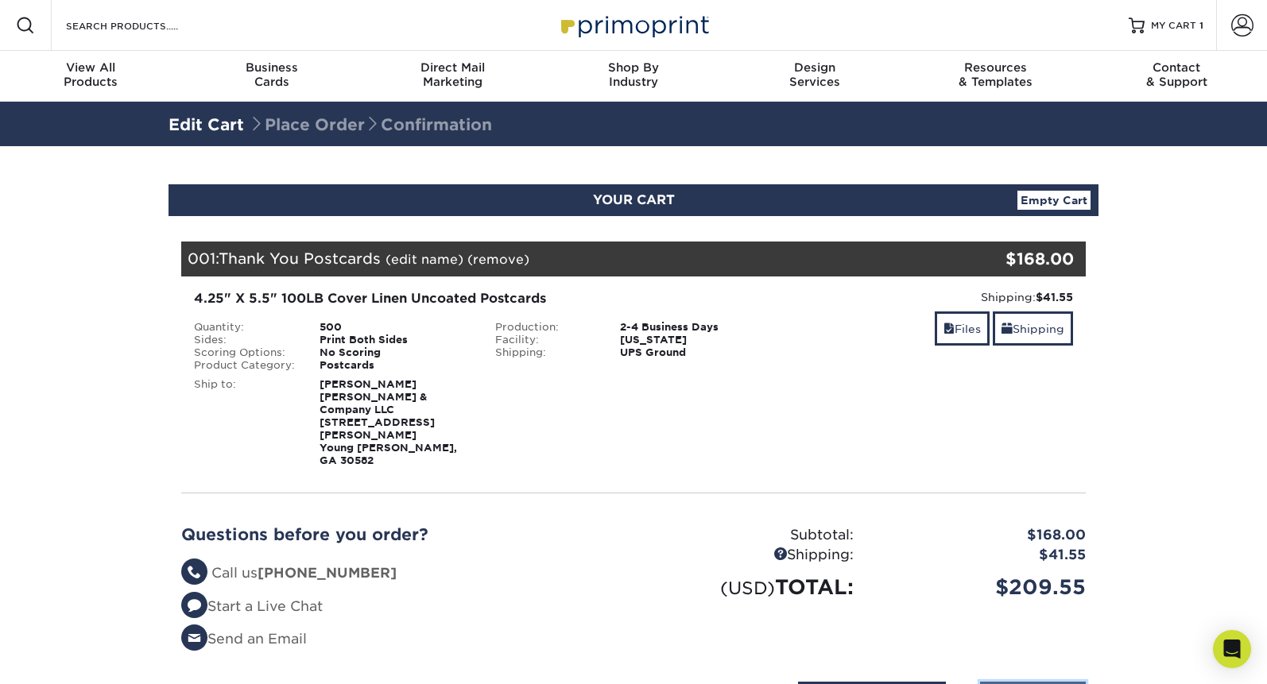
click at [994, 682] on input "Please Login" at bounding box center [1033, 697] width 106 height 30
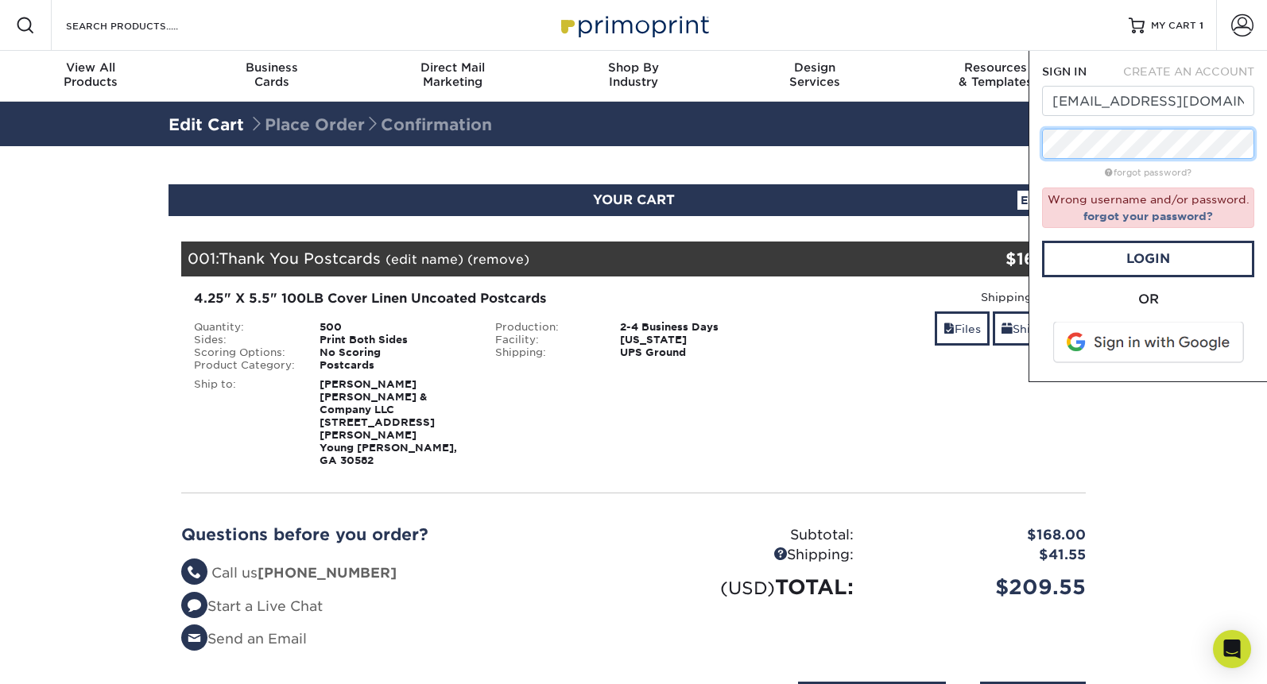
click at [1164, 128] on form "SIGN IN CREATE AN ACCOUNT info@shopamantine.com forgot password? Wrong username…" at bounding box center [1148, 216] width 212 height 305
click at [1040, 134] on div "SIGN IN CREATE AN ACCOUNT info@shopamantine.com forgot password? Wrong username…" at bounding box center [1147, 216] width 238 height 331
click at [1094, 245] on link "Login" at bounding box center [1148, 259] width 212 height 37
click at [1090, 339] on span at bounding box center [1149, 342] width 203 height 41
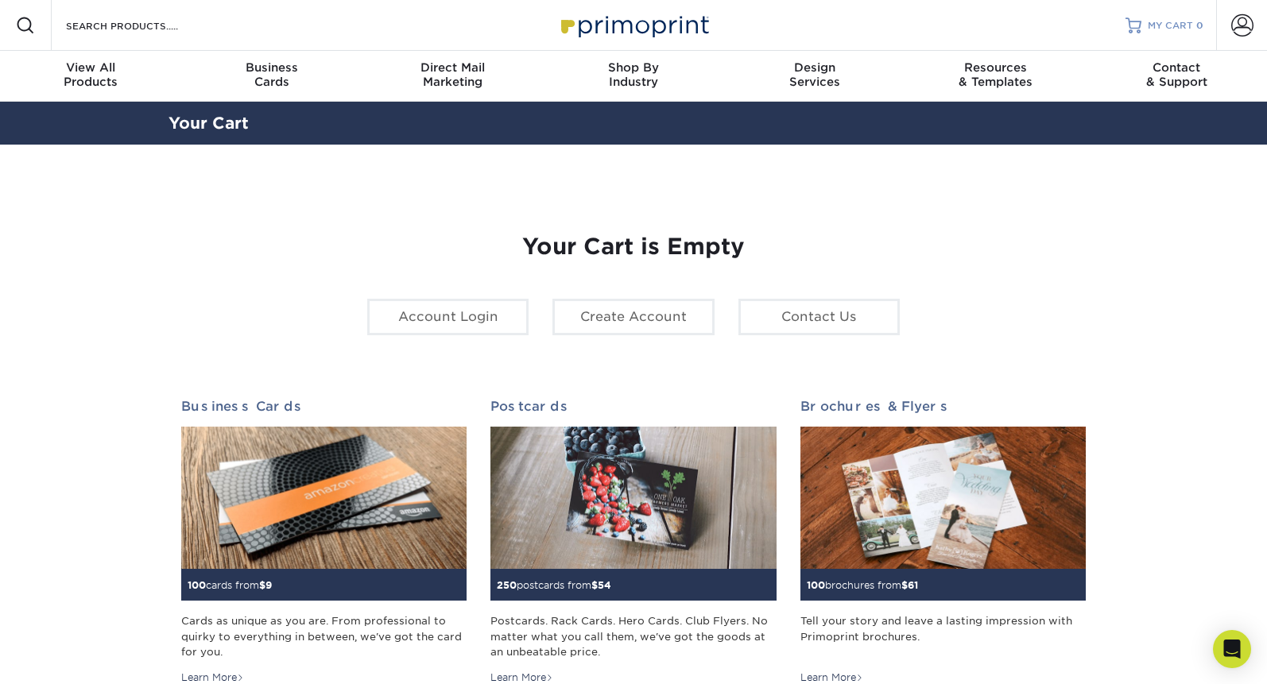
click at [1183, 21] on span "MY CART" at bounding box center [1169, 26] width 45 height 14
click at [694, 25] on img at bounding box center [633, 25] width 159 height 34
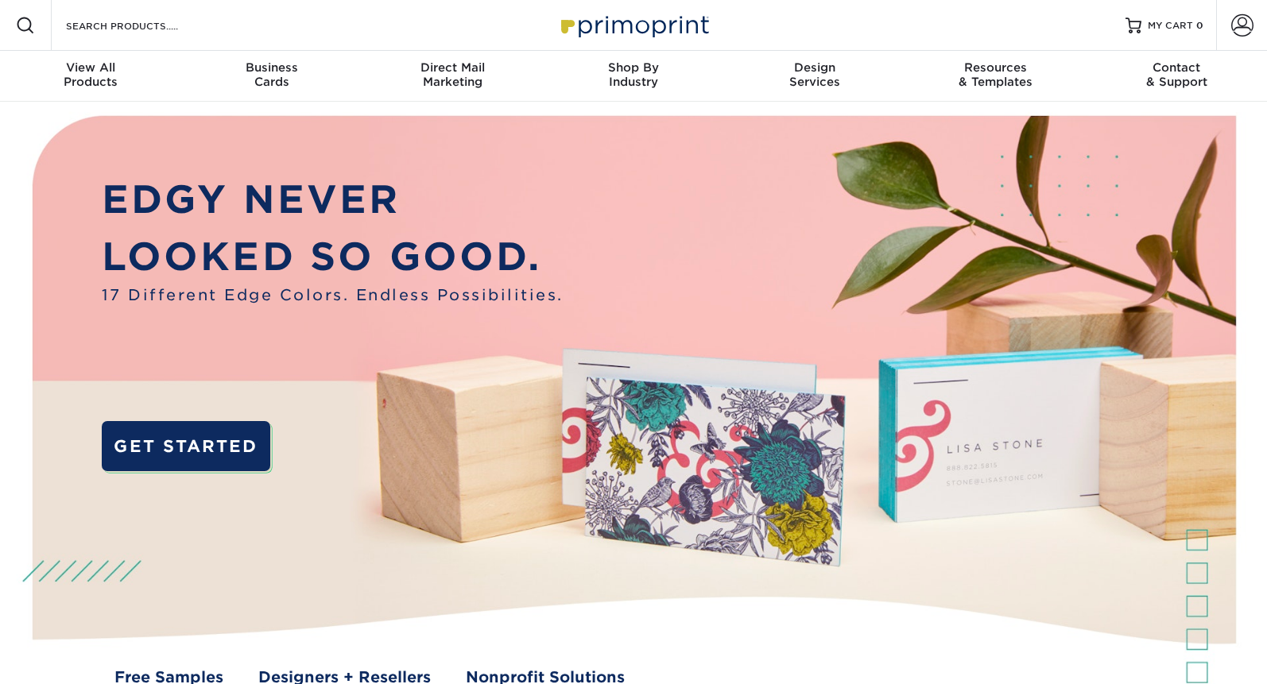
click at [694, 25] on img at bounding box center [633, 25] width 159 height 34
click at [154, 13] on div "Search Products" at bounding box center [136, 25] width 168 height 51
click at [153, 25] on input "Search Products" at bounding box center [141, 25] width 155 height 19
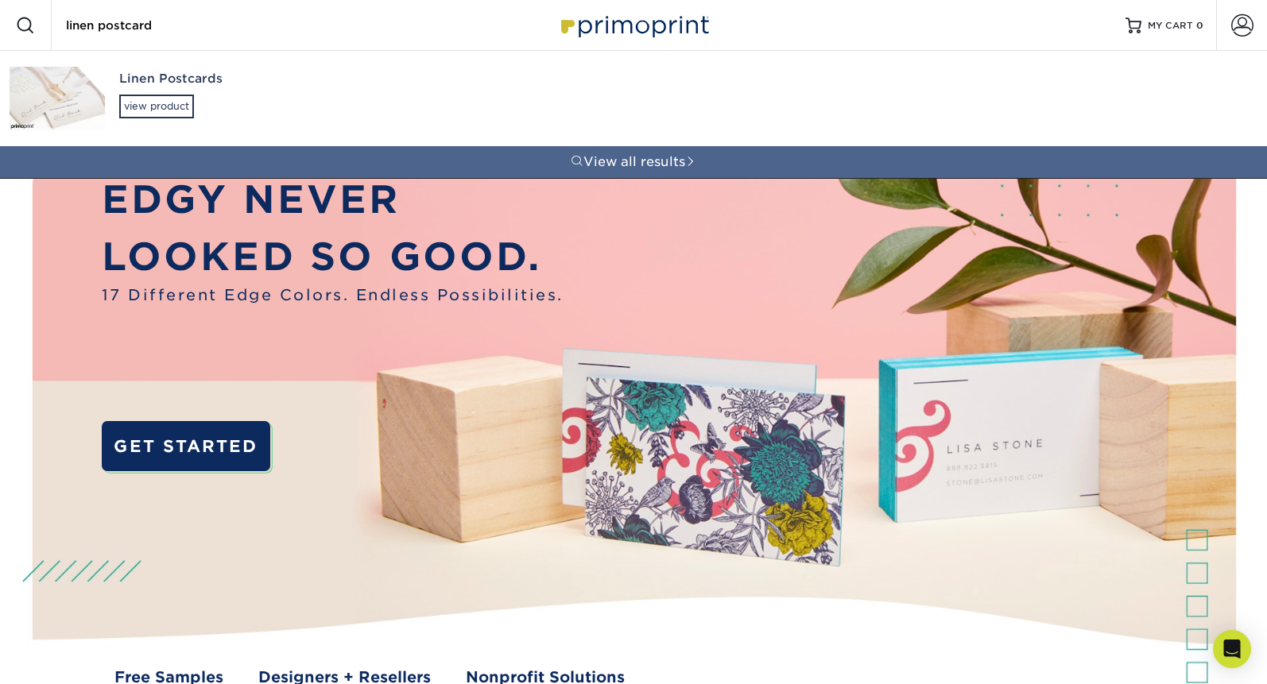
type input "linen postcard"
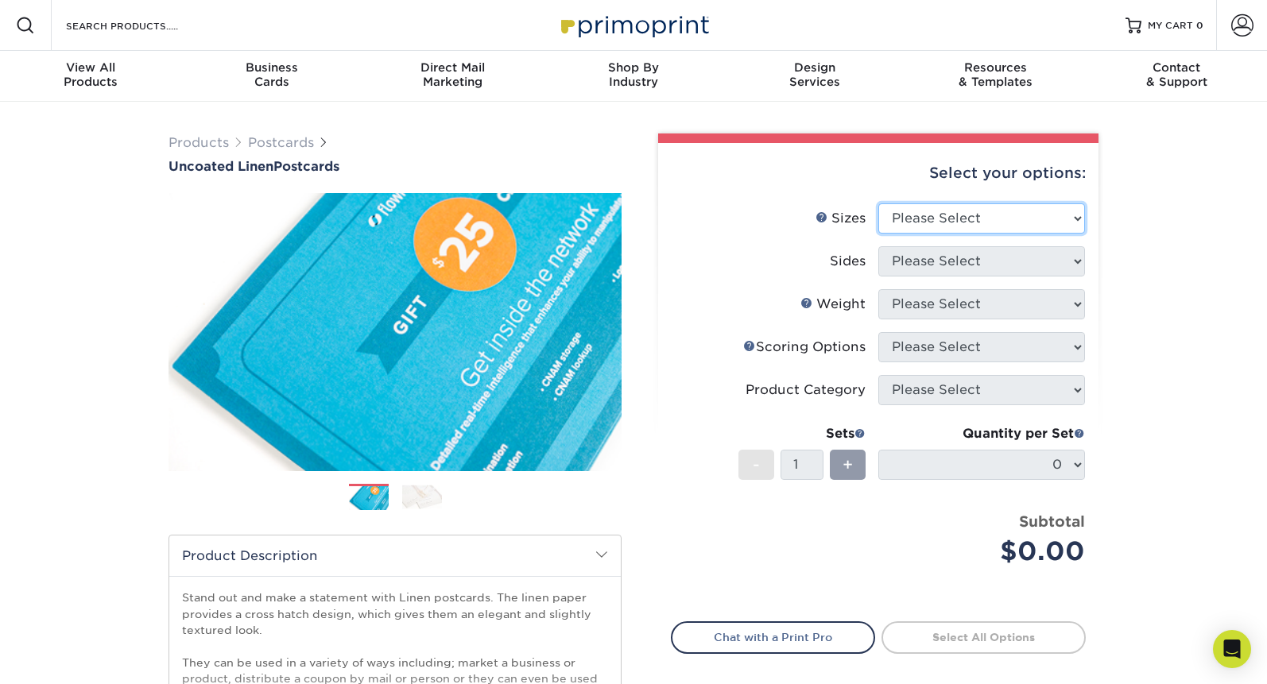
click at [976, 225] on select "Please Select 1.5" x 7" 2" x 6" 2" x 8" 2.12" x 5.5" 2.75" x 4.25" 2.75" x 8.5"…" at bounding box center [981, 218] width 207 height 30
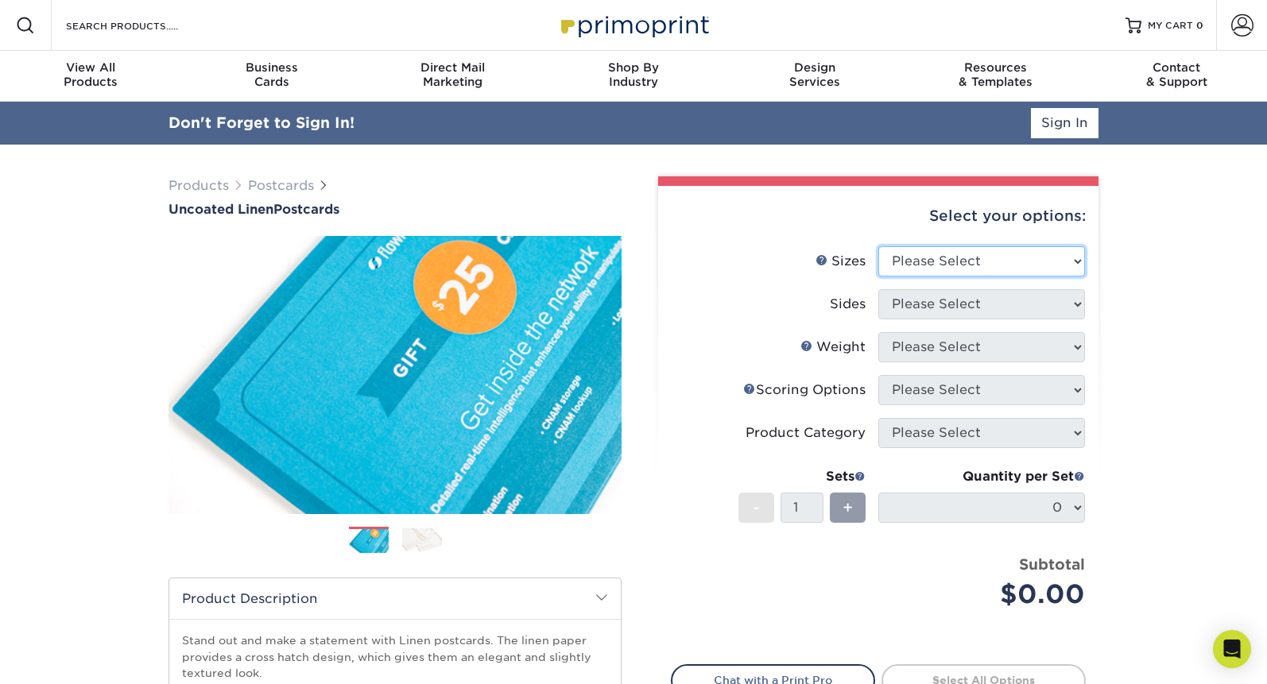
select select "4.25x5.50"
click at [878, 246] on select "Please Select 1.5" x 7" 2" x 6" 2" x 8" 2.12" x 5.5" 2.75" x 4.25" 2.75" x 8.5"…" at bounding box center [981, 261] width 207 height 30
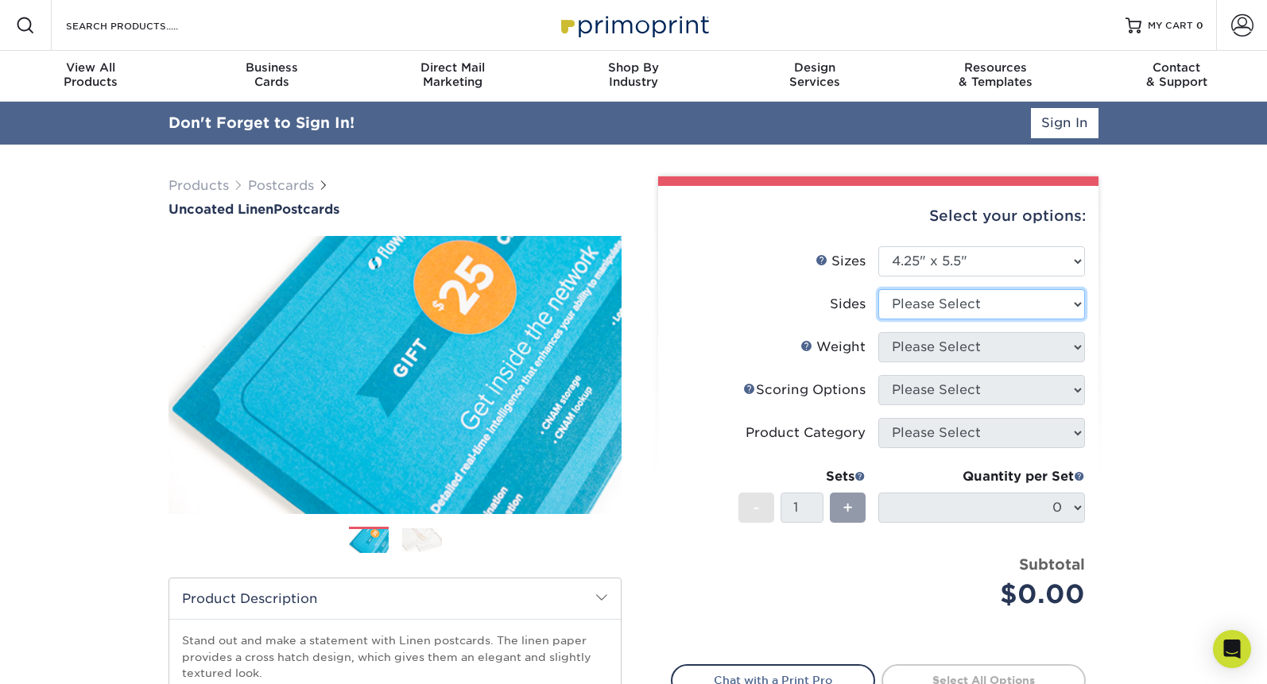
click at [924, 311] on select "Please Select Print Both Sides Print Front Only" at bounding box center [981, 304] width 207 height 30
select select "13abbda7-1d64-4f25-8bb2-c179b224825d"
click at [878, 289] on select "Please Select Print Both Sides Print Front Only" at bounding box center [981, 304] width 207 height 30
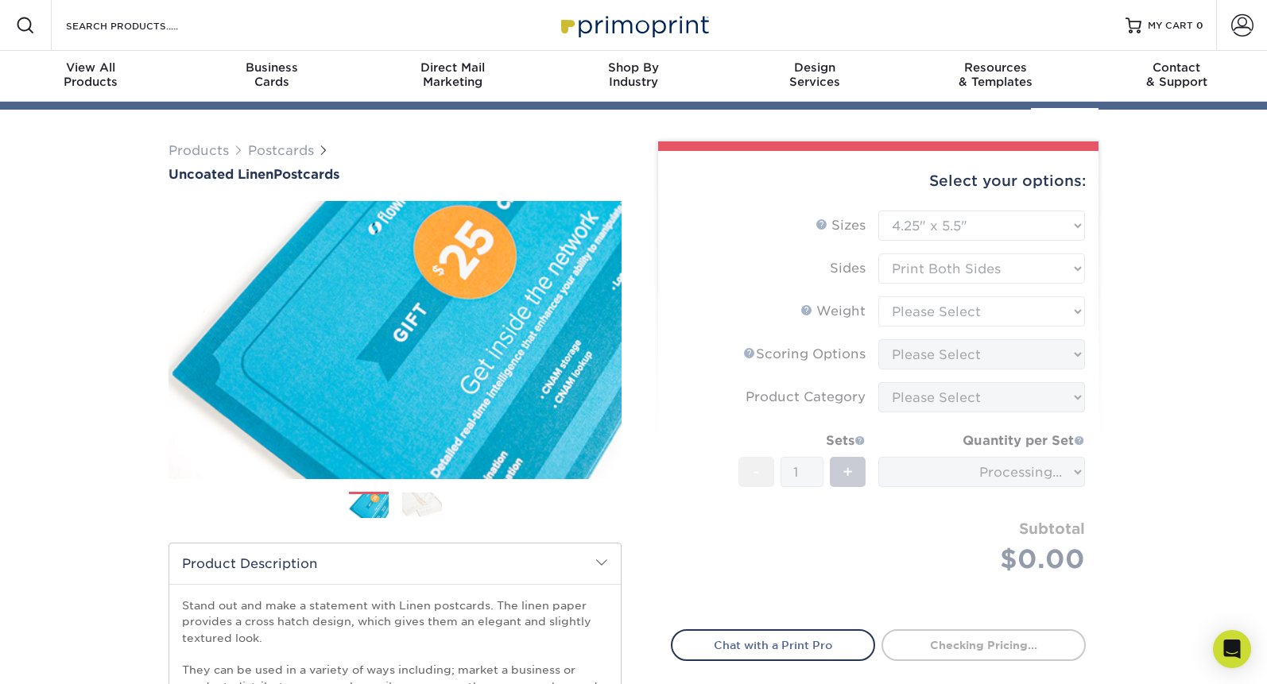
click at [951, 353] on form "Sizes Help Sizes Please Select 1.5" x 7" 2" x 6" 2" x 8" 2.12" x 5.5" 2.75" x 4…" at bounding box center [878, 411] width 415 height 400
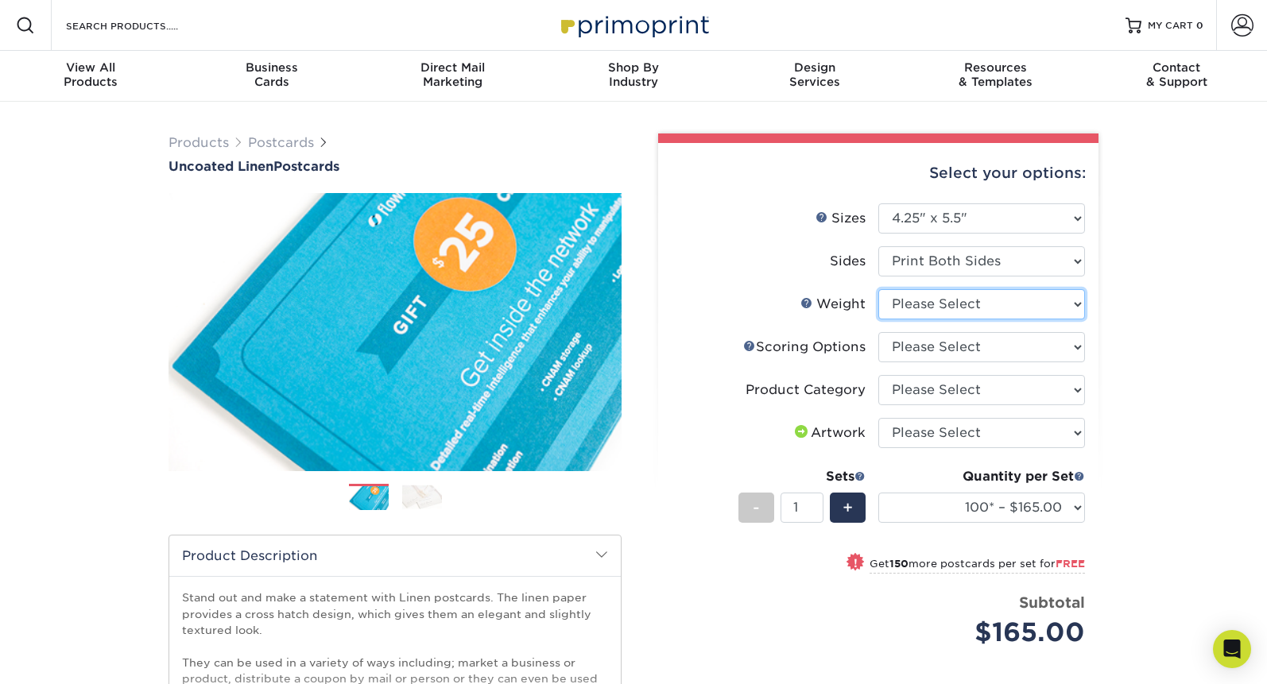
click at [956, 302] on select "Please Select 100LB" at bounding box center [981, 304] width 207 height 30
select select "100LB"
click at [878, 289] on select "Please Select 100LB" at bounding box center [981, 304] width 207 height 30
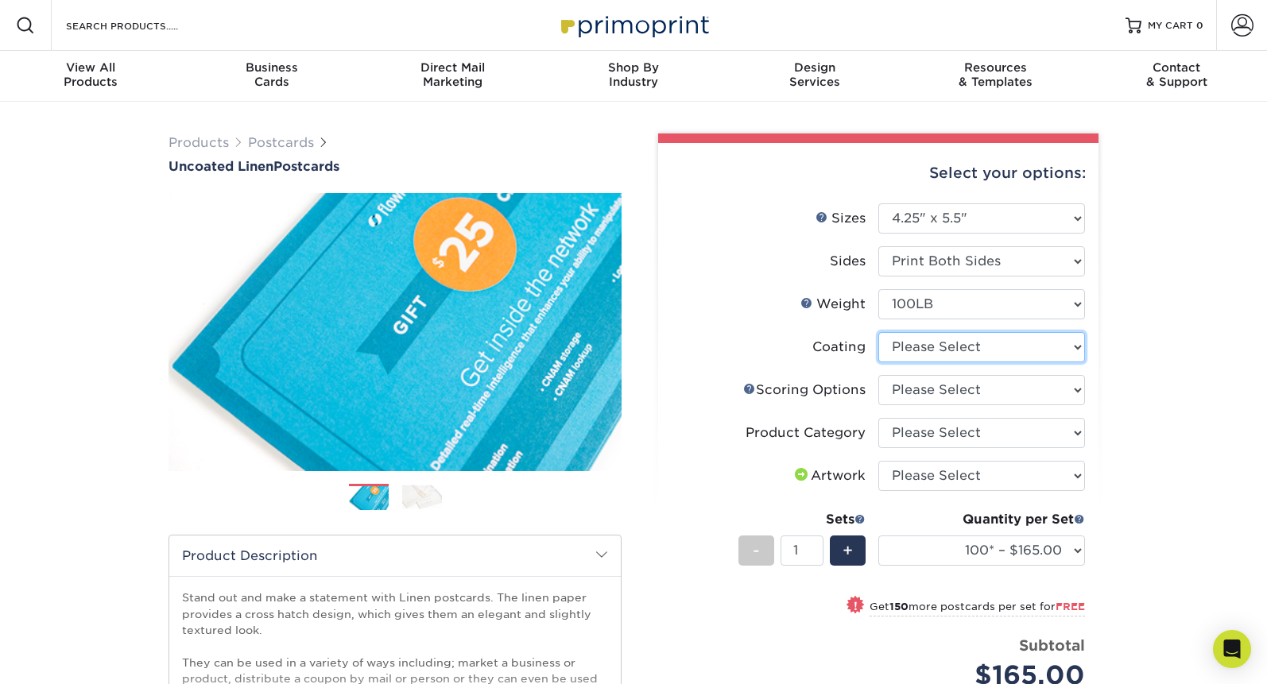
click at [951, 354] on select at bounding box center [981, 347] width 207 height 30
select select "3e7618de-abca-4bda-9f97-8b9129e913d8"
click at [878, 332] on select at bounding box center [981, 347] width 207 height 30
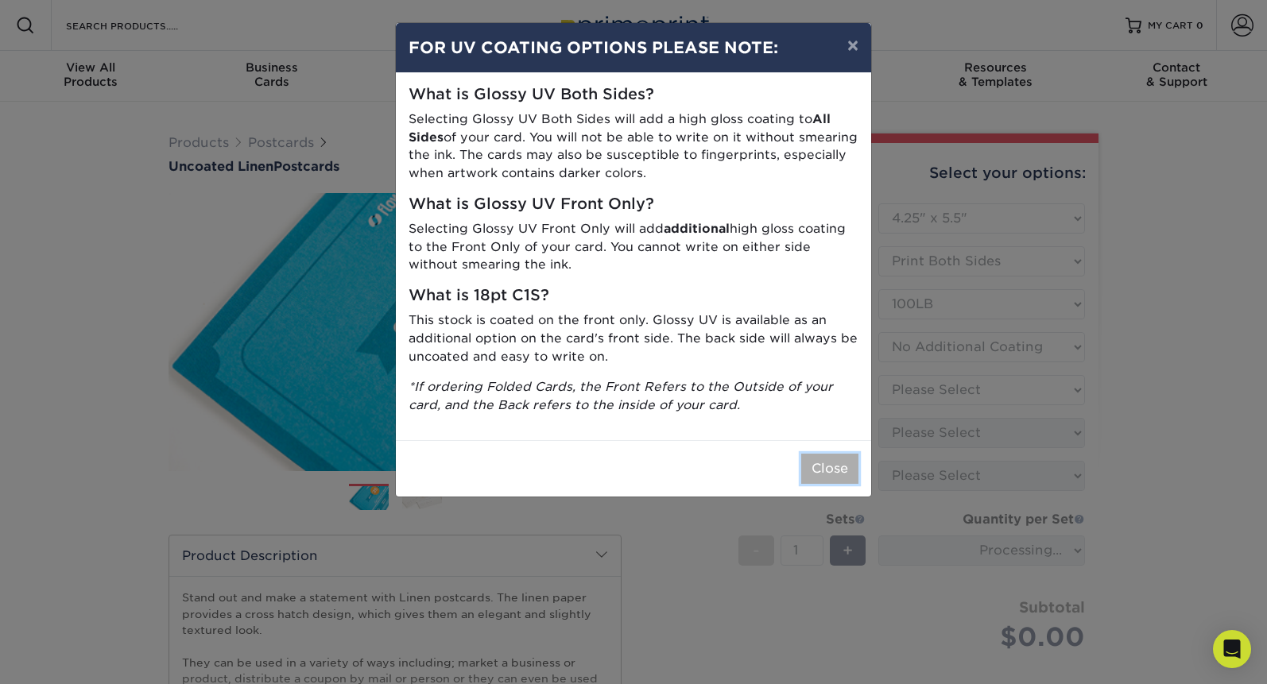
click at [814, 456] on button "Close" at bounding box center [829, 469] width 57 height 30
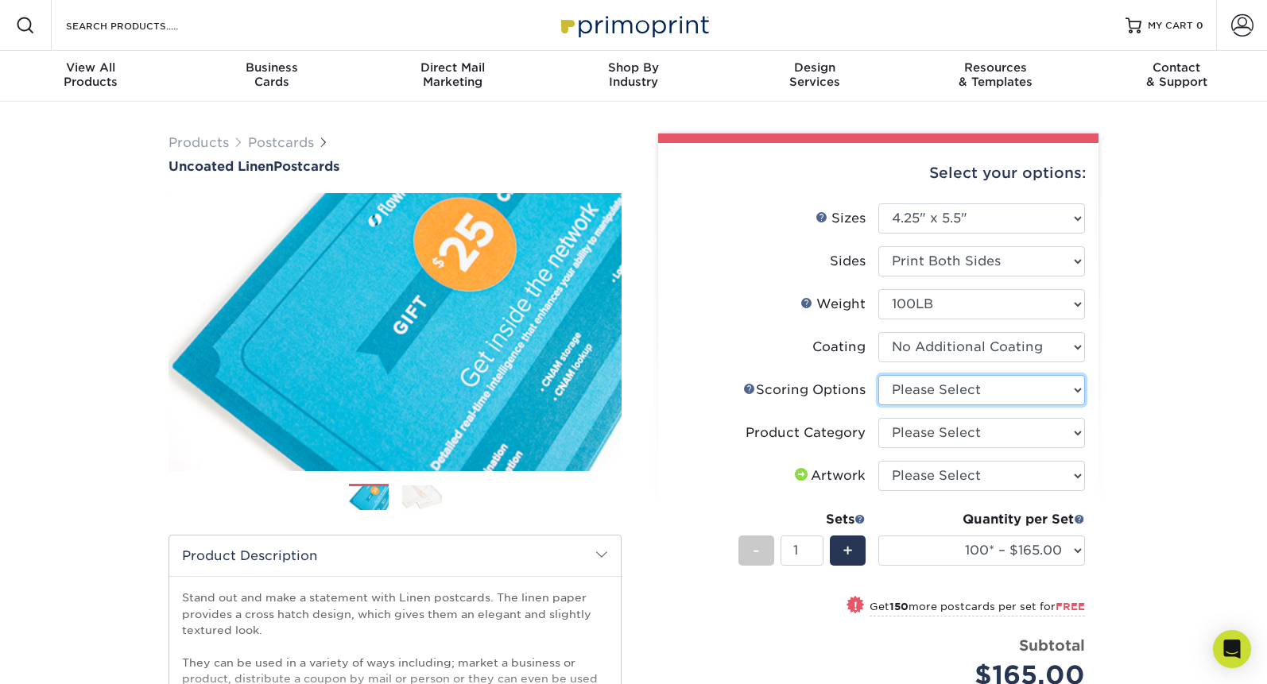
click at [969, 393] on select "Please Select No Scoring One Score Score in Half" at bounding box center [981, 390] width 207 height 30
select select "16ebe401-5398-422d-8cb0-f3adbb82deb5"
click at [878, 375] on select "Please Select No Scoring One Score Score in Half" at bounding box center [981, 390] width 207 height 30
click at [970, 436] on select "Please Select Postcards" at bounding box center [981, 433] width 207 height 30
select select "9b7272e0-d6c8-4c3c-8e97-d3a1bcdab858"
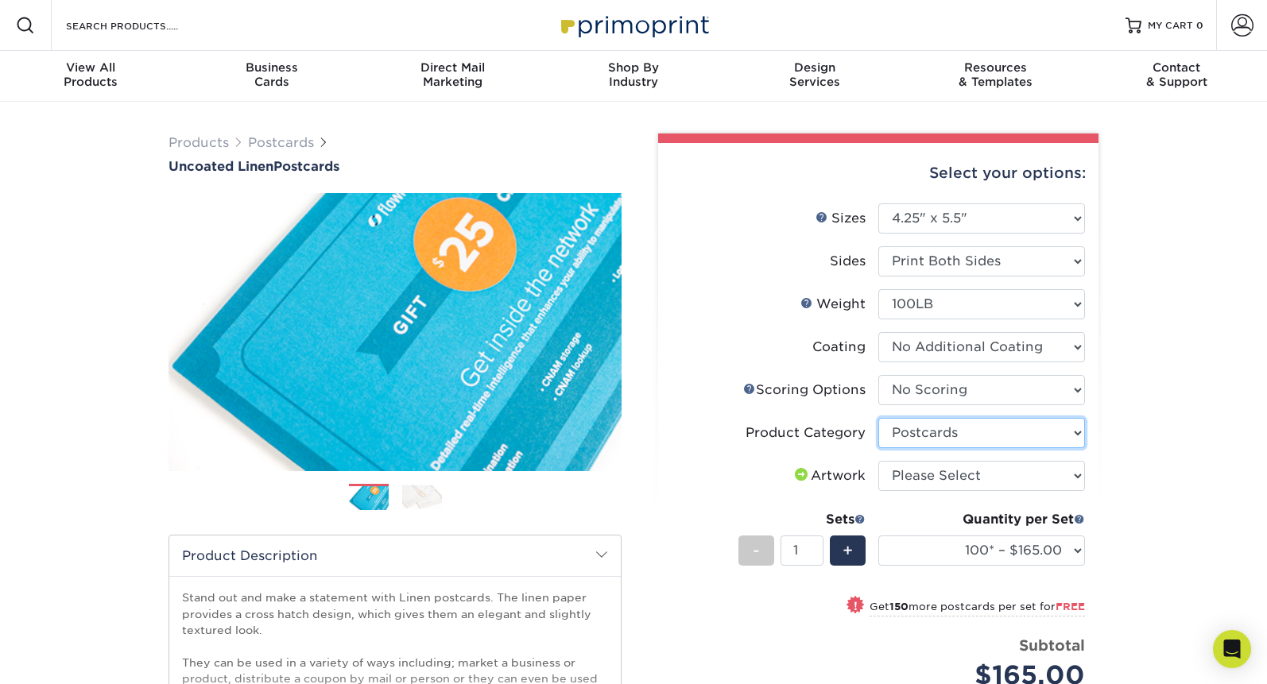
click at [878, 418] on select "Please Select Postcards" at bounding box center [981, 433] width 207 height 30
click at [974, 477] on select "Please Select I will upload files I need a design - $150" at bounding box center [981, 476] width 207 height 30
select select "upload"
click at [878, 461] on select "Please Select I will upload files I need a design - $150" at bounding box center [981, 476] width 207 height 30
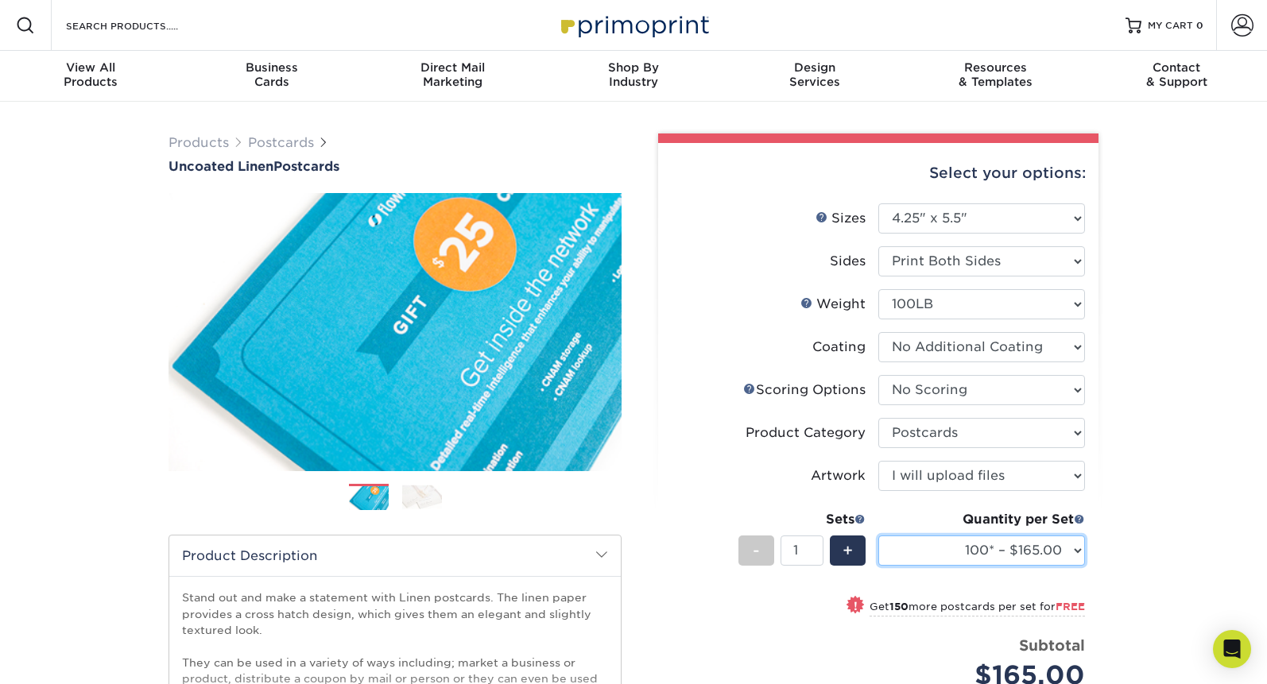
click at [945, 554] on select "100* – $165.00 250* – $165.00 500* – $168.00 1000 – $211.00 2500 – $345.00 5000…" at bounding box center [981, 551] width 207 height 30
click at [878, 536] on select "100* – $165.00 250* – $165.00 500* – $168.00 1000 – $211.00 2500 – $345.00 5000…" at bounding box center [981, 551] width 207 height 30
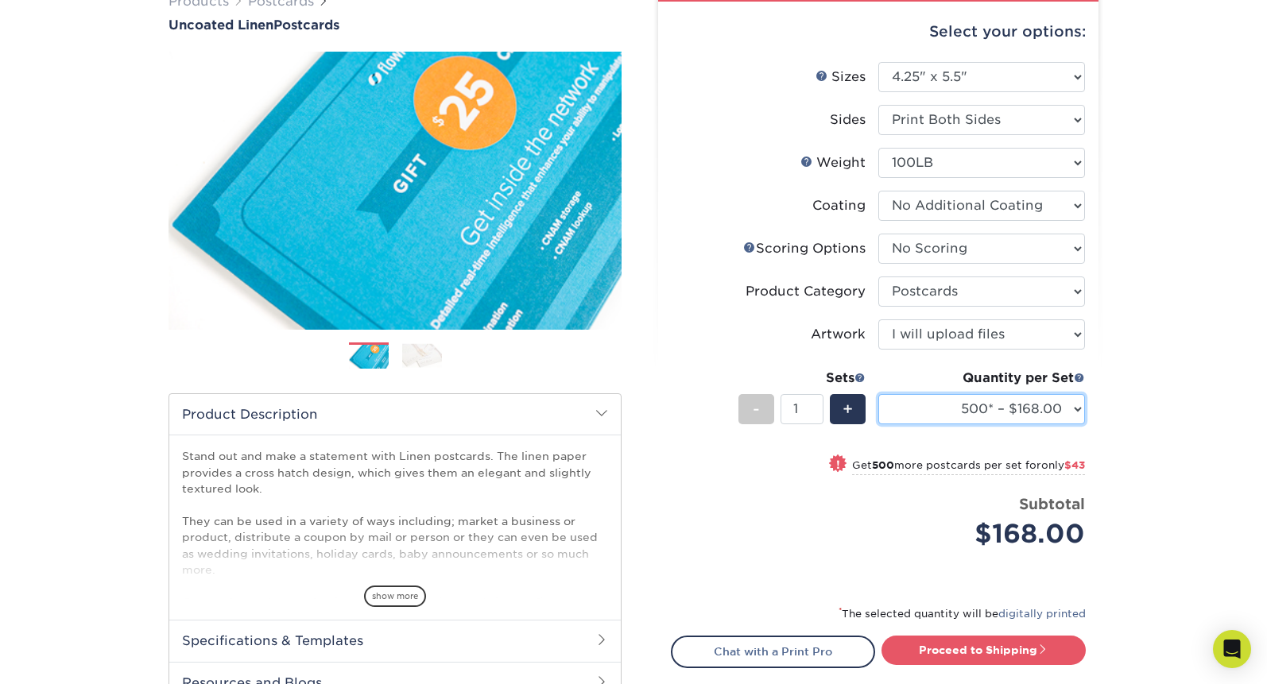
scroll to position [142, 0]
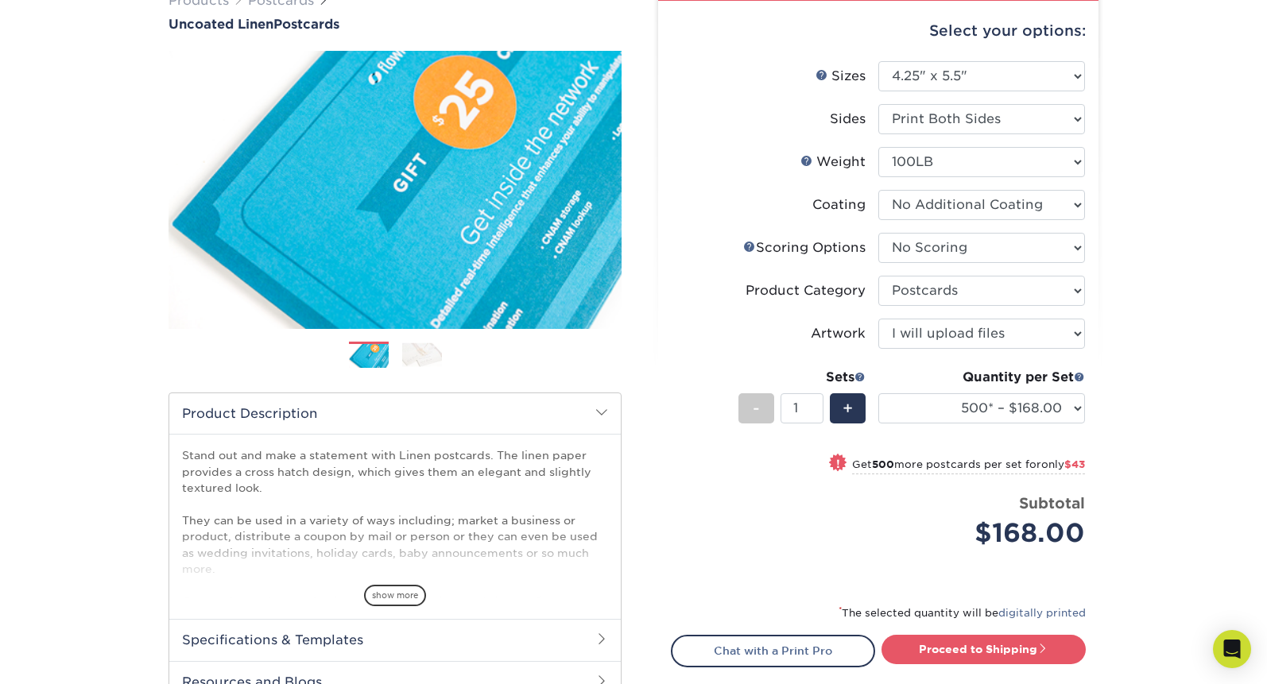
click at [1023, 363] on li "Sets - 1 + Quantity per Set 100* – $165.00 250* – $165.00 500* – $168.00 1000 –…" at bounding box center [877, 408] width 413 height 93
click at [1022, 401] on select "100* – $165.00 250* – $165.00 500* – $168.00 1000 – $211.00 2500 – $345.00 5000…" at bounding box center [981, 408] width 207 height 30
select select "1000 – $211.00"
click at [878, 393] on select "100* – $165.00 250* – $165.00 500* – $168.00 1000 – $211.00 2500 – $345.00 5000…" at bounding box center [981, 408] width 207 height 30
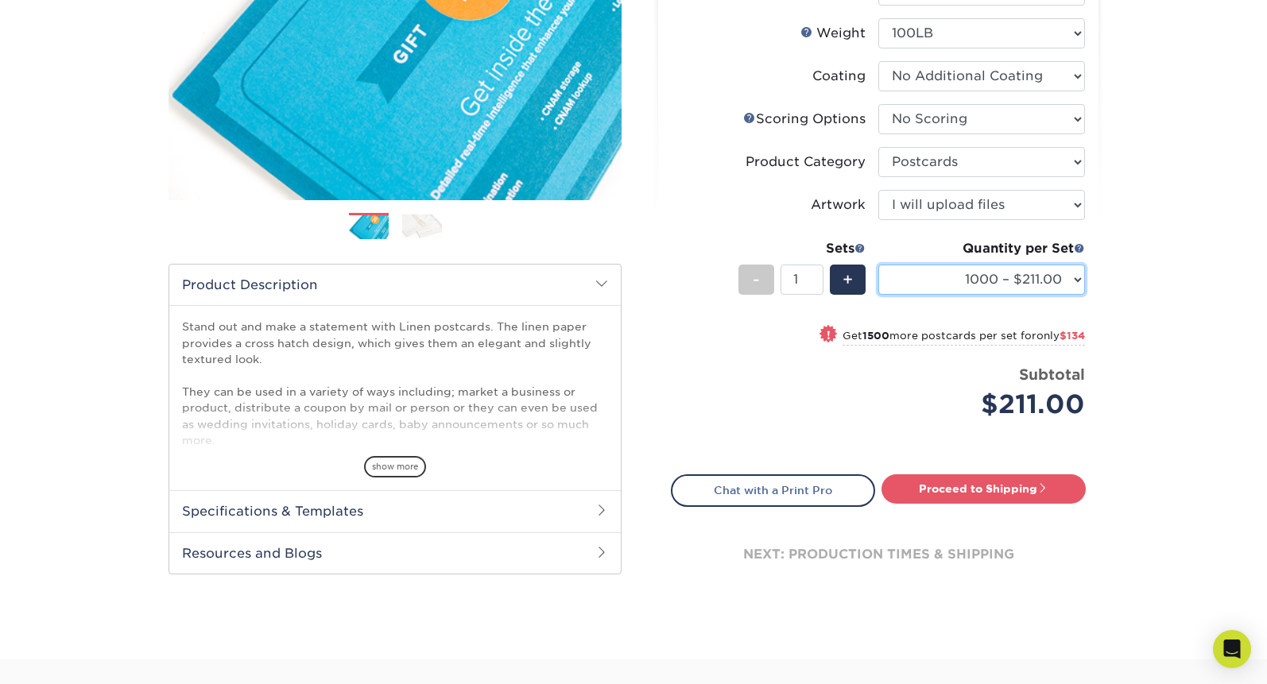
scroll to position [272, 0]
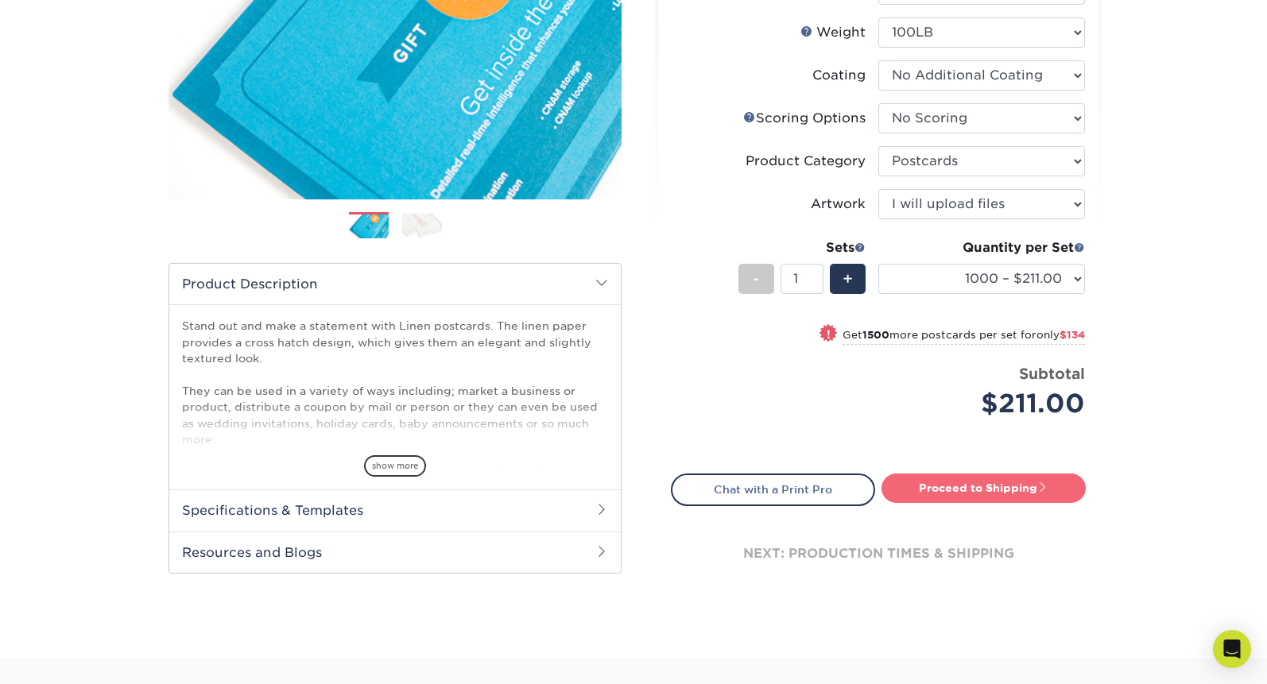
click at [1048, 486] on span at bounding box center [1042, 487] width 11 height 11
type input "Set 1"
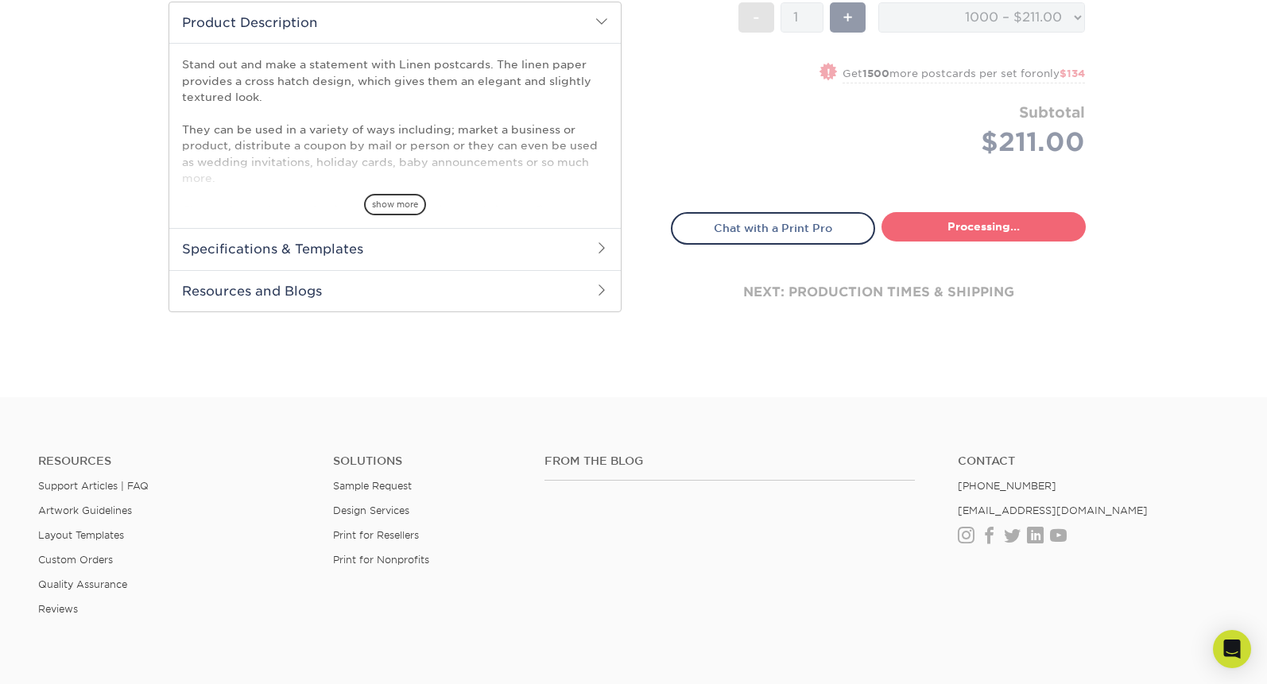
select select "3d789c15-0145-4415-b0e7-a4028936cbe2"
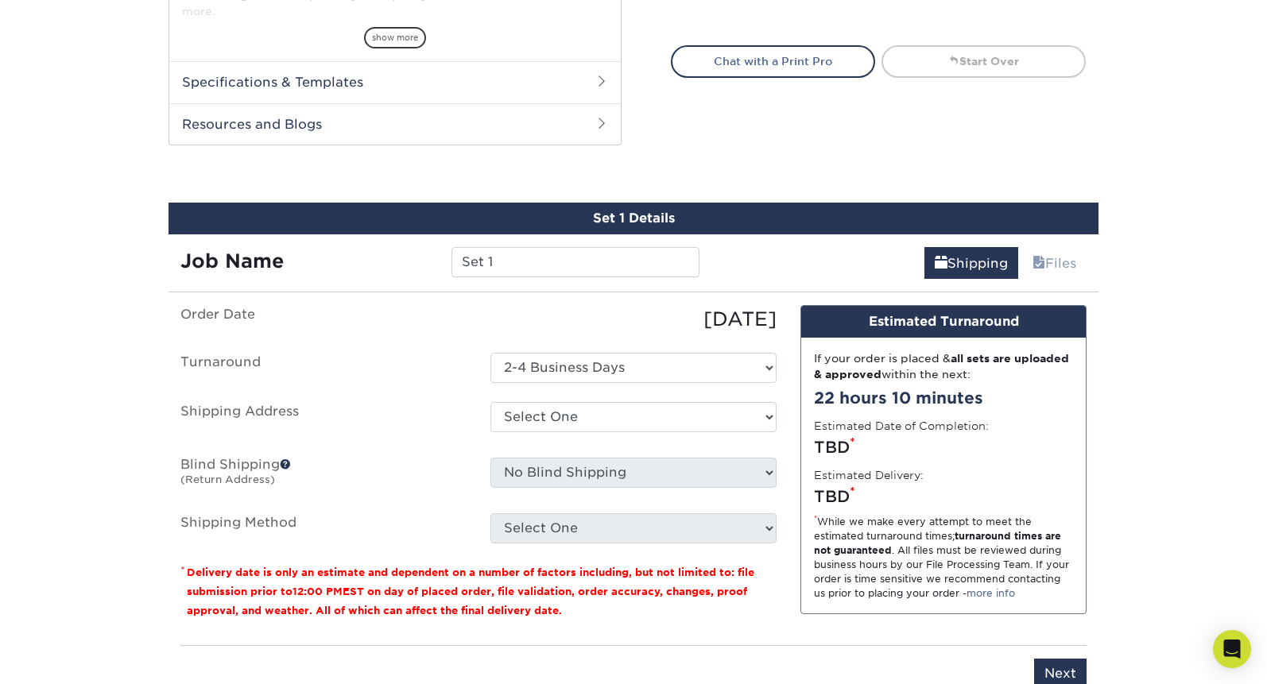
scroll to position [788, 0]
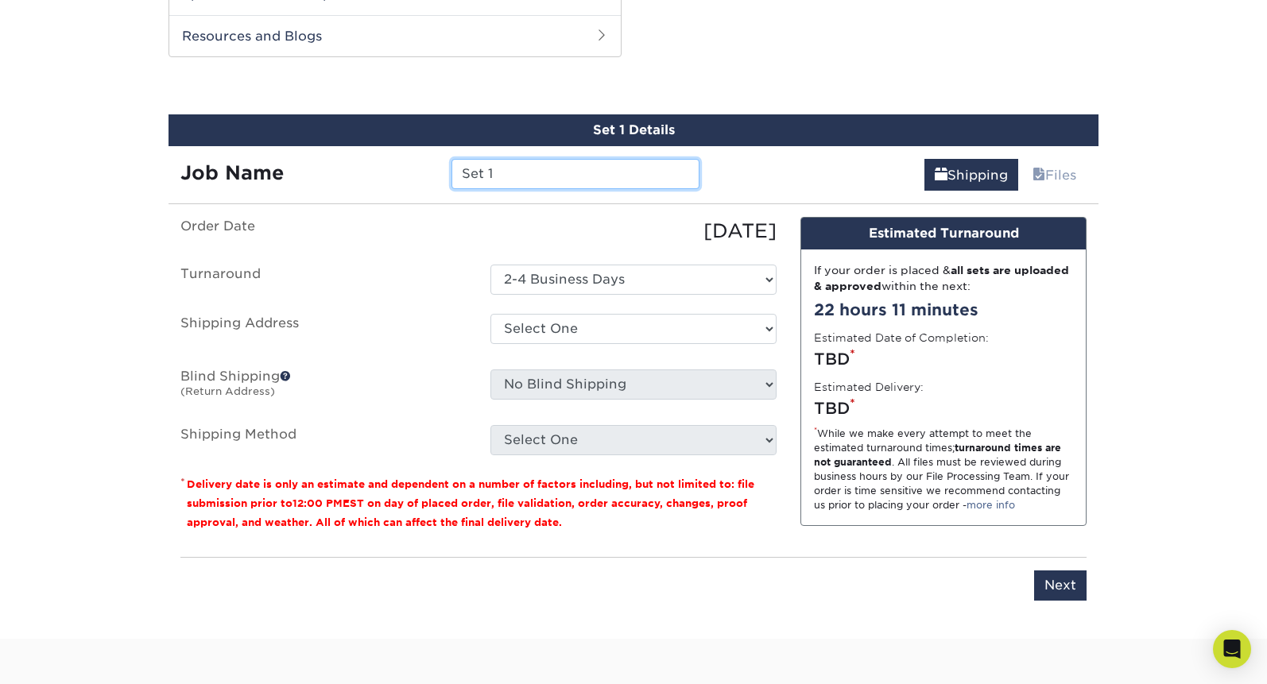
drag, startPoint x: 671, startPoint y: 176, endPoint x: 438, endPoint y: 176, distance: 233.6
click at [438, 176] on div "Job Name Set 1" at bounding box center [439, 174] width 543 height 30
type input "Thank You Cards"
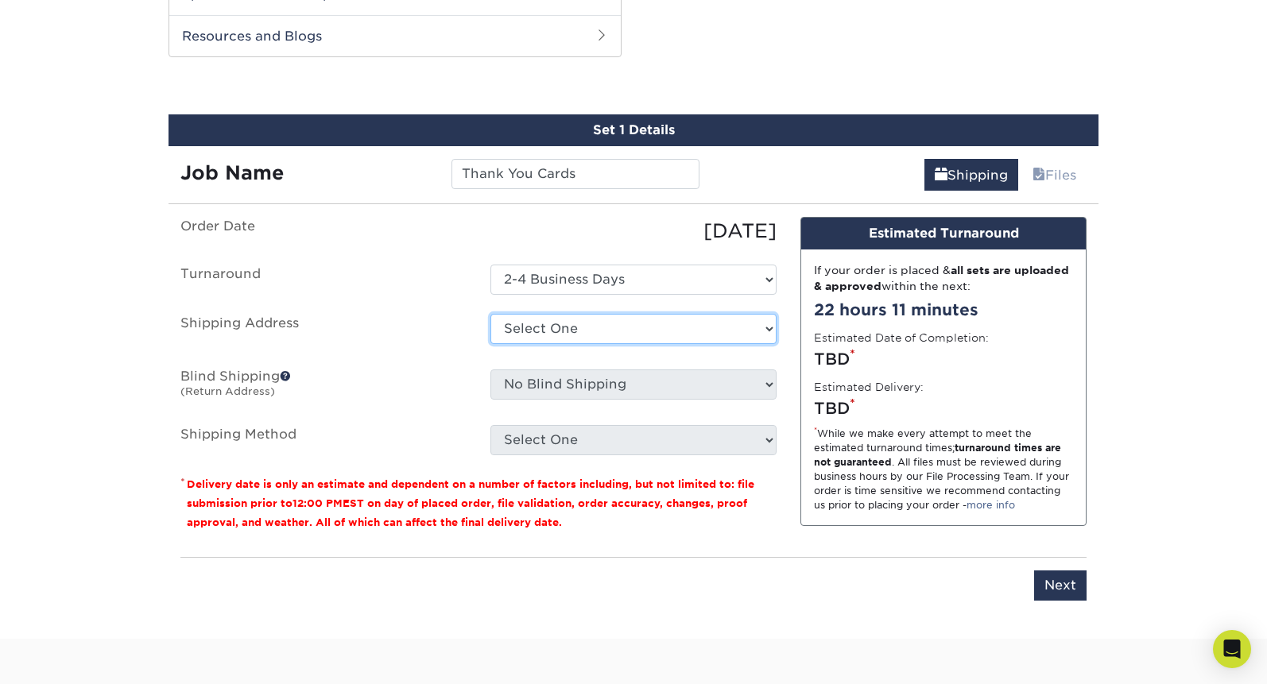
click at [536, 329] on select "Select One + Add New Address - Login" at bounding box center [633, 329] width 286 height 30
select select "newaddress"
click at [490, 314] on select "Select One + Add New Address - Login" at bounding box center [633, 329] width 286 height 30
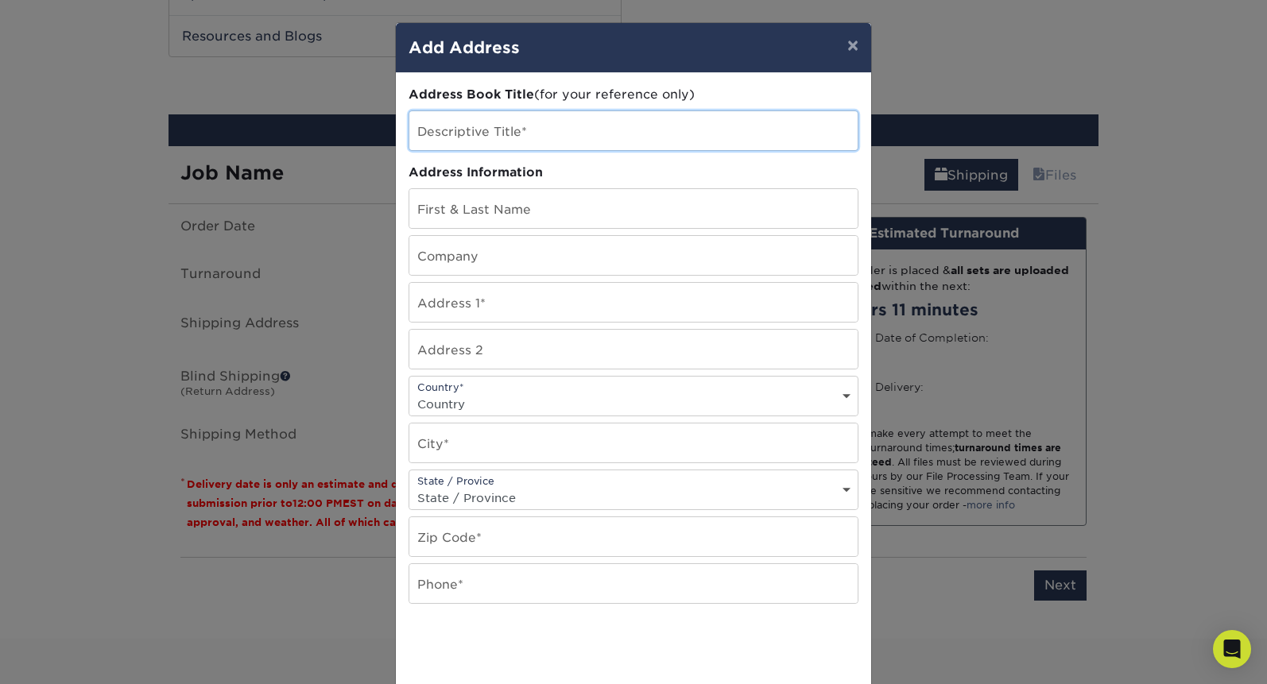
click at [513, 137] on input "text" at bounding box center [633, 130] width 448 height 39
type input "T"
type input "C"
type input "Home"
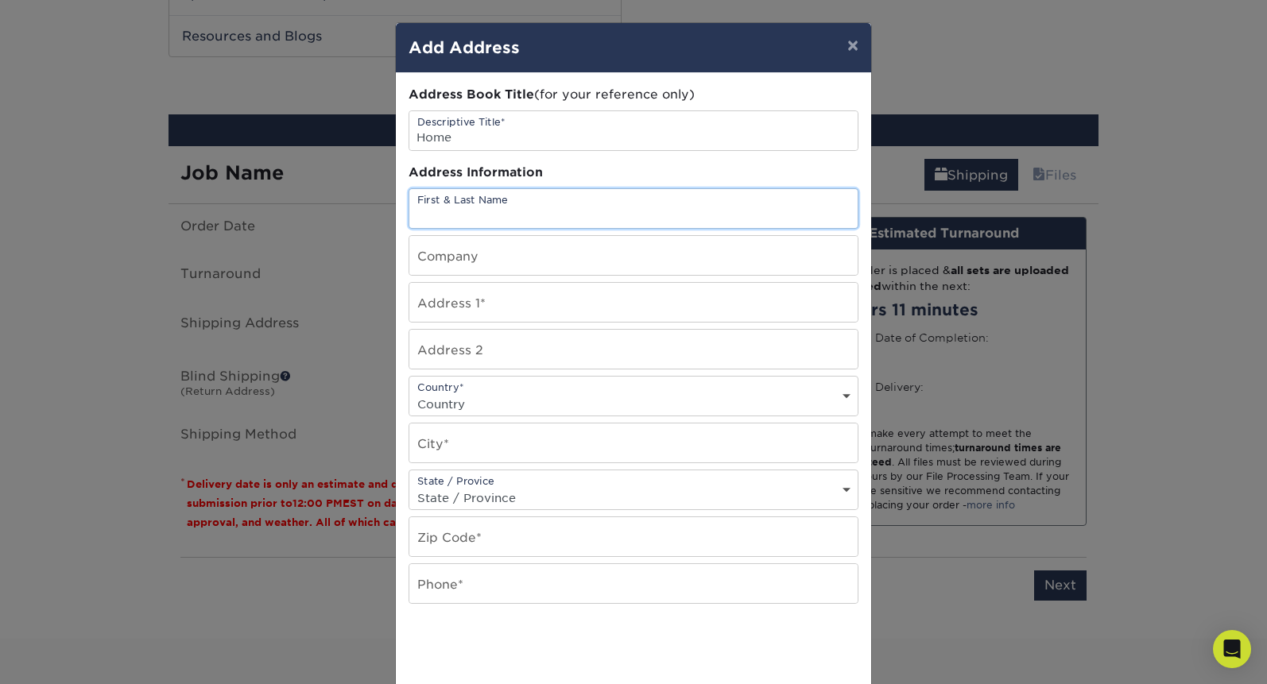
click at [475, 213] on input "text" at bounding box center [633, 208] width 448 height 39
type input "Caroline Nott"
click at [459, 256] on input "text" at bounding box center [633, 255] width 448 height 39
type input "L"
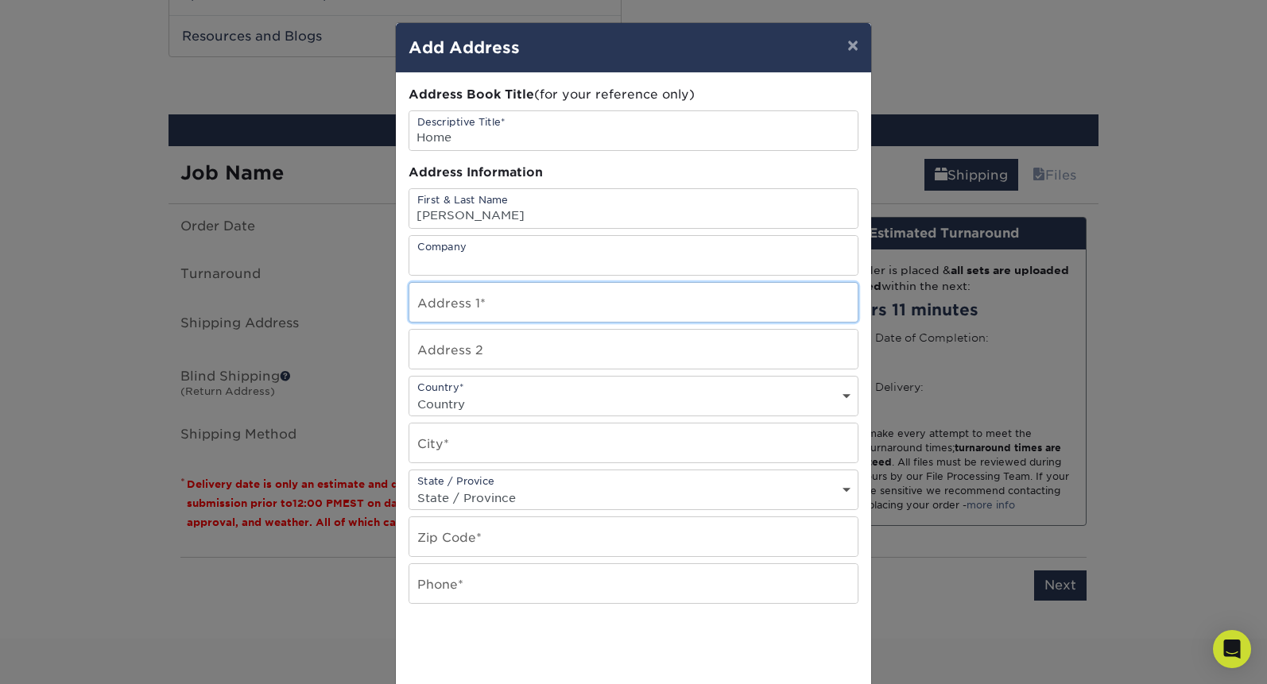
click at [458, 304] on input "text" at bounding box center [633, 302] width 448 height 39
type input "740 Carly Ln"
click at [462, 397] on select "Country United States Canada ----------------------------- Afghanistan Albania …" at bounding box center [633, 404] width 448 height 23
select select "US"
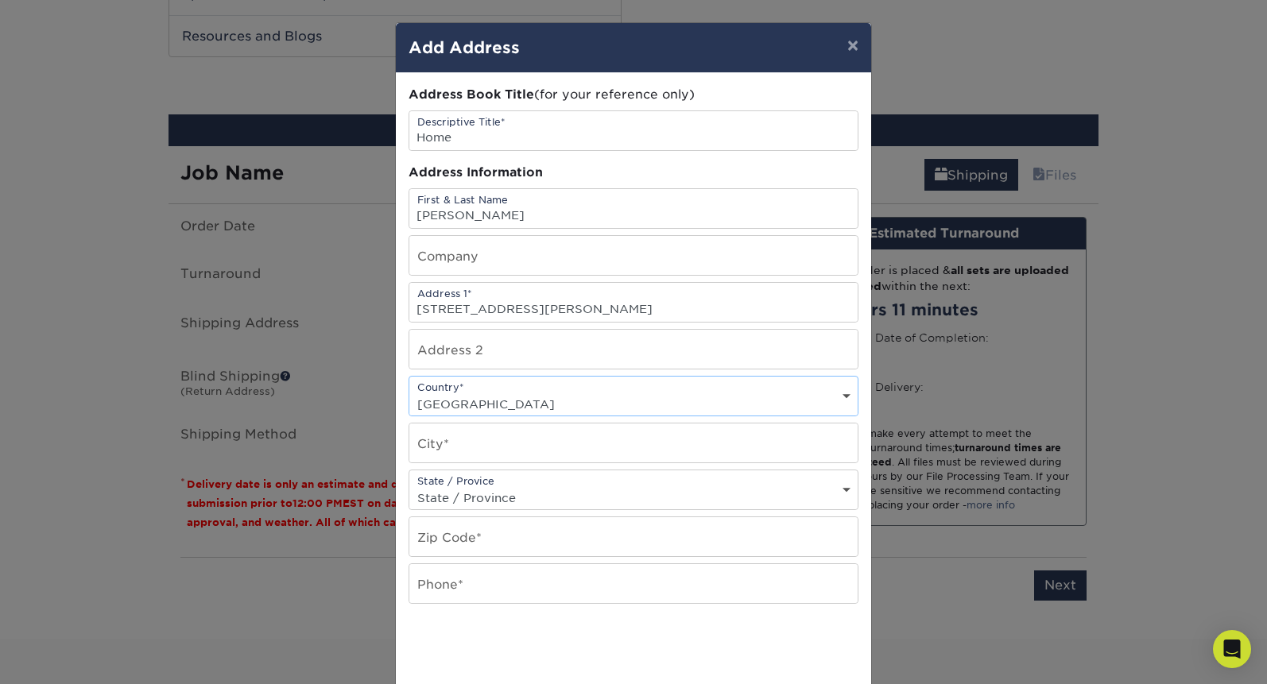
click at [409, 393] on select "Country United States Canada ----------------------------- Afghanistan Albania …" at bounding box center [633, 404] width 448 height 23
click at [465, 446] on input "text" at bounding box center [633, 443] width 448 height 39
type input "Young Harris"
click at [472, 479] on div "State / Provice State / Province Alabama Alaska Arizona Arkansas California Col…" at bounding box center [633, 490] width 450 height 41
click at [477, 494] on select "State / Province Alabama Alaska Arizona Arkansas California Colorado Connecticu…" at bounding box center [633, 497] width 448 height 23
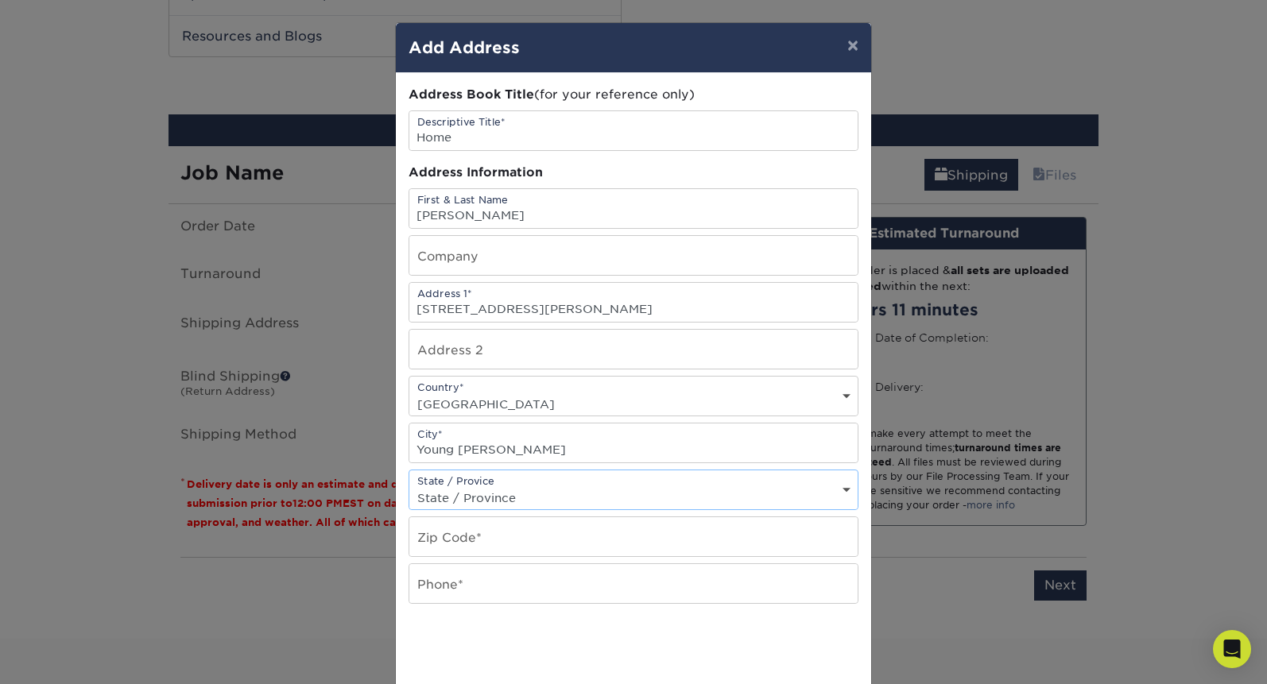
select select "GA"
click at [409, 486] on select "State / Province Alabama Alaska Arizona Arkansas California Colorado Connecticu…" at bounding box center [633, 497] width 448 height 23
click at [484, 549] on input "text" at bounding box center [633, 536] width 448 height 39
type input "30582"
click at [470, 594] on input "text" at bounding box center [633, 583] width 448 height 39
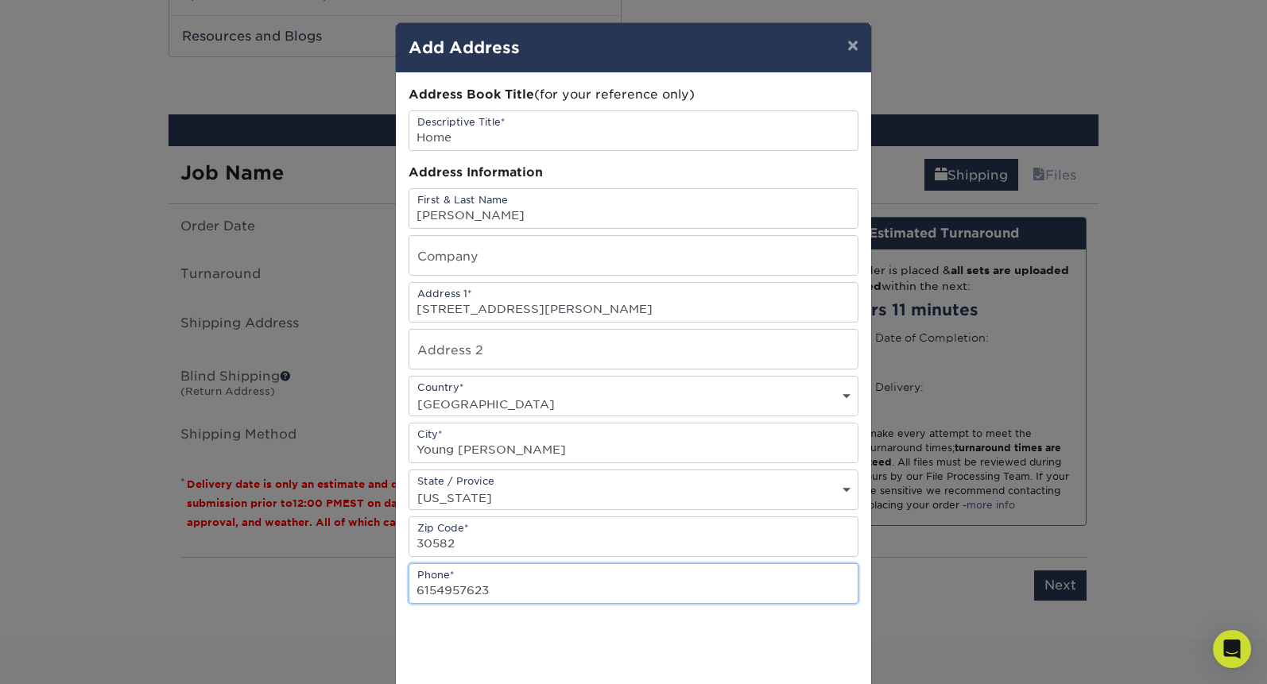
type input "6154957623"
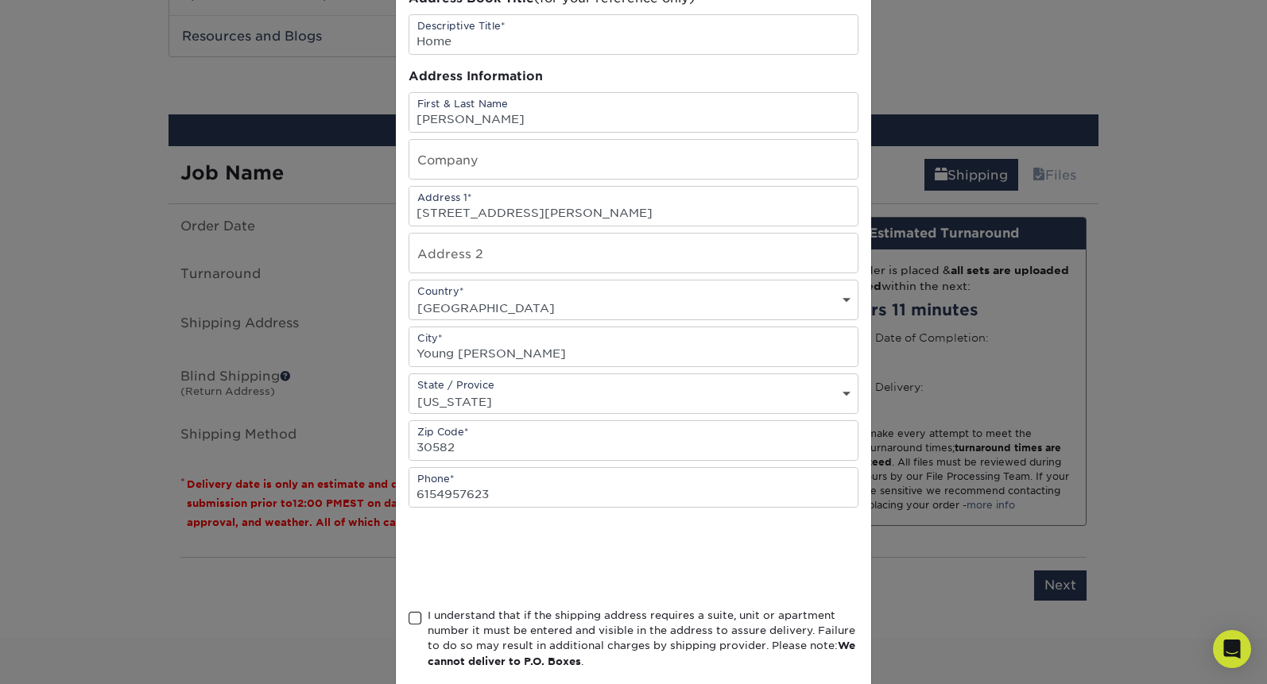
scroll to position [180, 0]
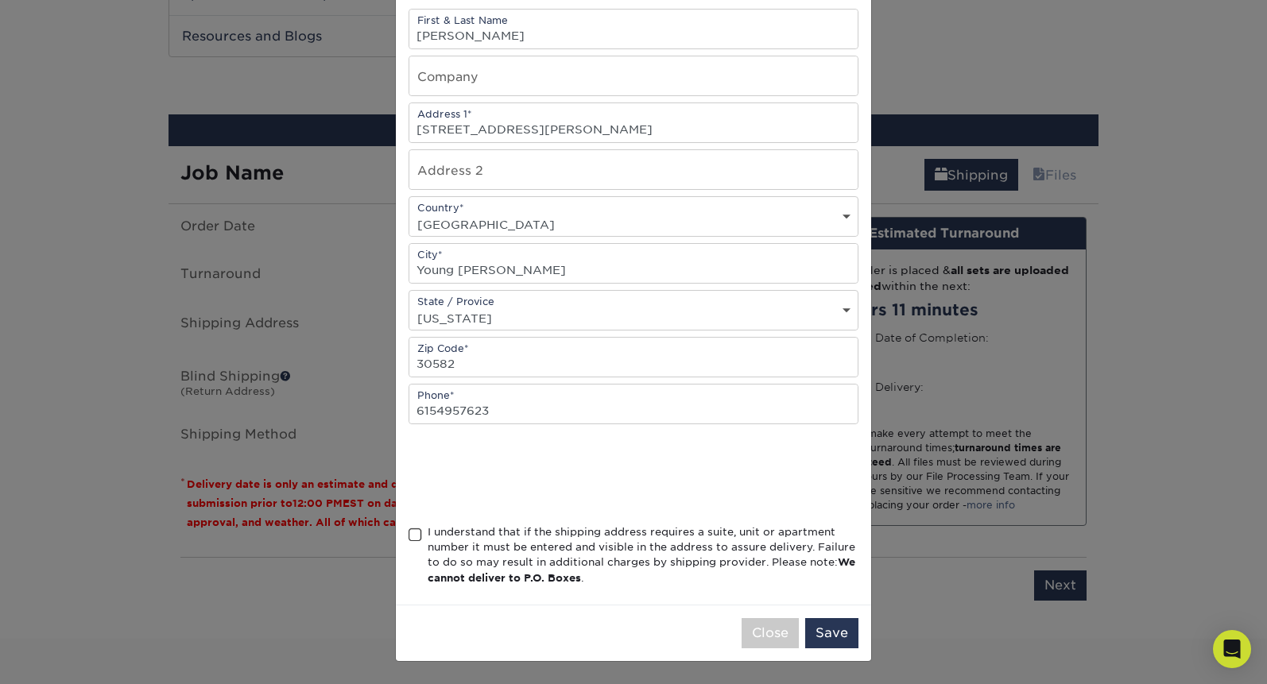
click at [414, 528] on span at bounding box center [415, 535] width 14 height 15
click at [0, 0] on input "I understand that if the shipping address requires a suite, unit or apartment n…" at bounding box center [0, 0] width 0 height 0
click at [828, 642] on button "Save" at bounding box center [831, 633] width 53 height 30
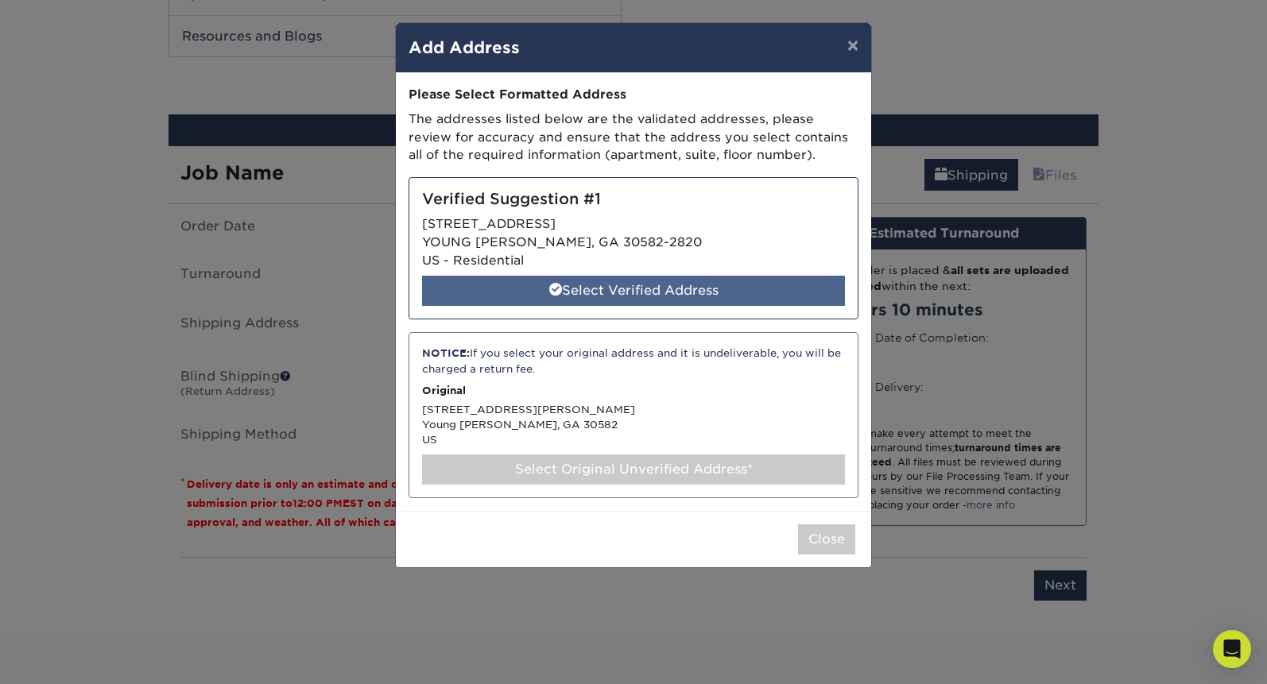
click at [757, 294] on div "Select Verified Address" at bounding box center [633, 291] width 423 height 30
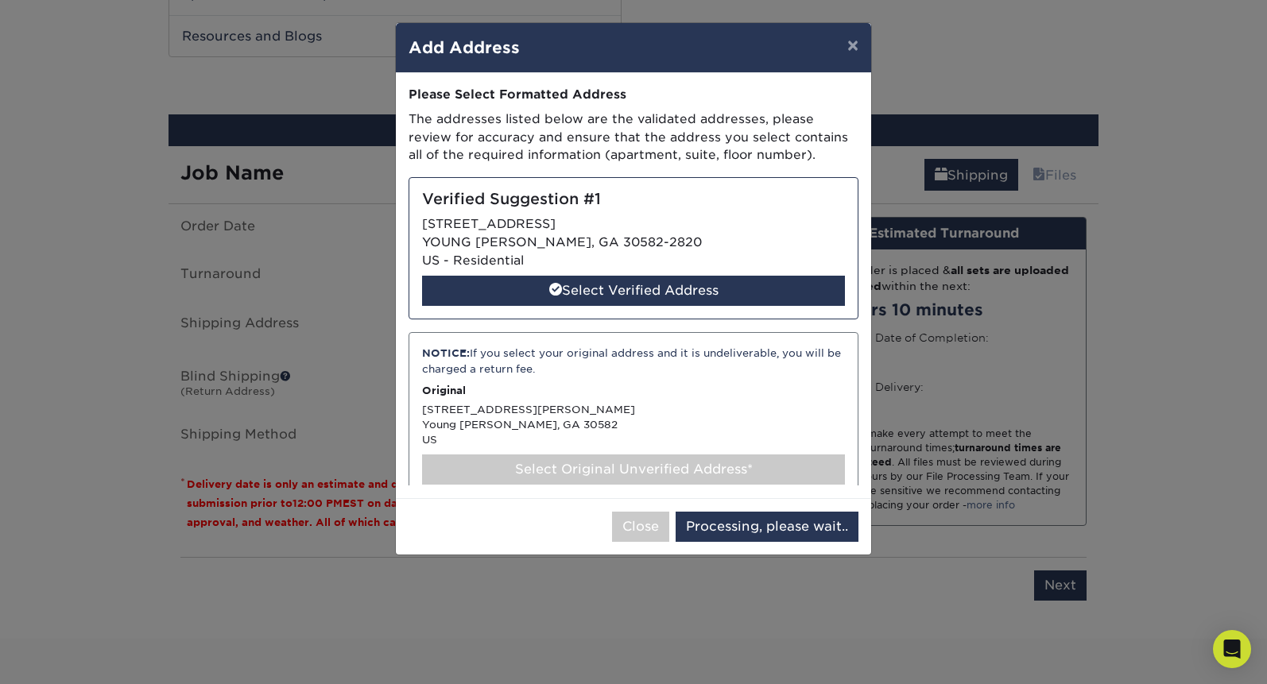
select select "286542"
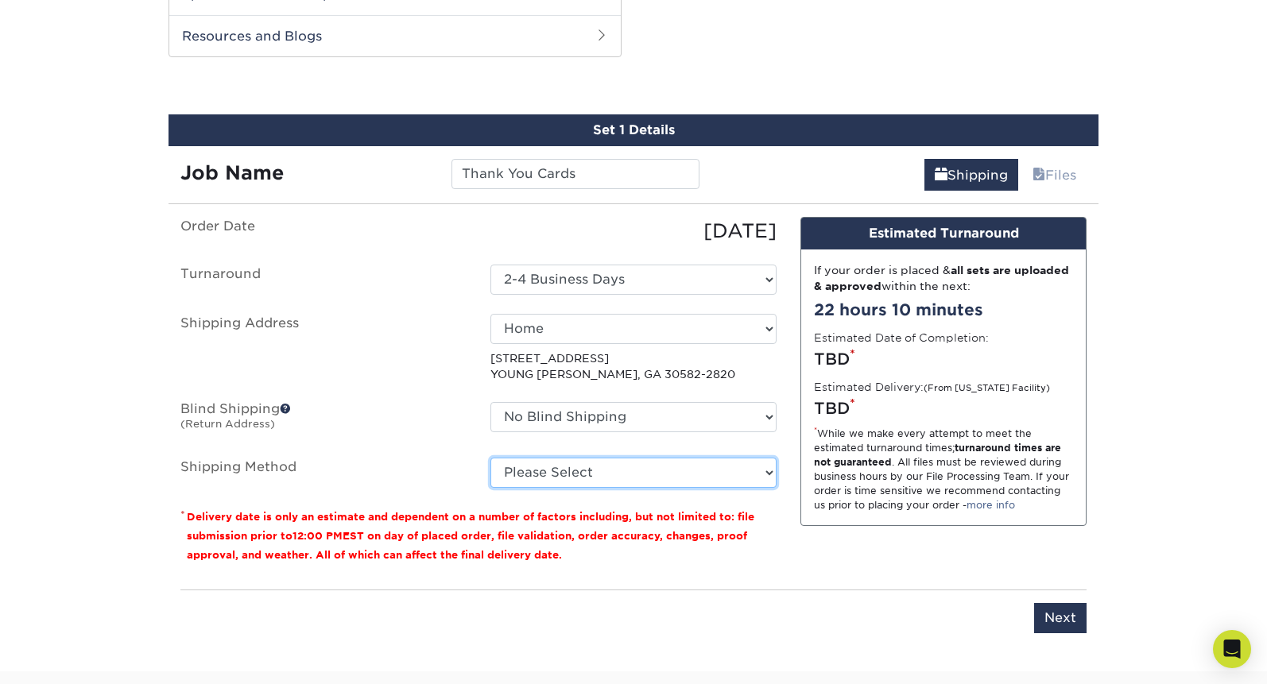
click at [617, 471] on select "Please Select Ground Shipping (+$42.28) 3 Day Shipping Service (+$49.49) 2 Day …" at bounding box center [633, 473] width 286 height 30
select select "03"
click at [490, 458] on select "Please Select Ground Shipping (+$42.28) 3 Day Shipping Service (+$49.49) 2 Day …" at bounding box center [633, 473] width 286 height 30
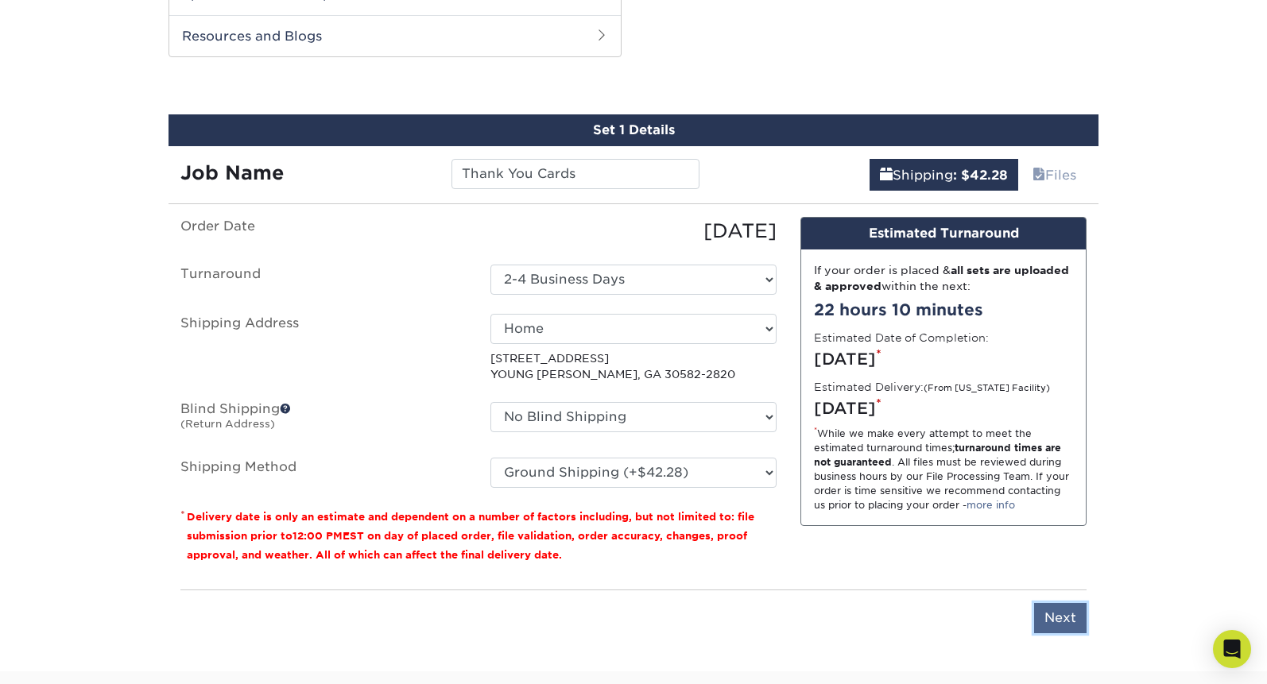
click at [1054, 613] on input "Next" at bounding box center [1060, 618] width 52 height 30
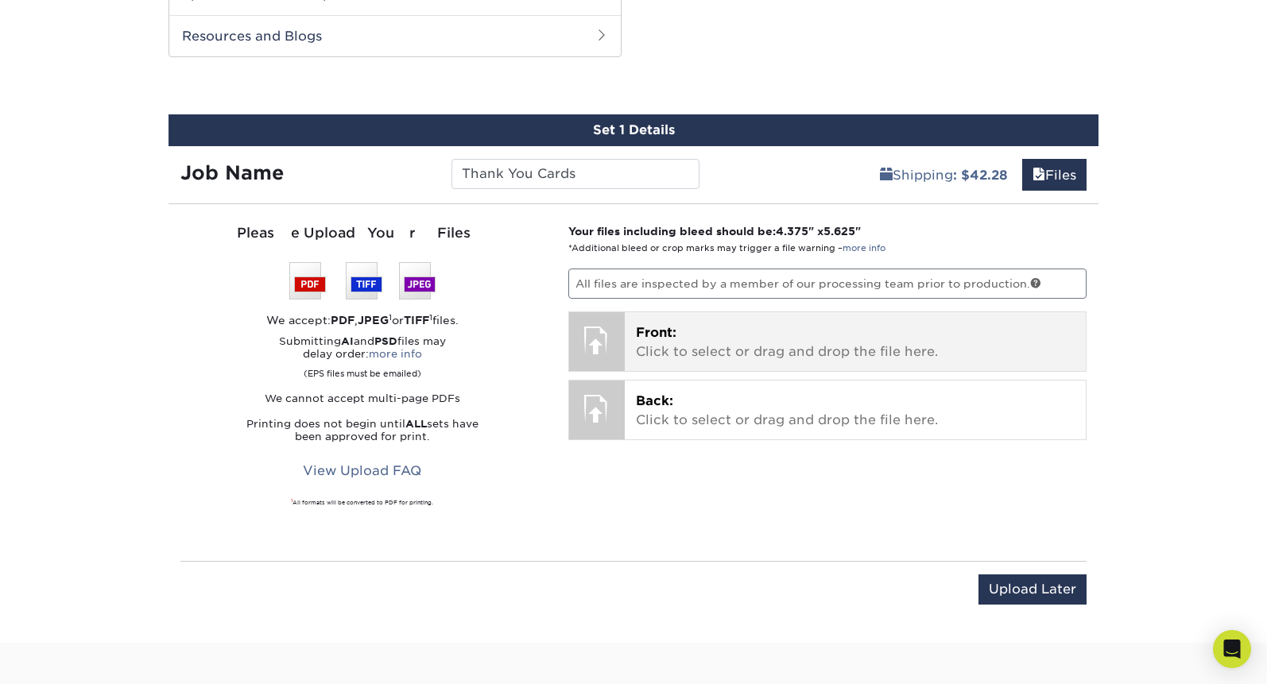
click at [686, 337] on p "Front: Click to select or drag and drop the file here." at bounding box center [855, 342] width 439 height 38
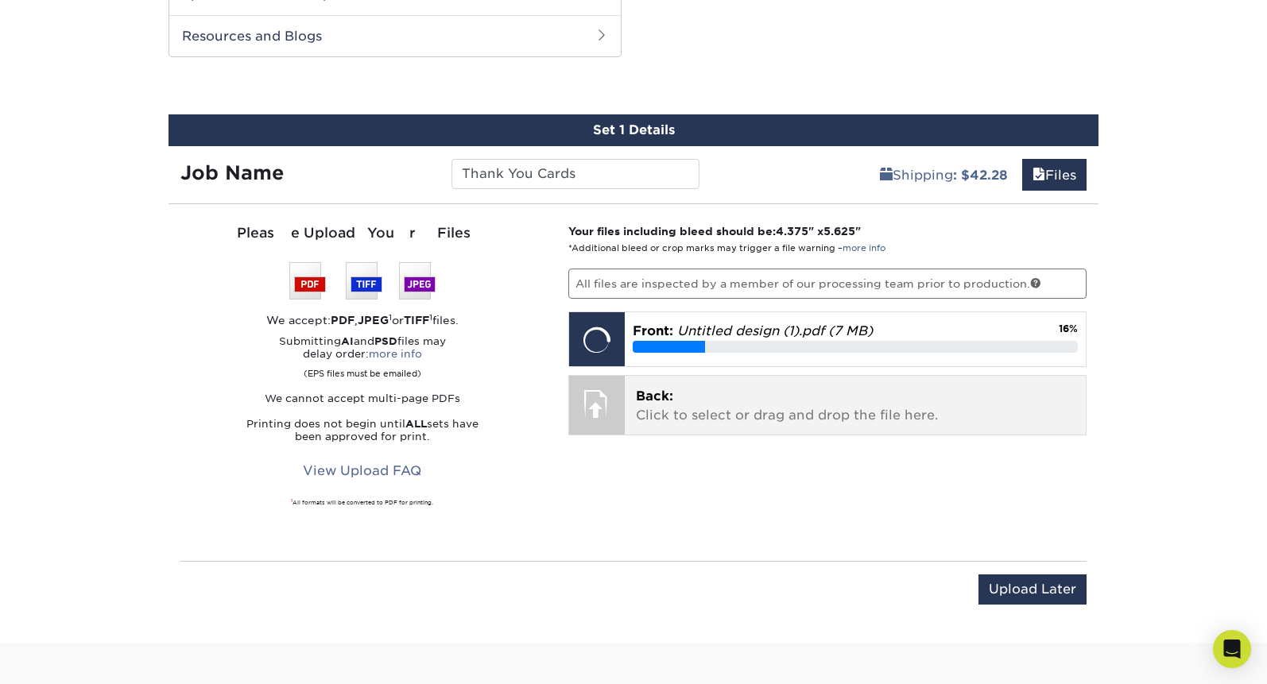
click at [728, 401] on p "Back: Click to select or drag and drop the file here." at bounding box center [855, 406] width 439 height 38
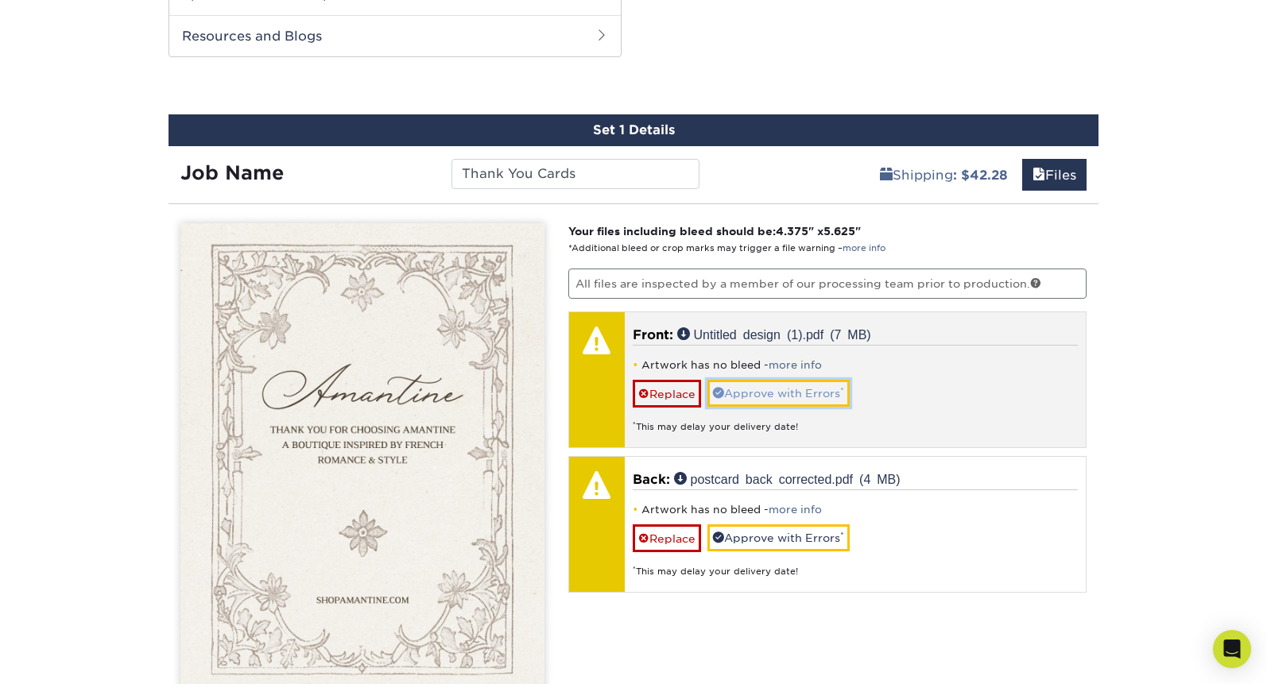
click at [750, 394] on link "Approve with Errors *" at bounding box center [778, 393] width 142 height 27
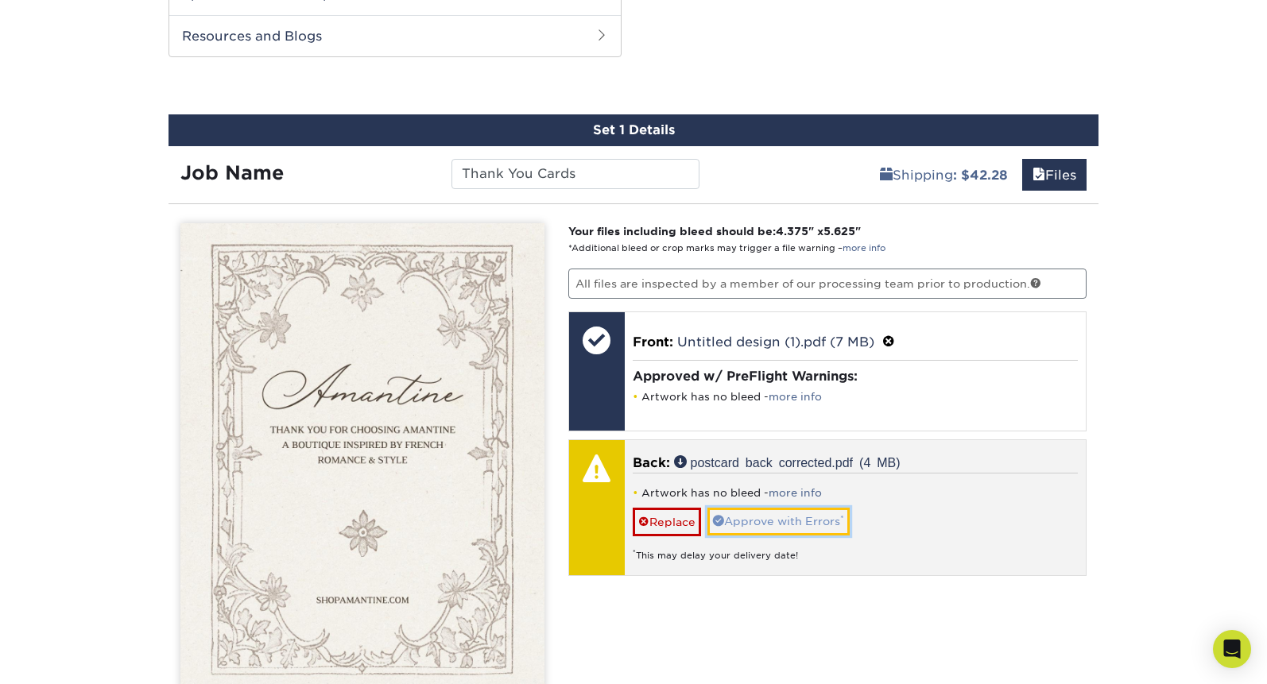
click at [773, 521] on link "Approve with Errors *" at bounding box center [778, 521] width 142 height 27
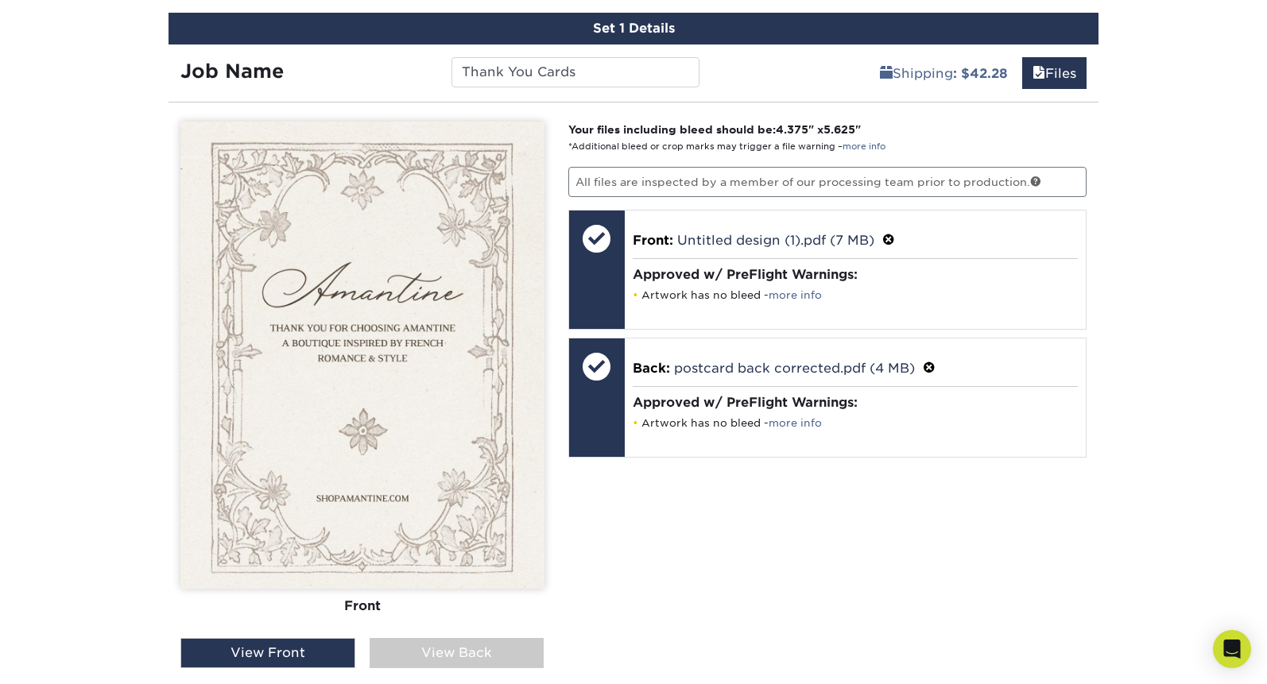
scroll to position [900, 0]
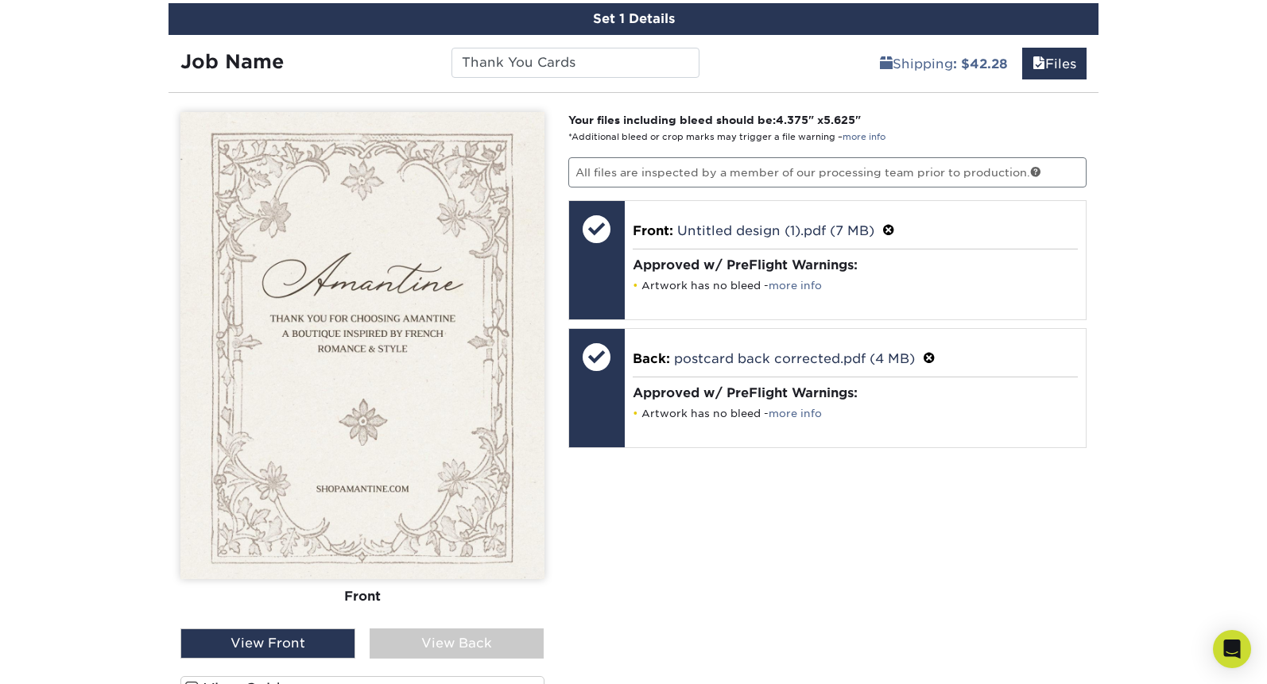
click at [450, 648] on div "View Back" at bounding box center [457, 644] width 175 height 30
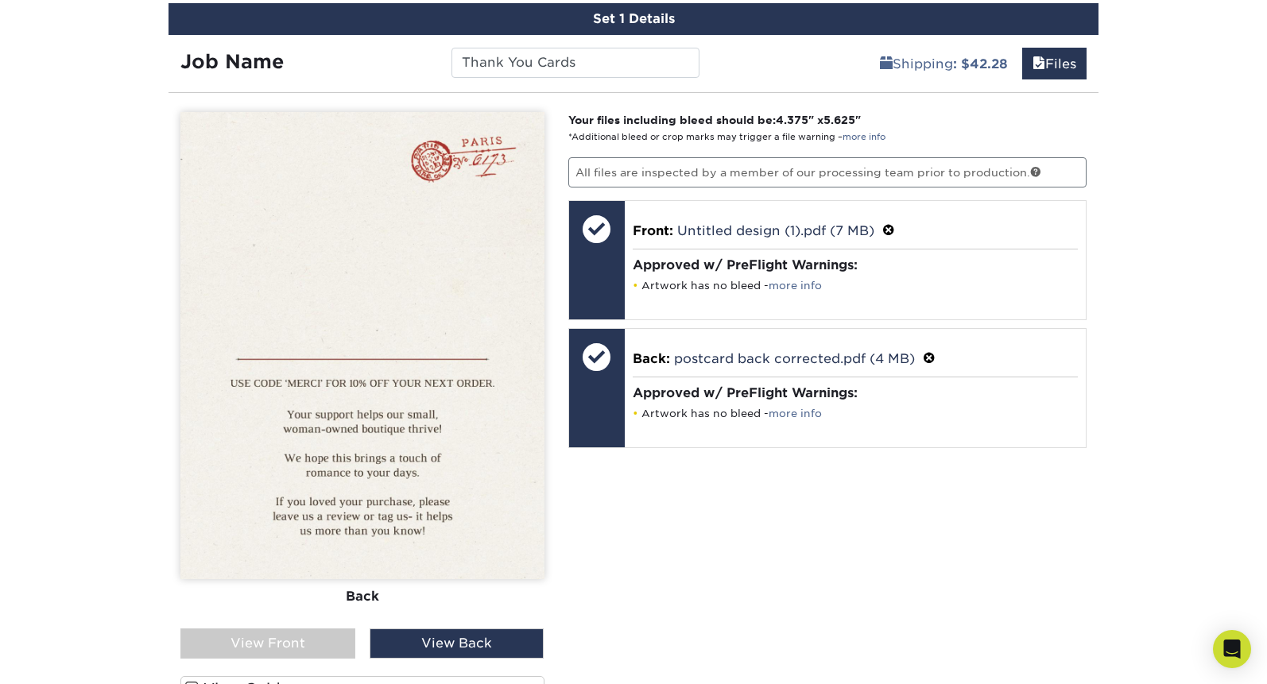
click at [312, 640] on div "View Front" at bounding box center [267, 644] width 175 height 30
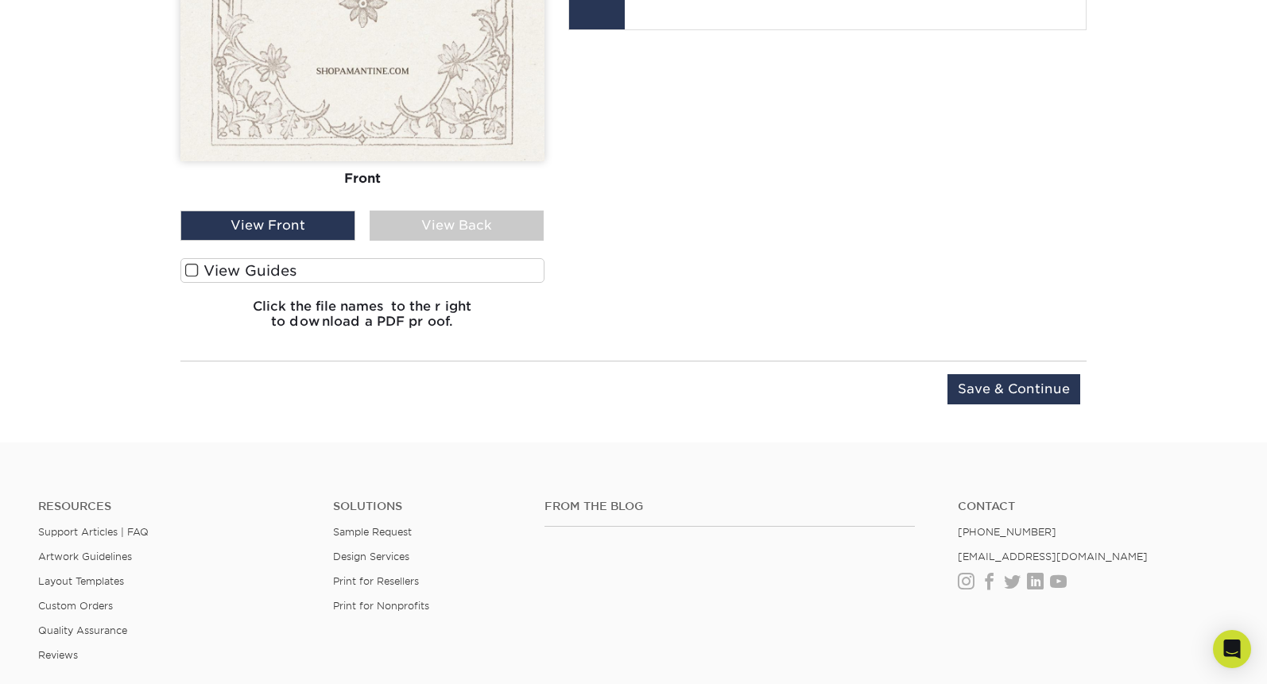
scroll to position [1326, 0]
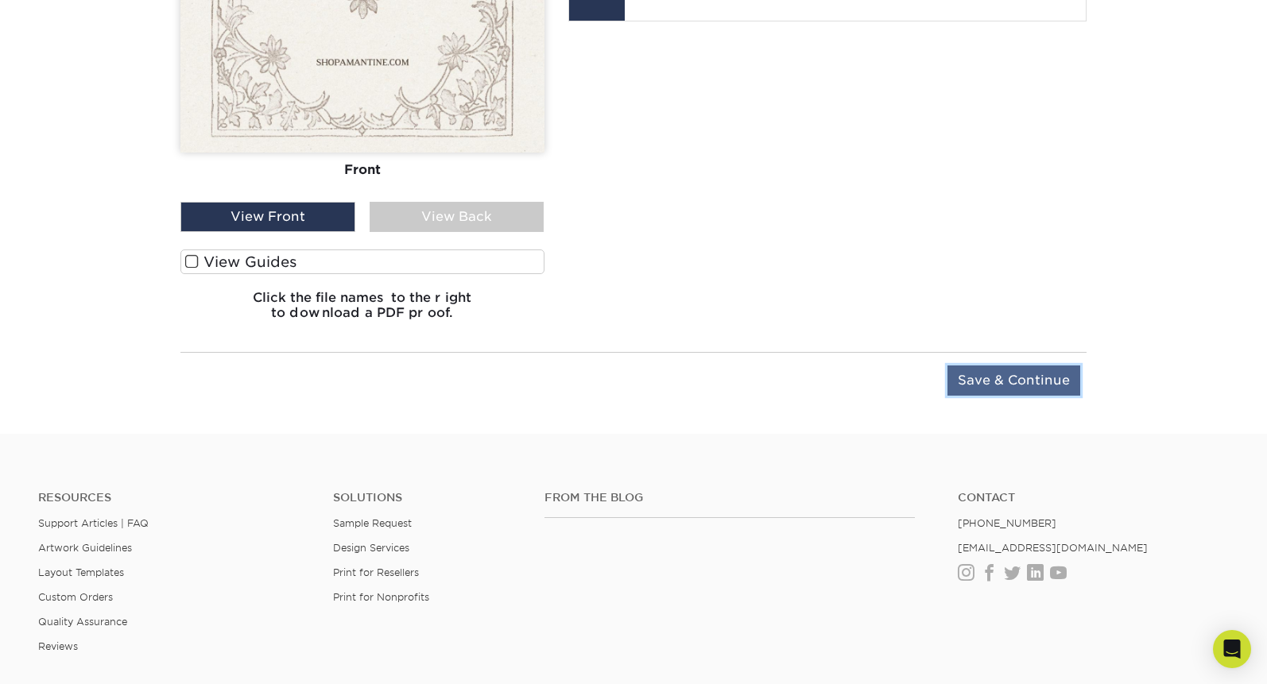
click at [1030, 380] on input "Save & Continue" at bounding box center [1013, 381] width 133 height 30
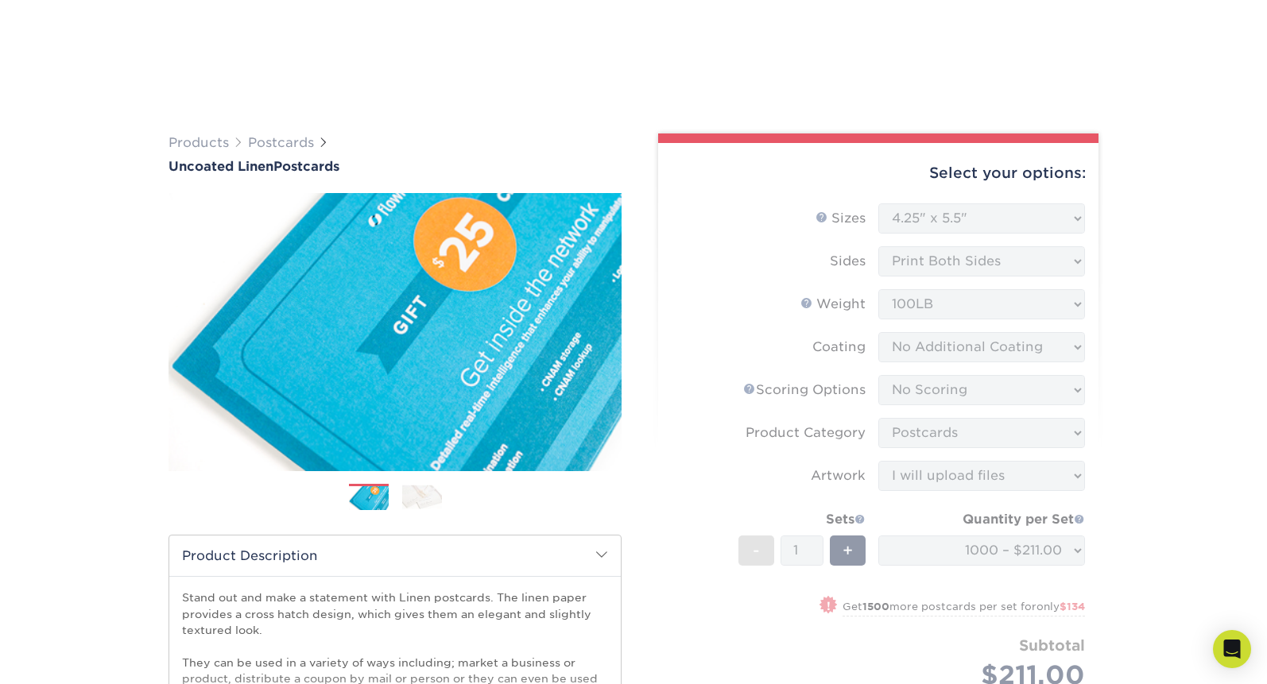
scroll to position [800, 0]
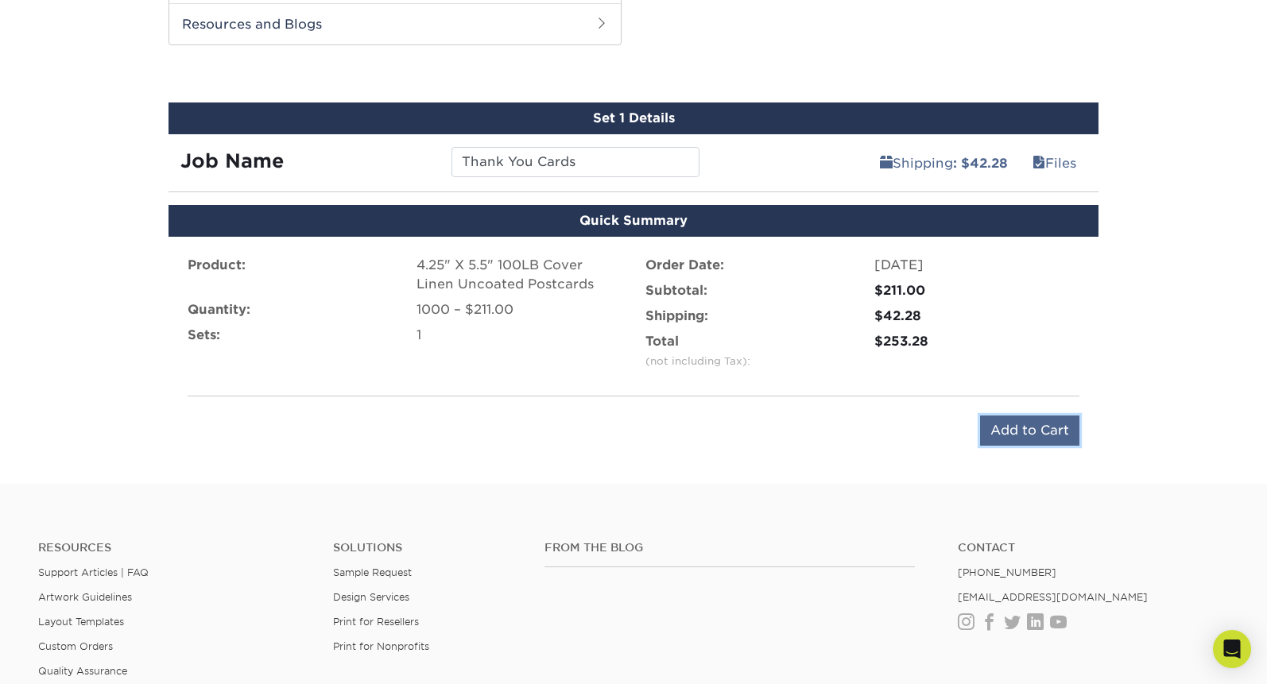
click at [1045, 424] on input "Add to Cart" at bounding box center [1029, 431] width 99 height 30
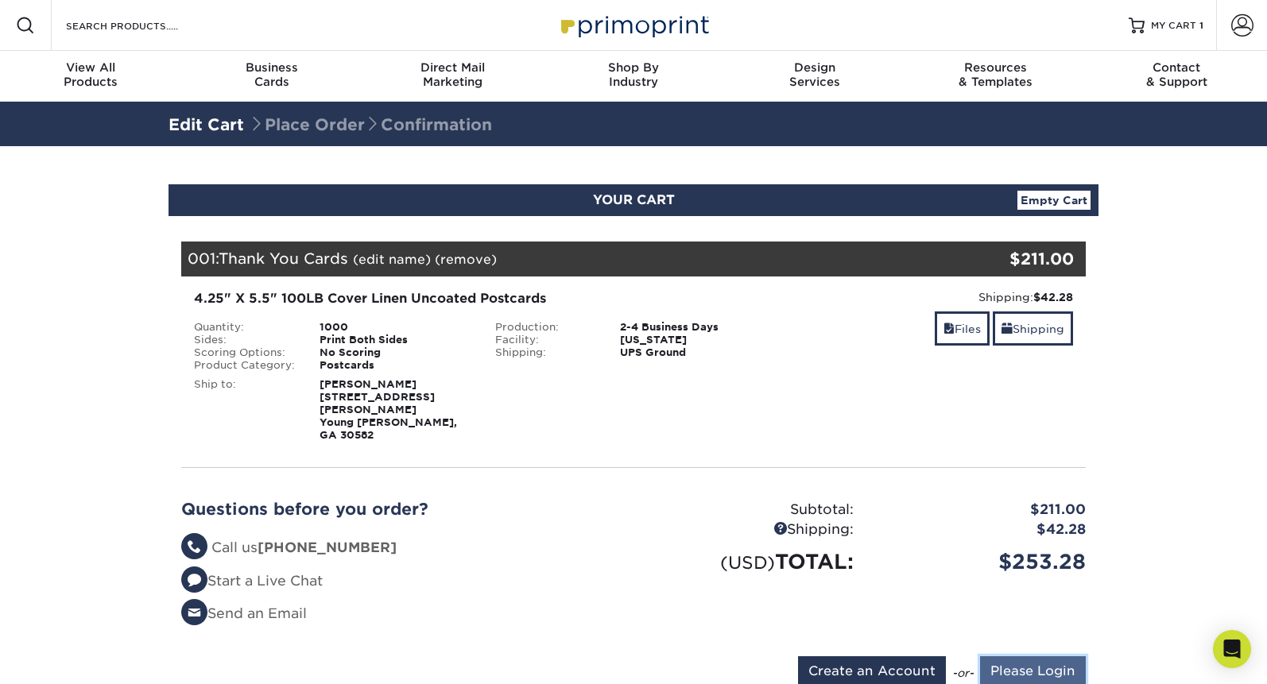
click at [1023, 656] on input "Please Login" at bounding box center [1033, 671] width 106 height 30
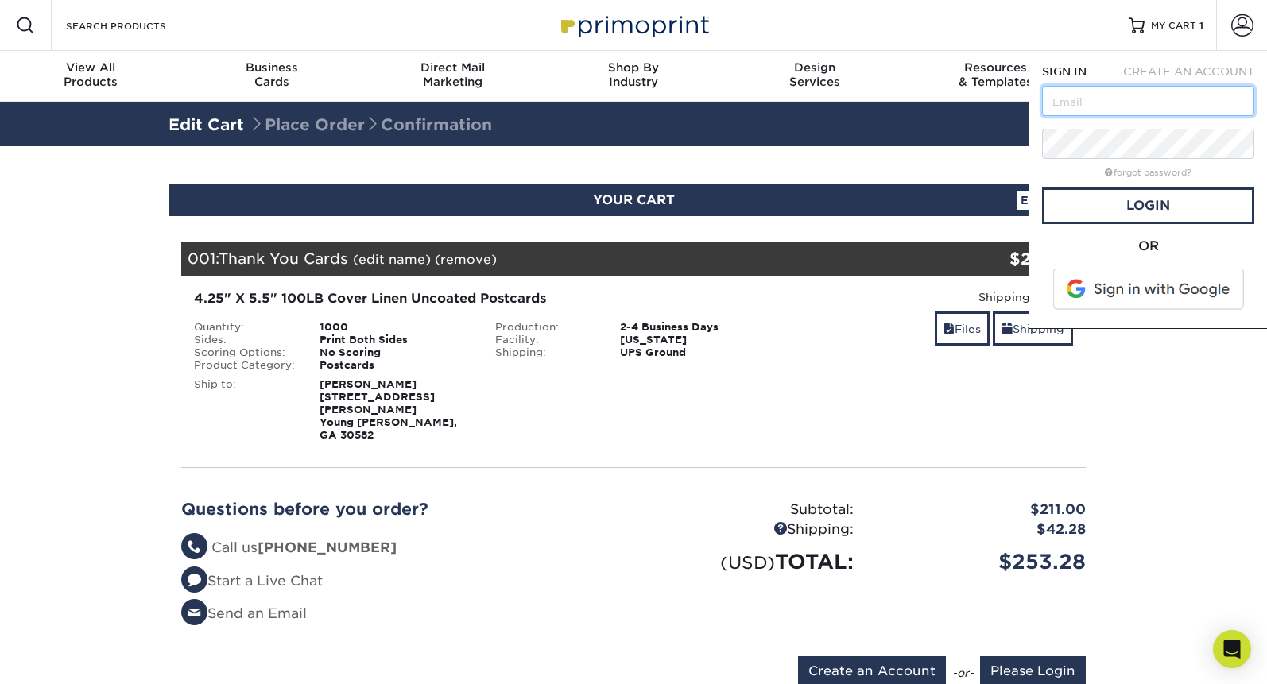
click at [1117, 110] on input "text" at bounding box center [1148, 101] width 212 height 30
type input "[EMAIL_ADDRESS][DOMAIN_NAME]"
click at [1157, 204] on link "Login" at bounding box center [1148, 206] width 212 height 37
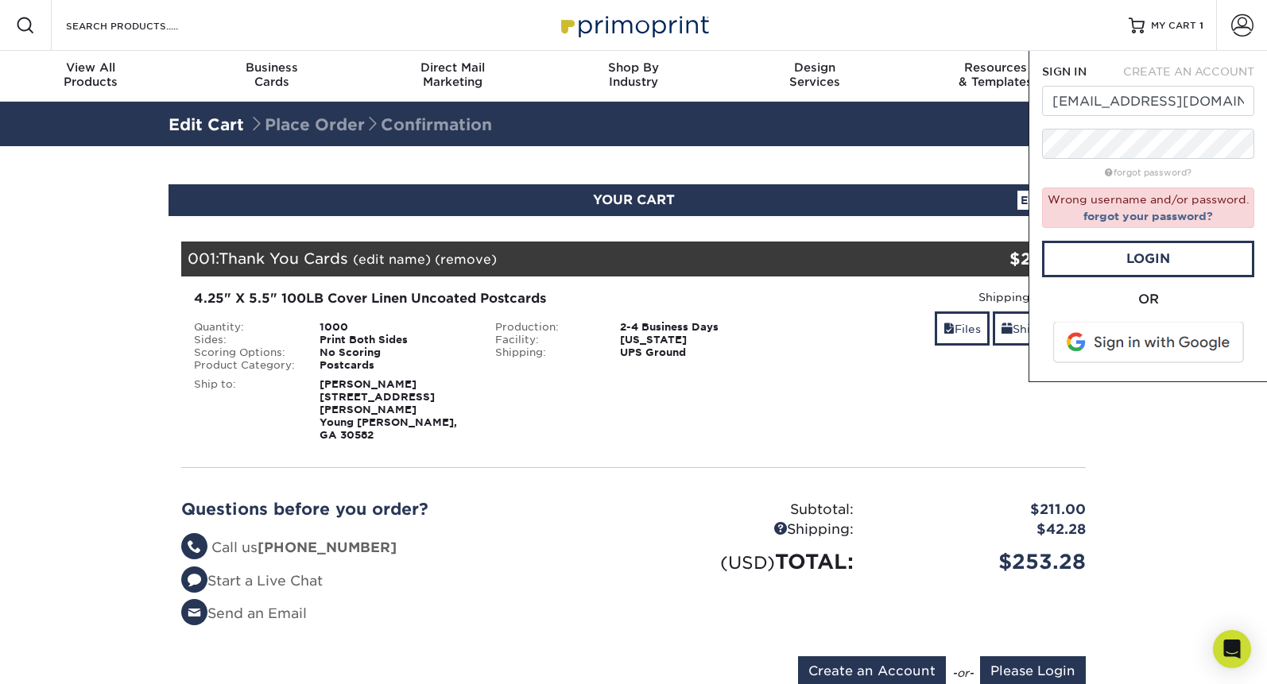
click at [1098, 333] on span at bounding box center [1149, 342] width 203 height 41
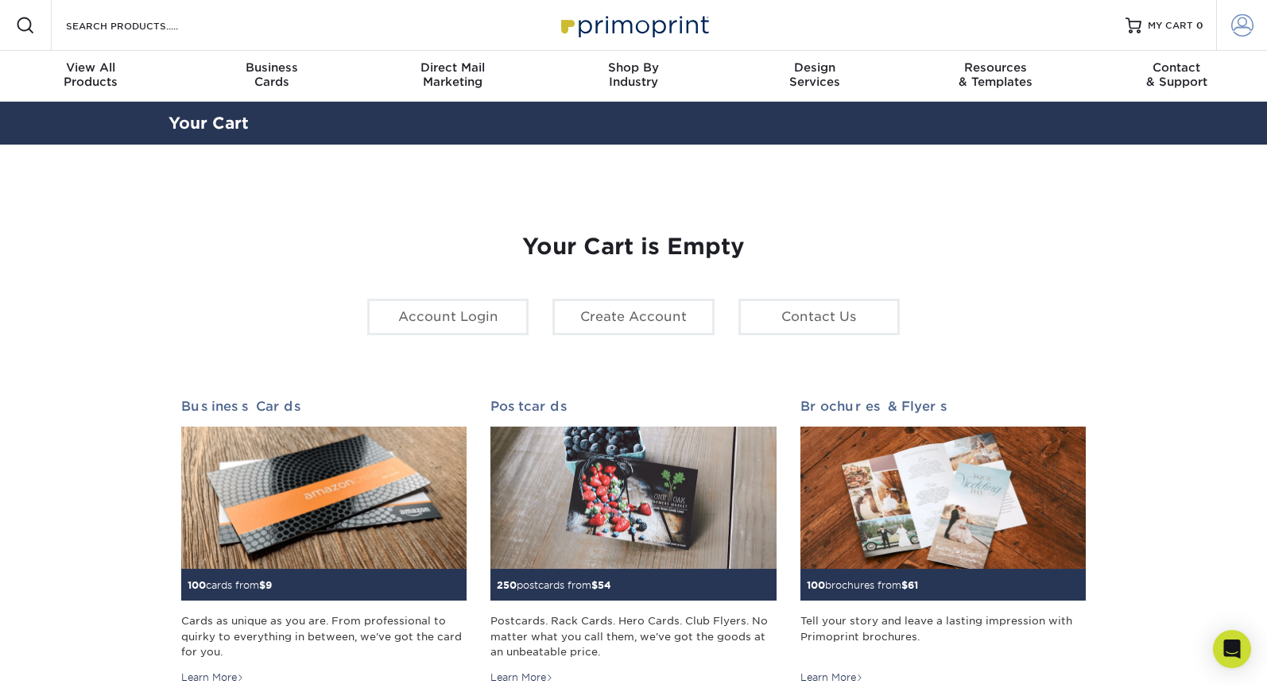
click at [1251, 20] on span at bounding box center [1242, 25] width 22 height 22
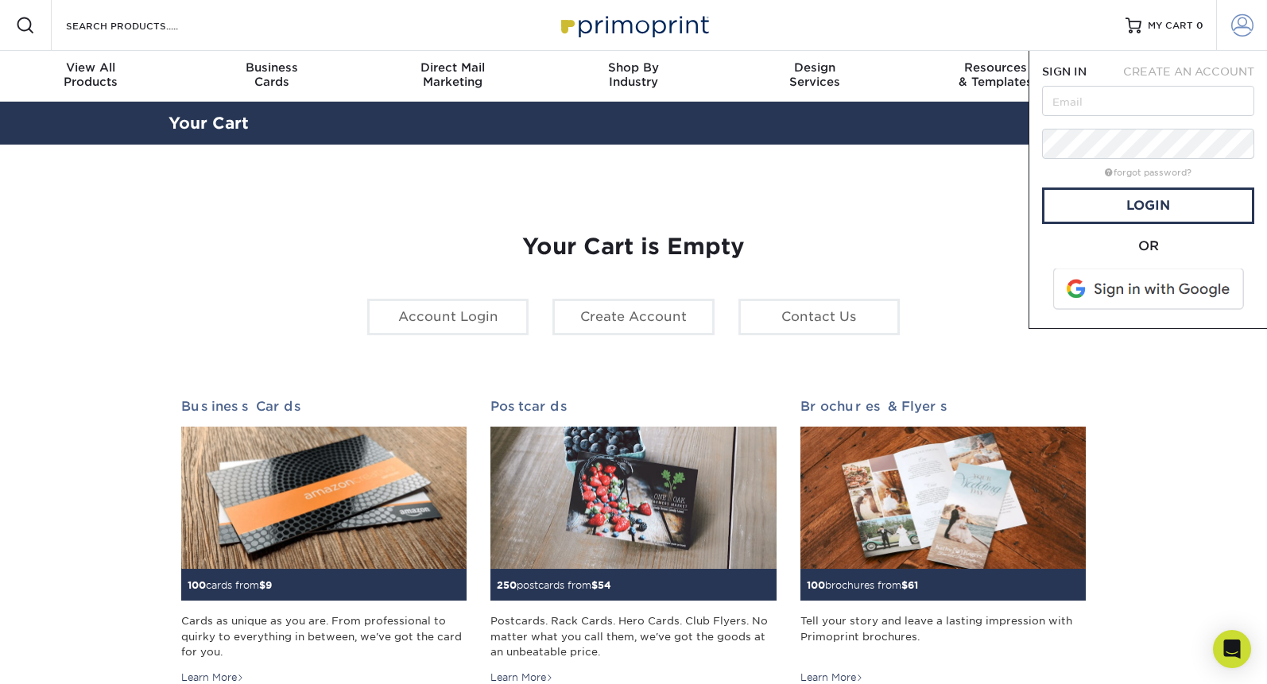
click at [1251, 21] on span at bounding box center [1242, 25] width 22 height 22
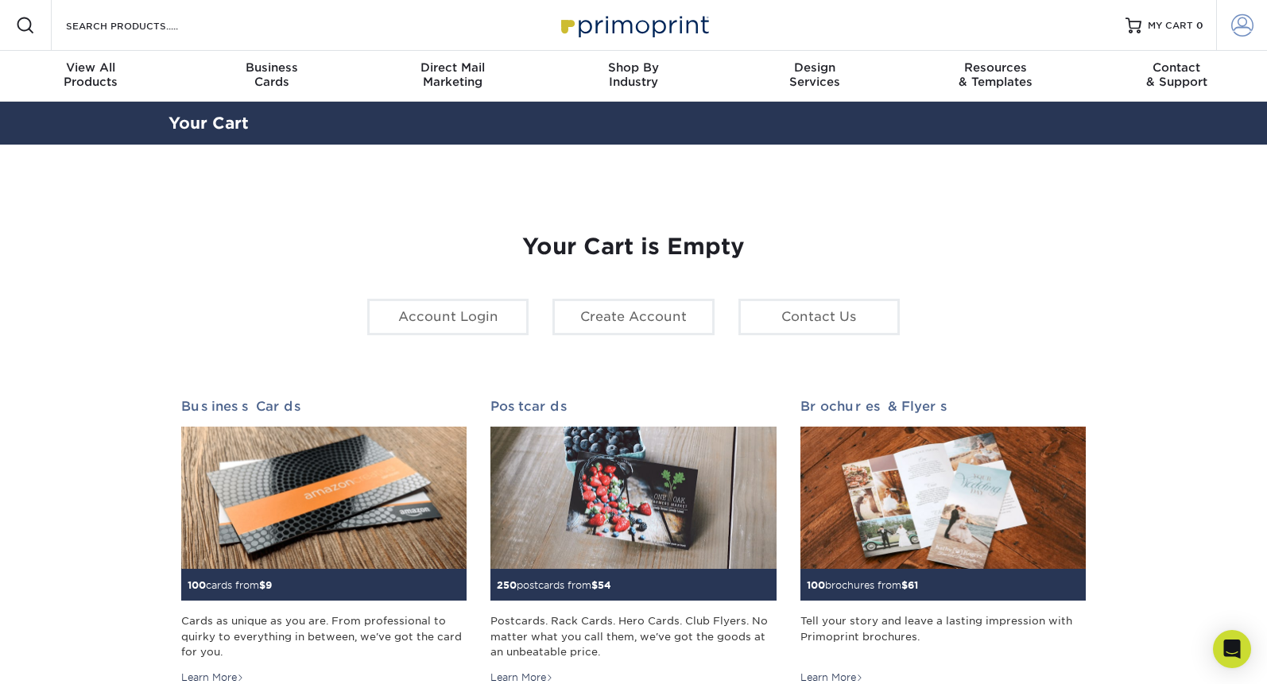
click at [1246, 21] on span at bounding box center [1242, 25] width 22 height 22
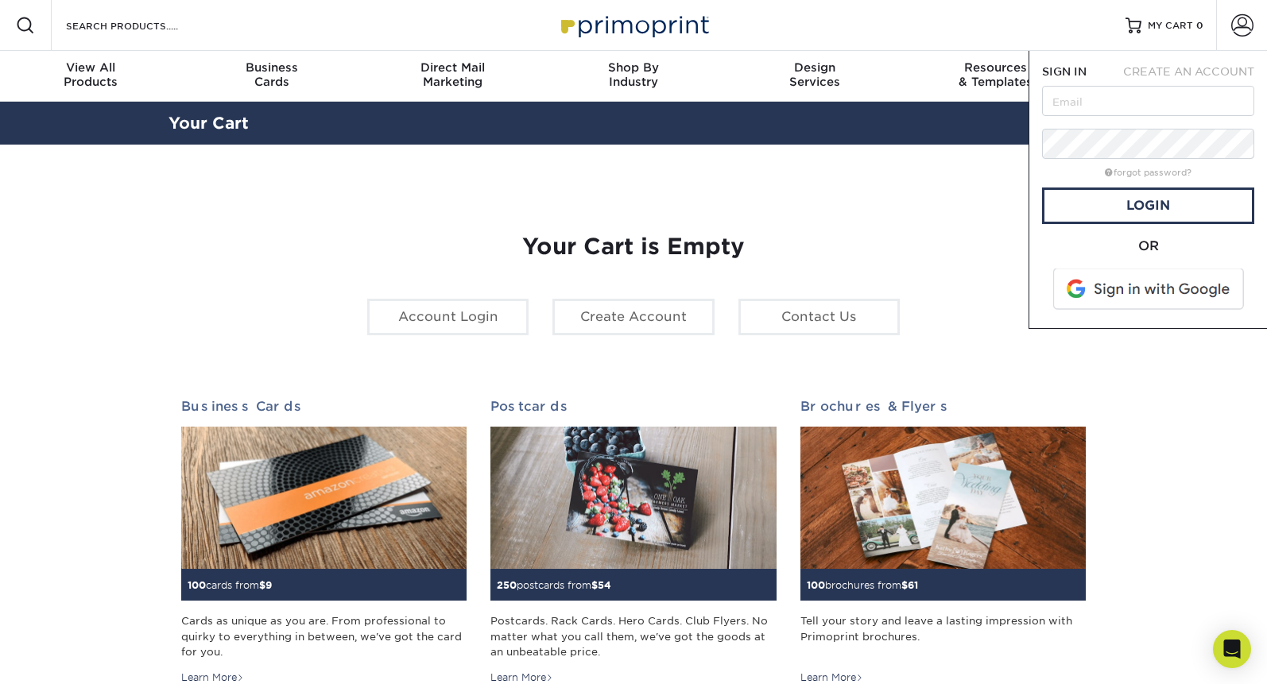
click at [703, 349] on div "Your Cart is Empty Account Login Create Account Contact Us Business Cards 100 c…" at bounding box center [633, 502] width 904 height 615
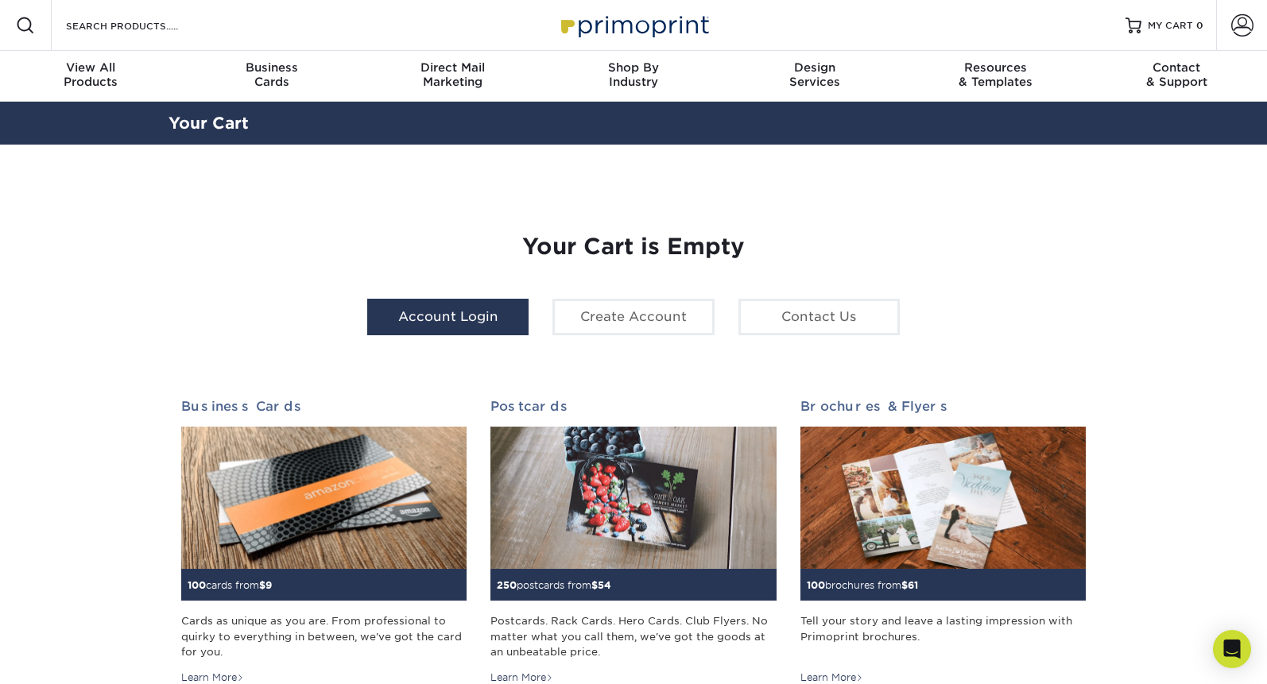
click at [463, 312] on link "Account Login" at bounding box center [447, 317] width 161 height 37
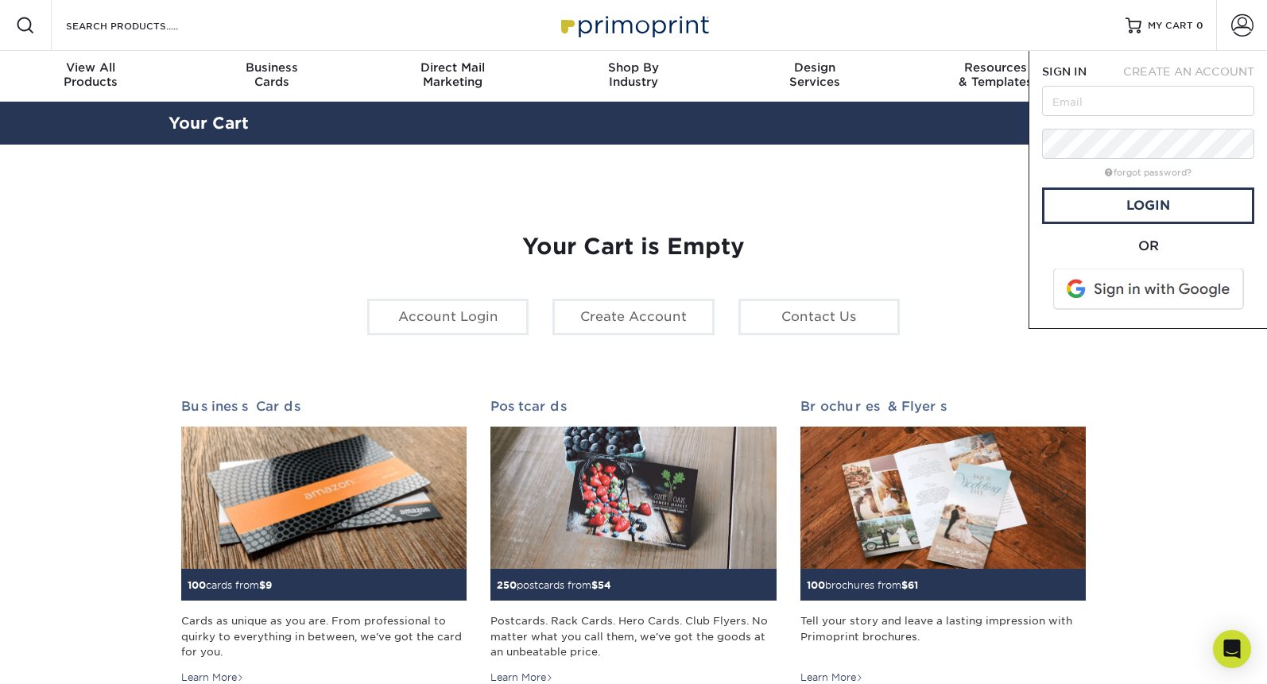
click at [1195, 281] on span at bounding box center [1149, 289] width 203 height 41
type input "[EMAIL_ADDRESS][DOMAIN_NAME]"
click at [1124, 210] on link "Login" at bounding box center [1148, 206] width 212 height 37
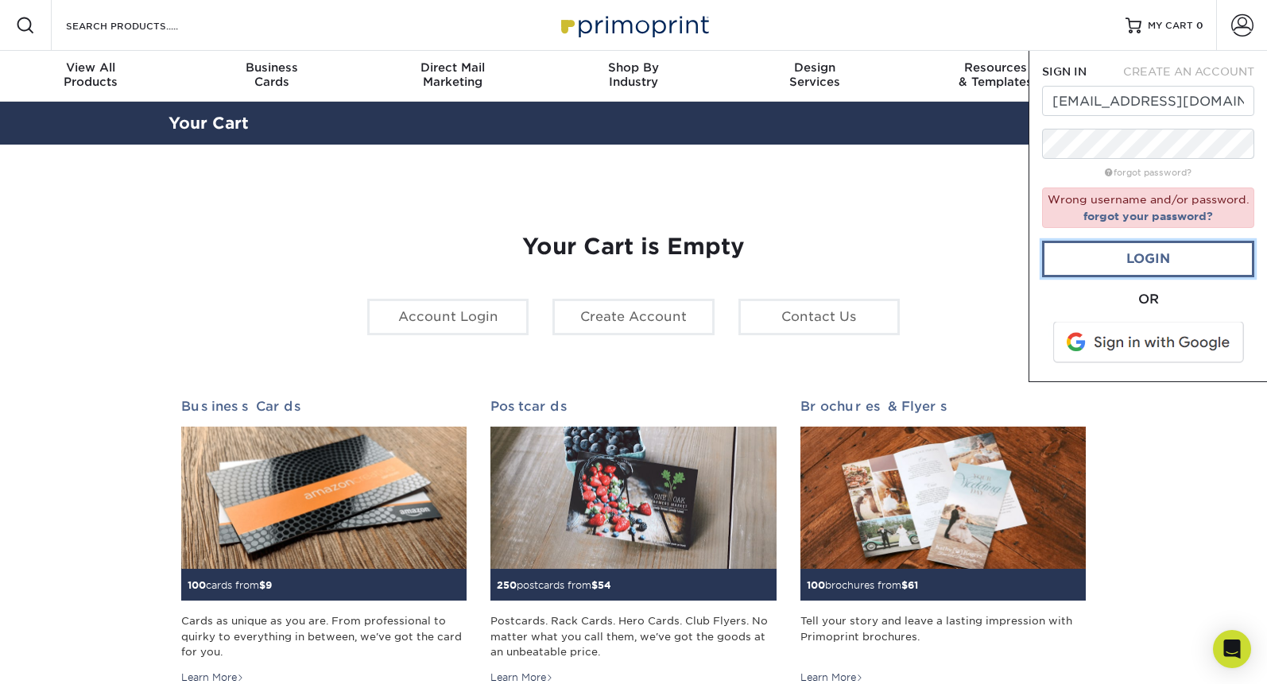
click at [1118, 273] on link "Login" at bounding box center [1148, 259] width 212 height 37
click at [1114, 269] on link "Login" at bounding box center [1148, 259] width 212 height 37
click at [1233, 33] on span at bounding box center [1242, 25] width 22 height 22
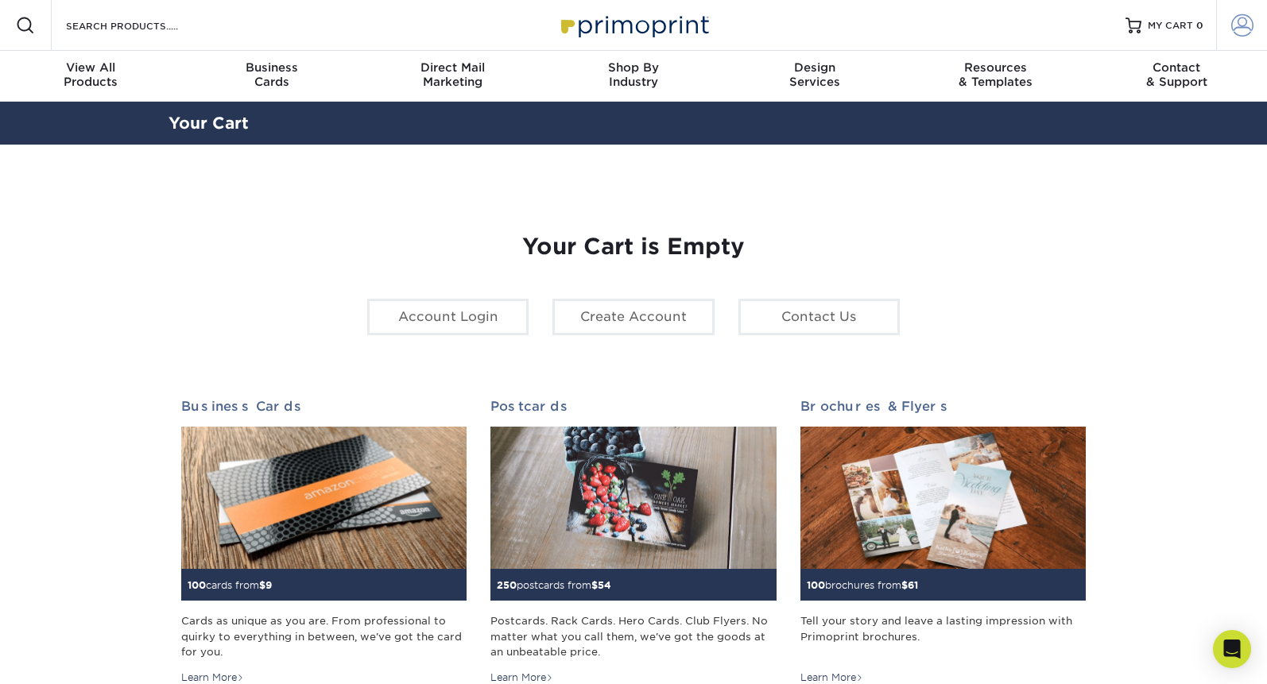
click at [1233, 33] on span at bounding box center [1242, 25] width 22 height 22
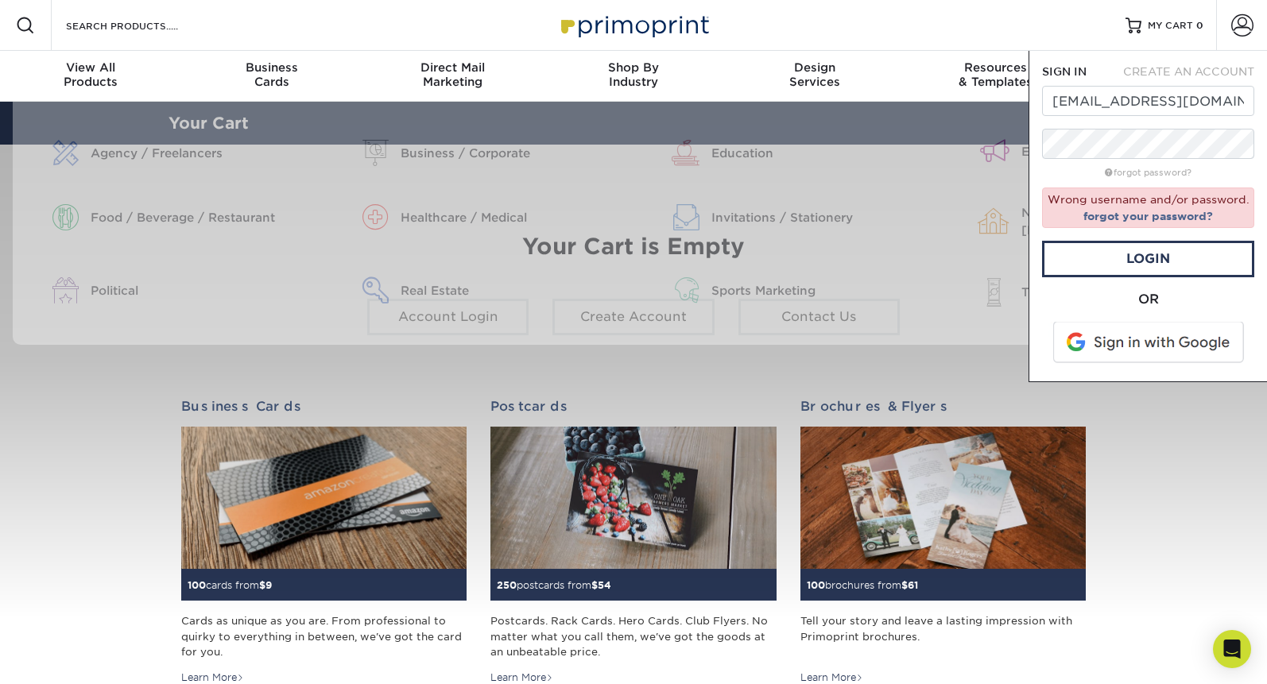
click at [651, 6] on link at bounding box center [633, 25] width 159 height 127
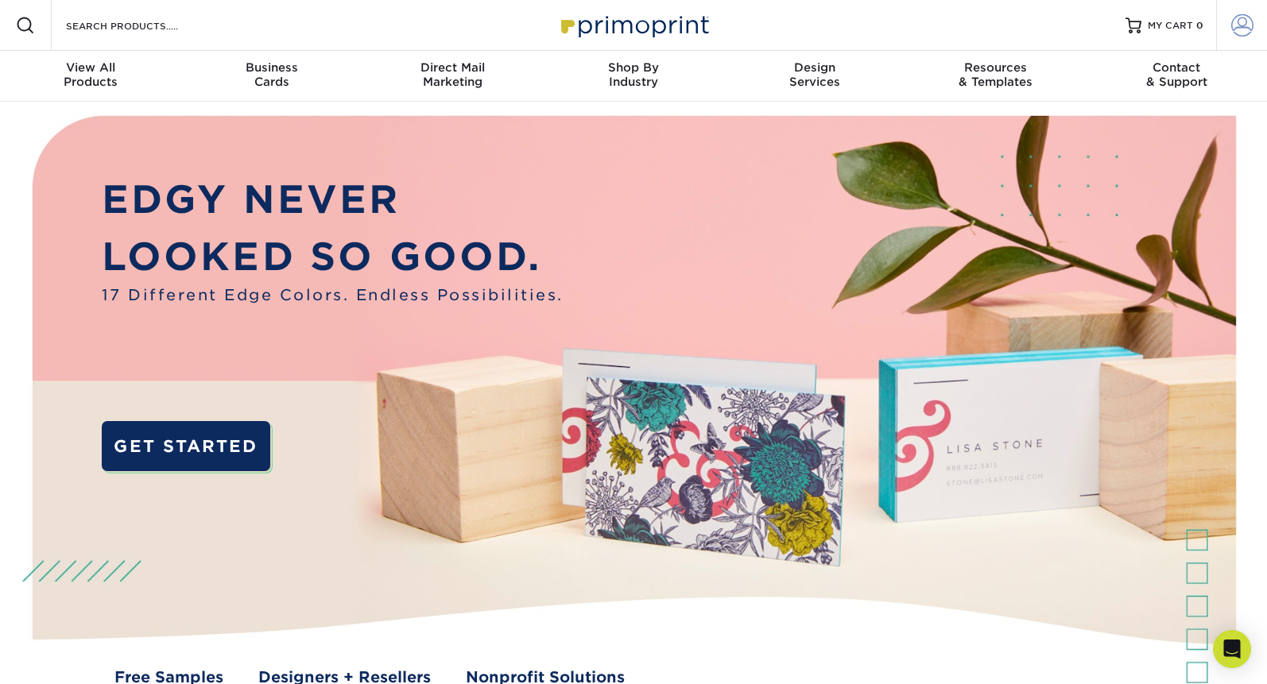
click at [1239, 33] on span at bounding box center [1242, 25] width 22 height 22
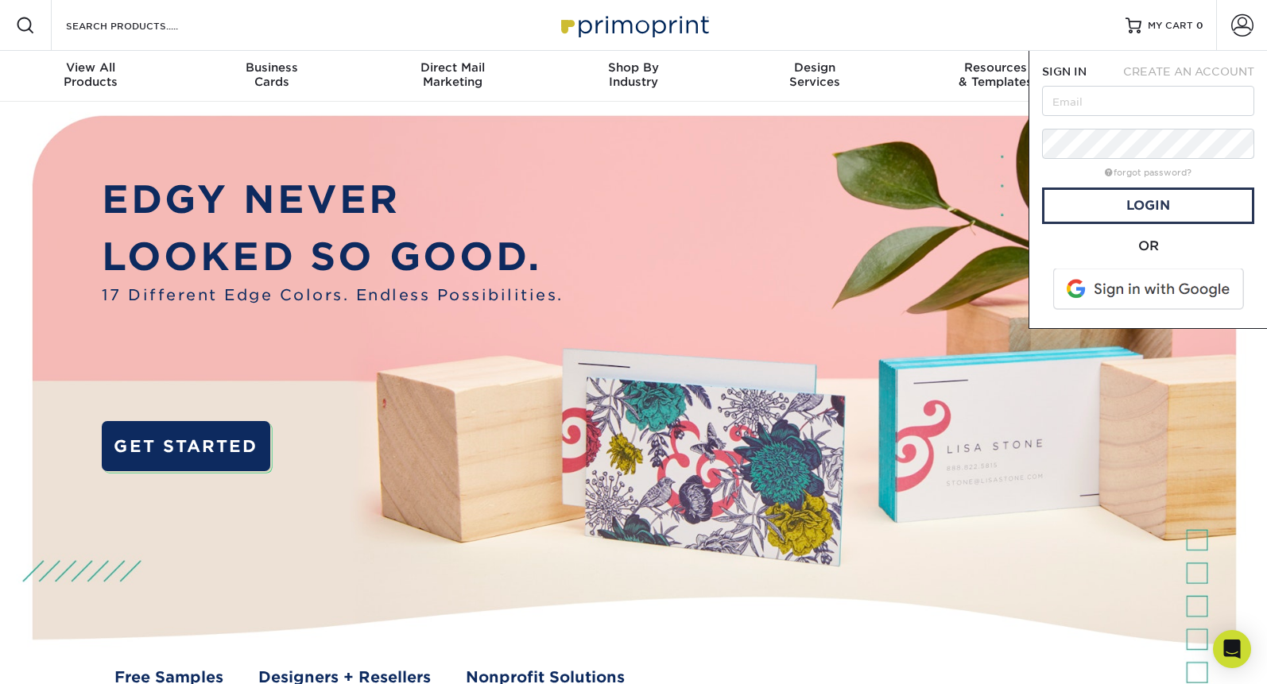
click at [1116, 292] on span at bounding box center [1149, 289] width 203 height 41
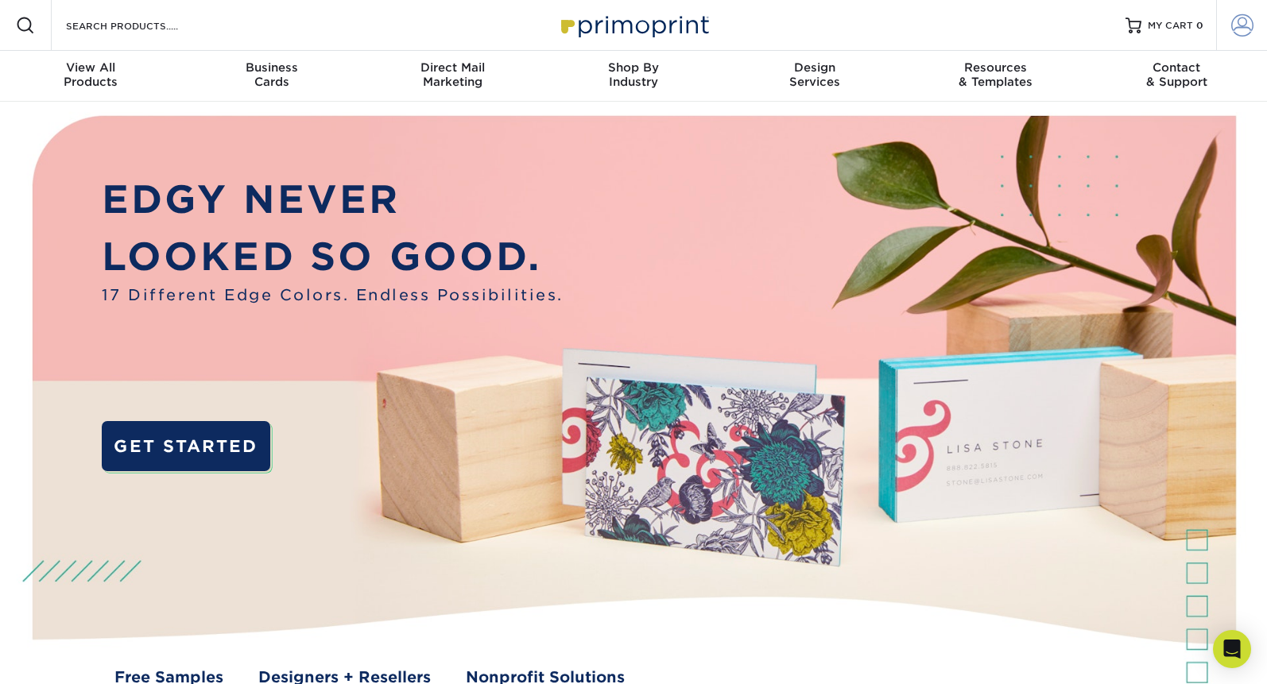
click at [1234, 16] on span at bounding box center [1242, 25] width 22 height 22
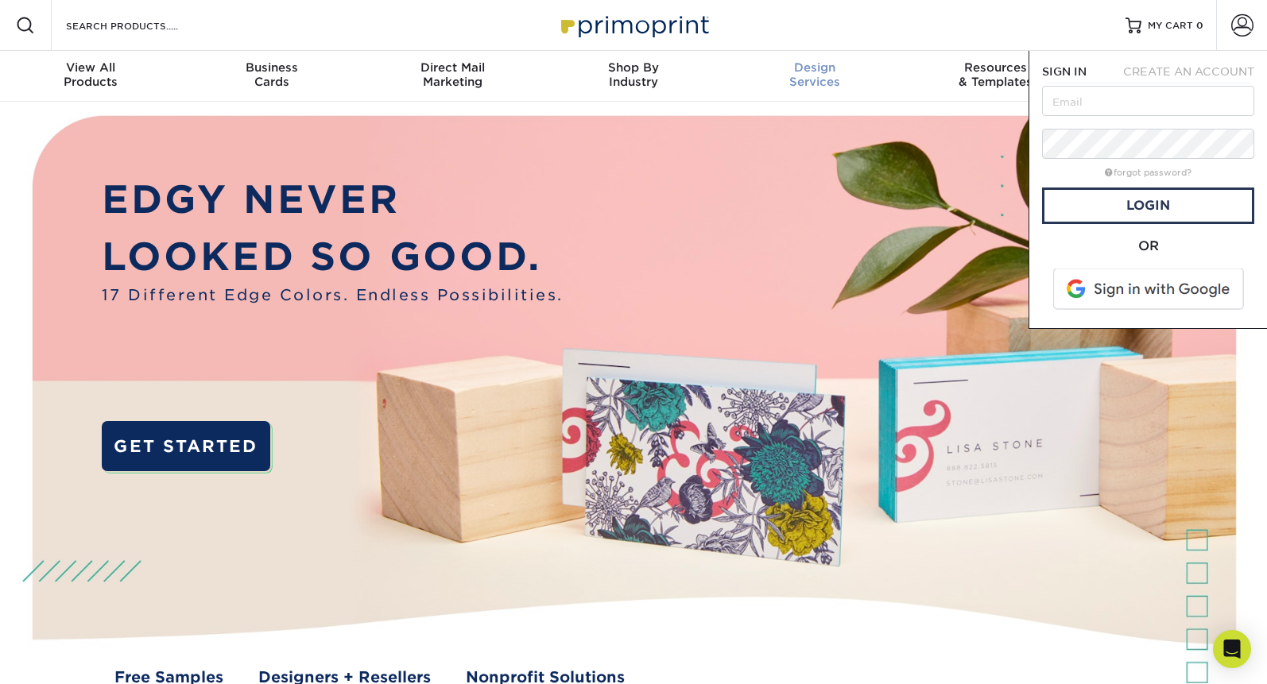
click at [858, 80] on div "Design Services" at bounding box center [814, 74] width 181 height 29
